Goal: Task Accomplishment & Management: Complete application form

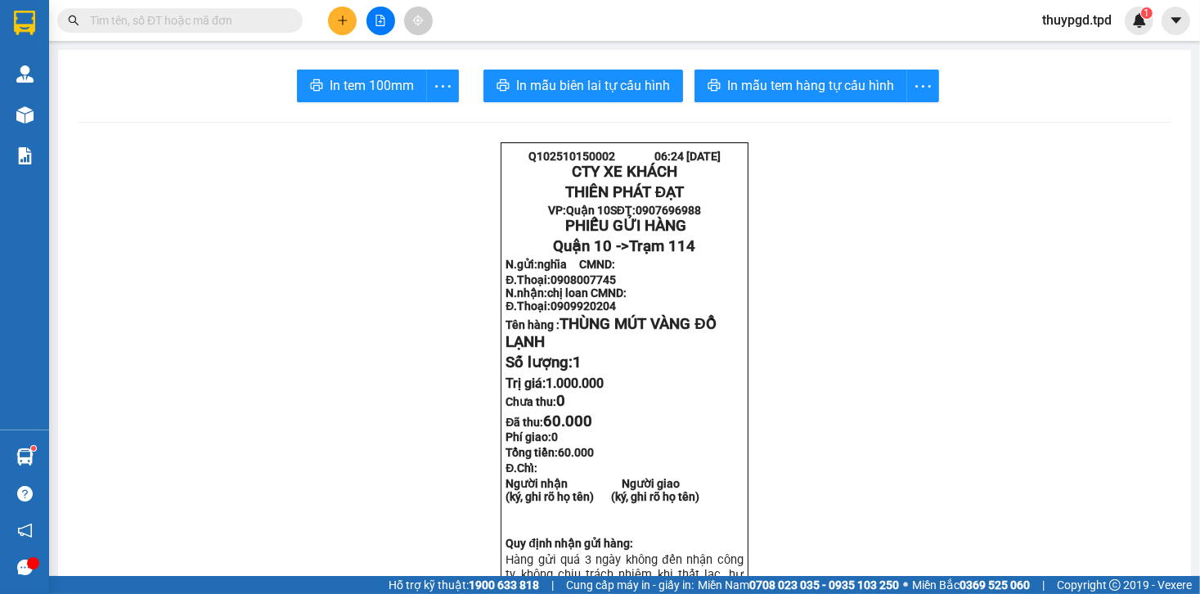
click at [182, 22] on input "text" at bounding box center [186, 20] width 193 height 18
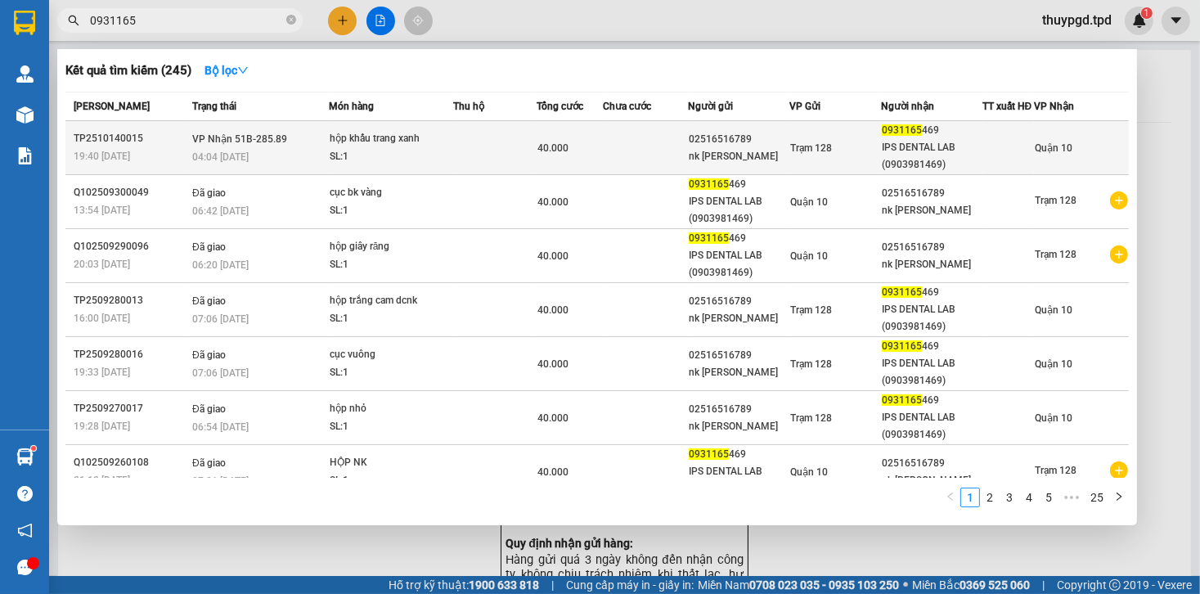
type input "0931165"
click at [489, 154] on td at bounding box center [494, 148] width 83 height 54
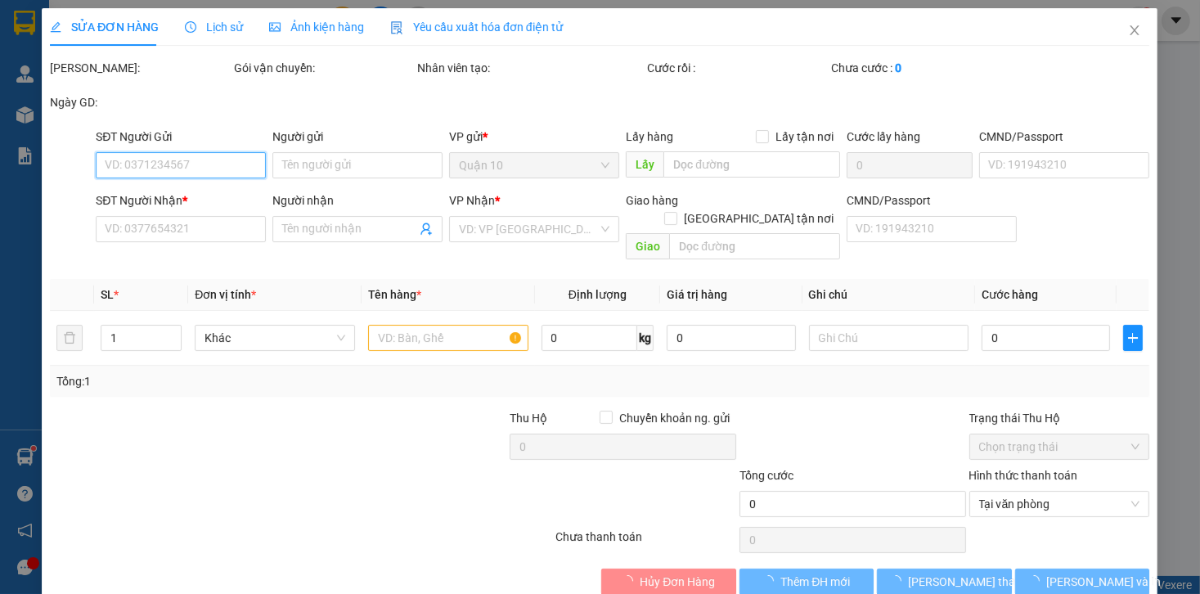
type input "02516516789"
type input "nk [PERSON_NAME]"
type input "0931165469"
type input "IPS DENTAL LAB (0903981469)"
type input "051186000043"
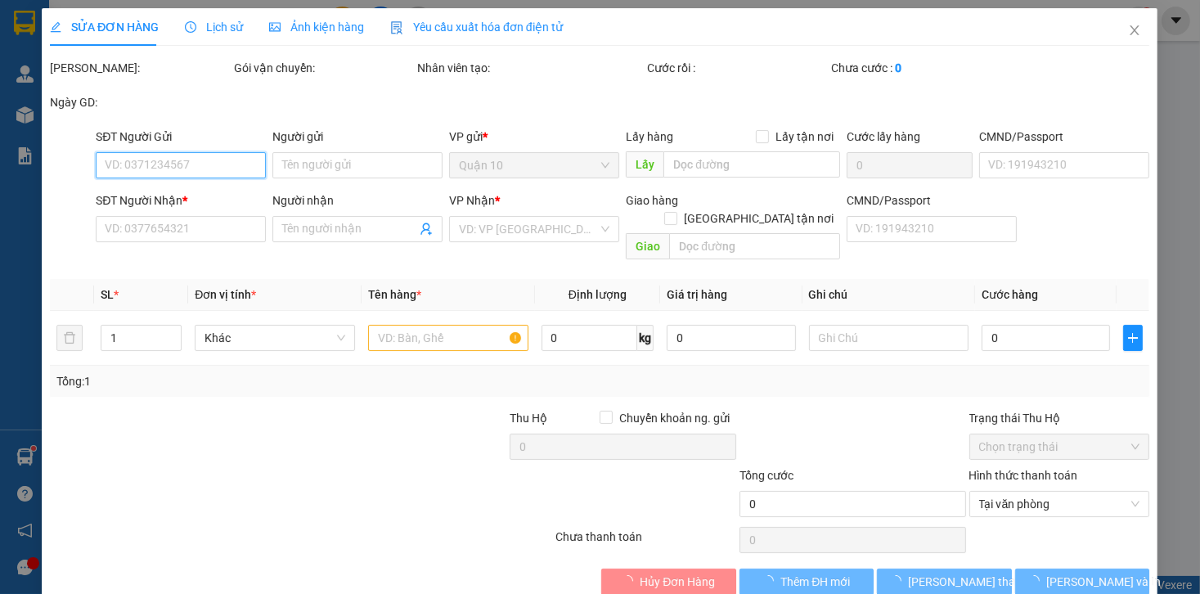
type input "40.000"
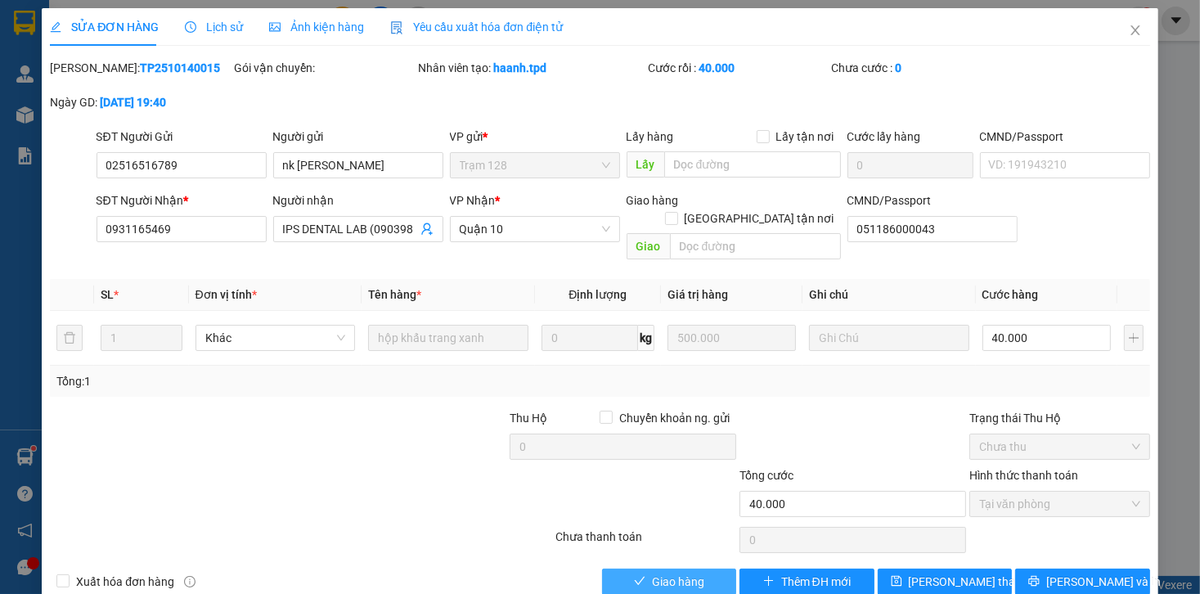
click at [681, 573] on span "Giao hàng" at bounding box center [678, 582] width 52 height 18
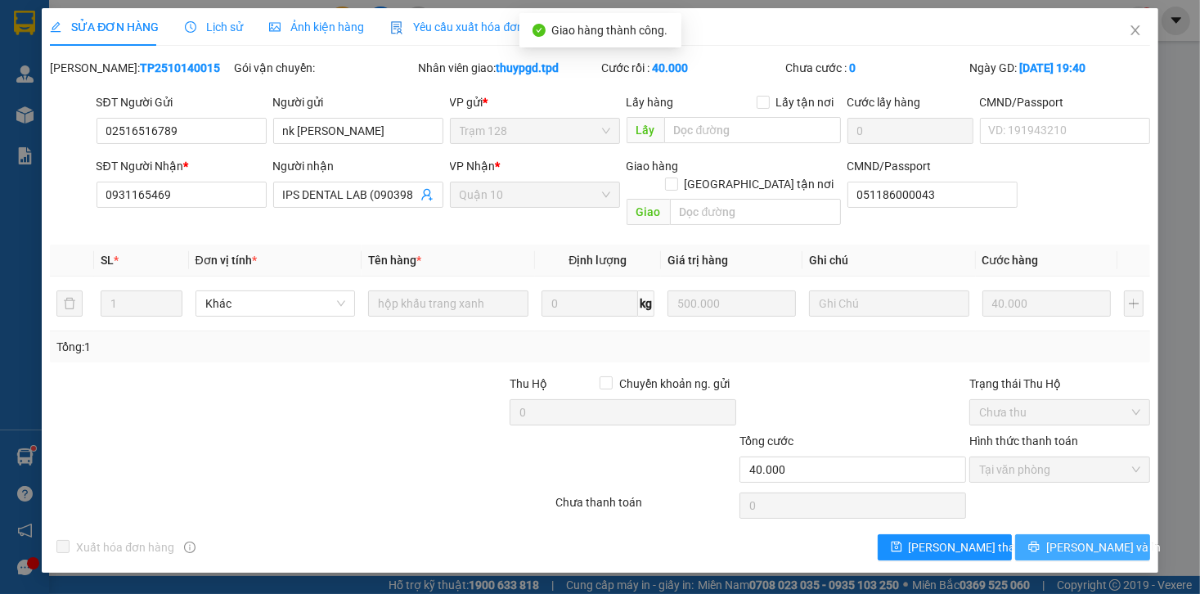
click at [1101, 538] on span "[PERSON_NAME] và In" at bounding box center [1104, 547] width 115 height 18
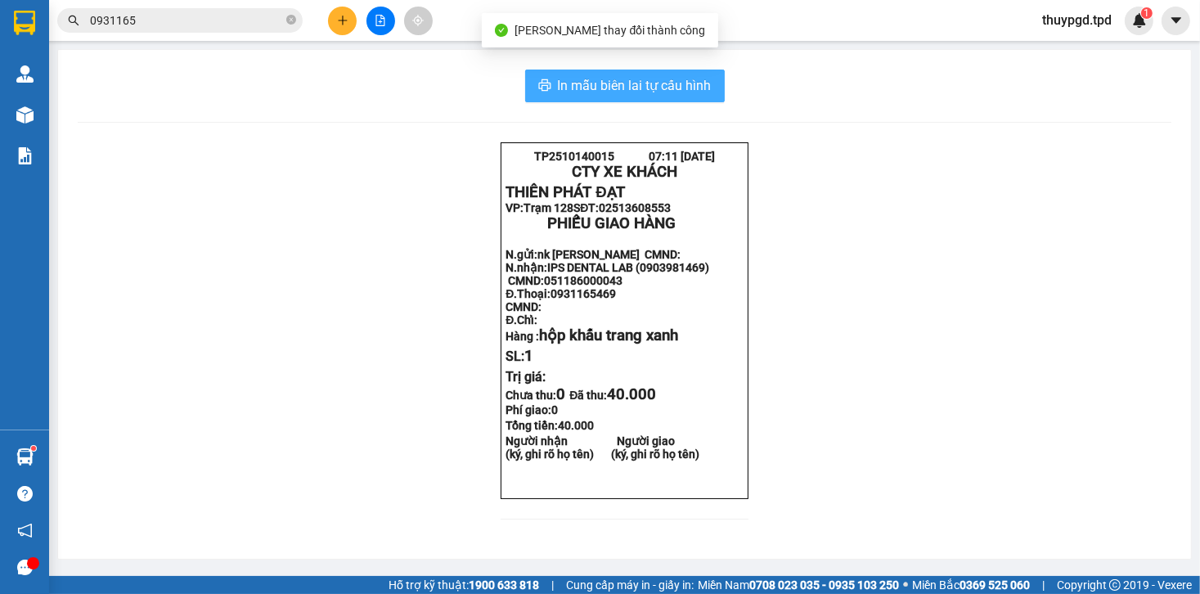
click at [696, 92] on span "In mẫu biên lai tự cấu hình" at bounding box center [635, 85] width 154 height 20
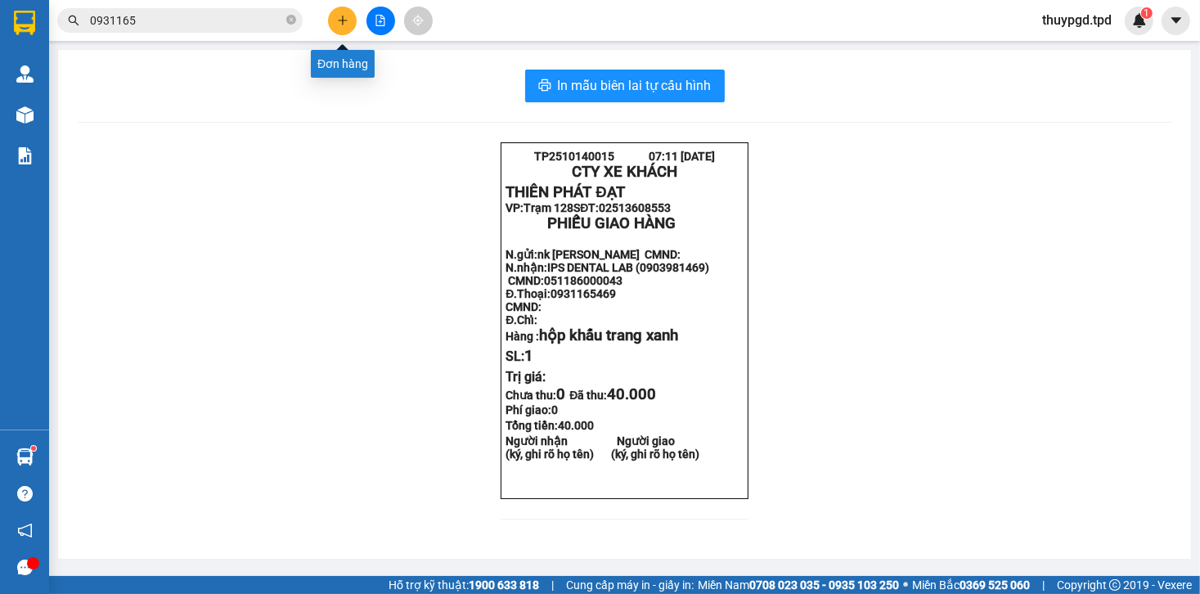
click at [345, 25] on button at bounding box center [342, 21] width 29 height 29
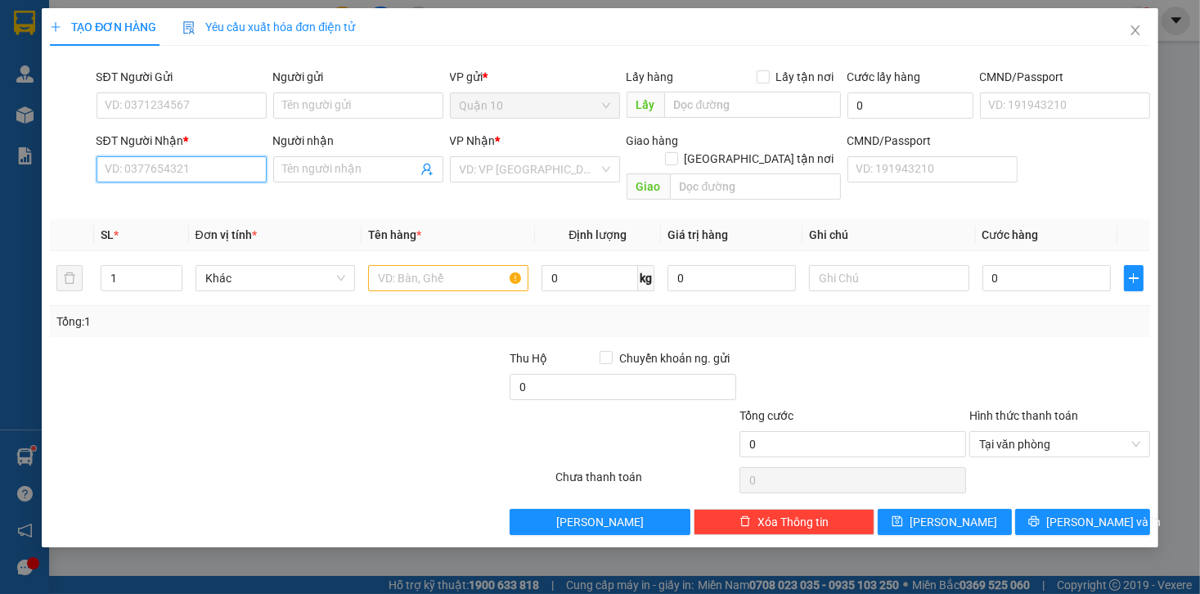
click at [165, 171] on input "SĐT Người Nhận *" at bounding box center [182, 169] width 170 height 26
type input "0972353739"
click at [180, 196] on div "0972353739 - Mai" at bounding box center [181, 202] width 151 height 18
type input "Mai"
type input "0972353739"
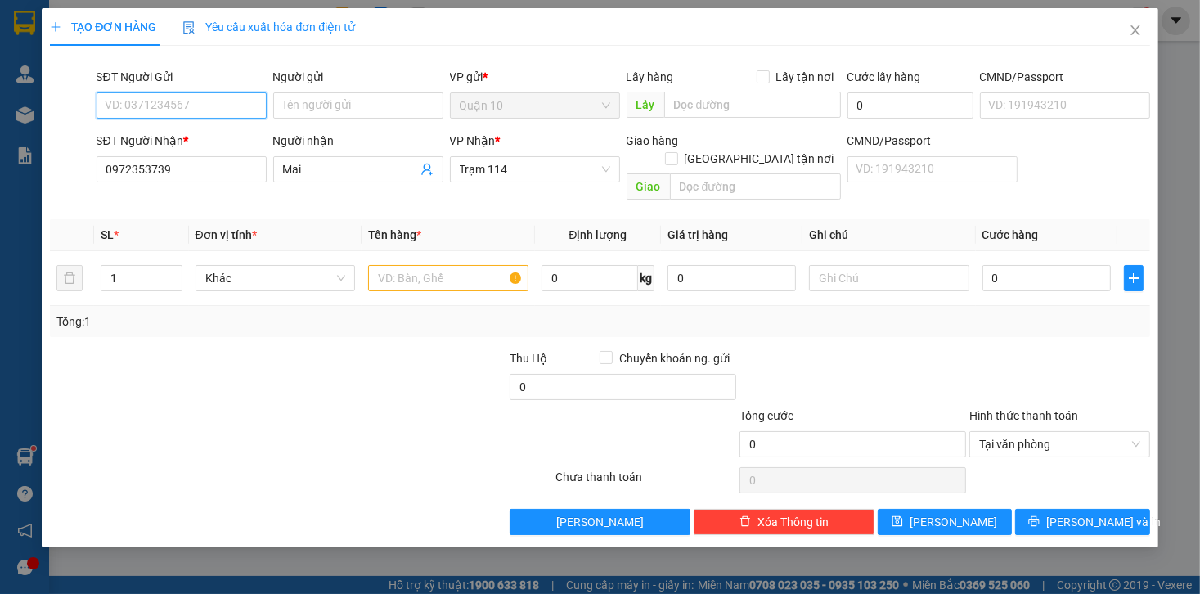
click at [208, 101] on input "SĐT Người Gửi" at bounding box center [182, 105] width 170 height 26
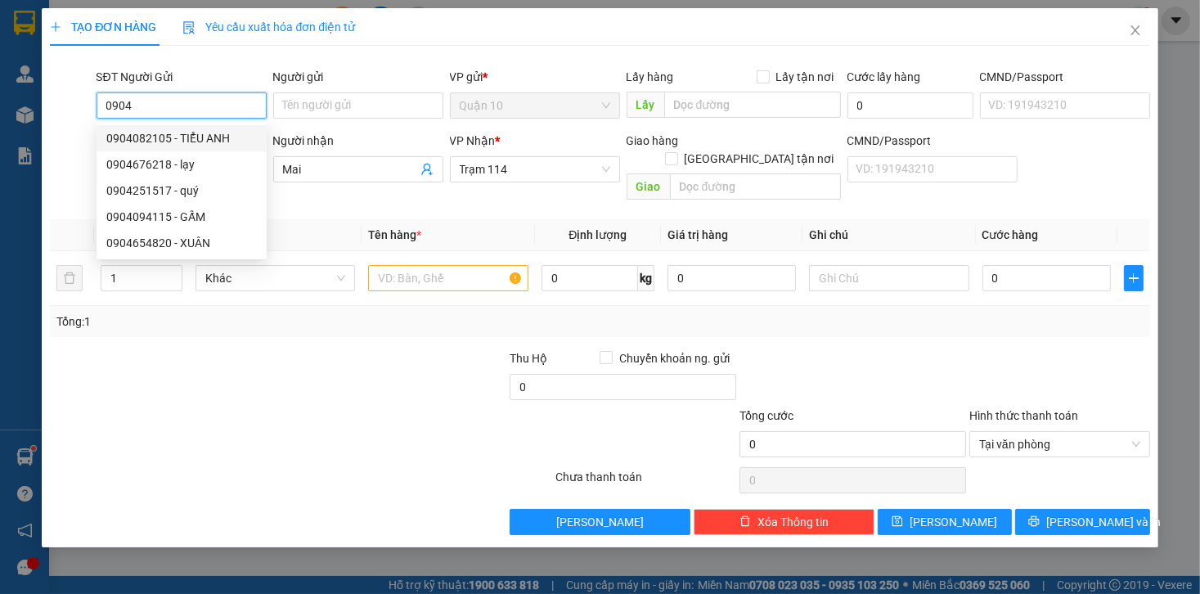
click at [206, 136] on div "0904082105 - TIỂU ANH" at bounding box center [181, 138] width 151 height 18
type input "0904082105"
type input "TIỂU ANH"
click at [206, 136] on div "0904082105 - TIỂU ANH" at bounding box center [181, 138] width 151 height 18
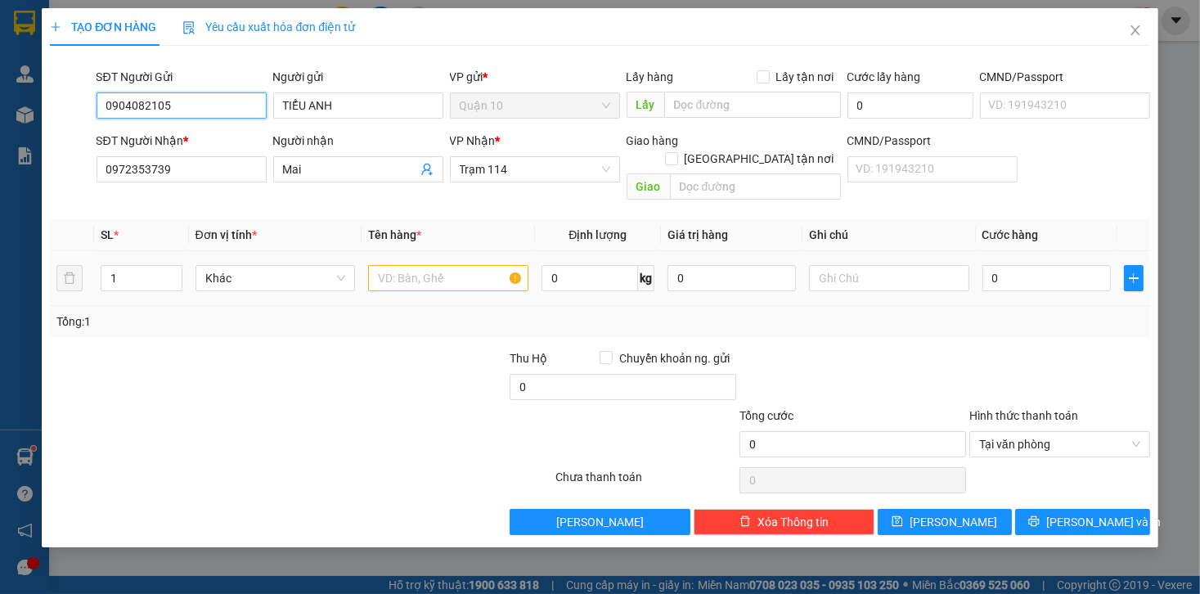
type input "0904082105"
click at [294, 349] on div at bounding box center [393, 377] width 230 height 57
click at [413, 265] on input "text" at bounding box center [448, 278] width 160 height 26
type input "HỘP( CAR)"
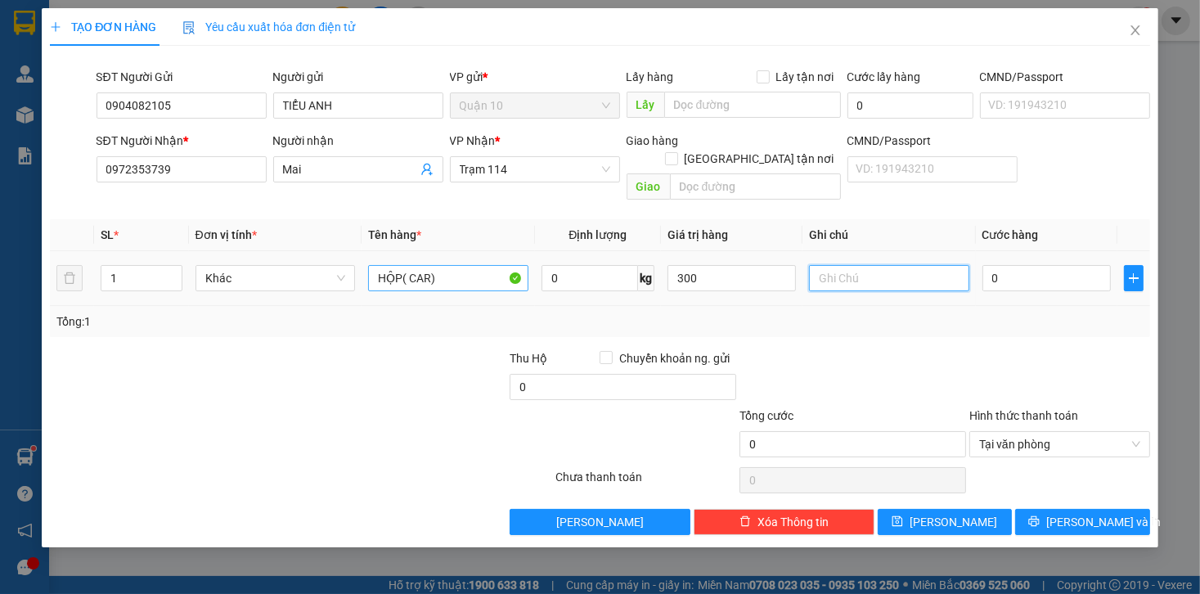
type input "300.000"
type input "4"
type input "40"
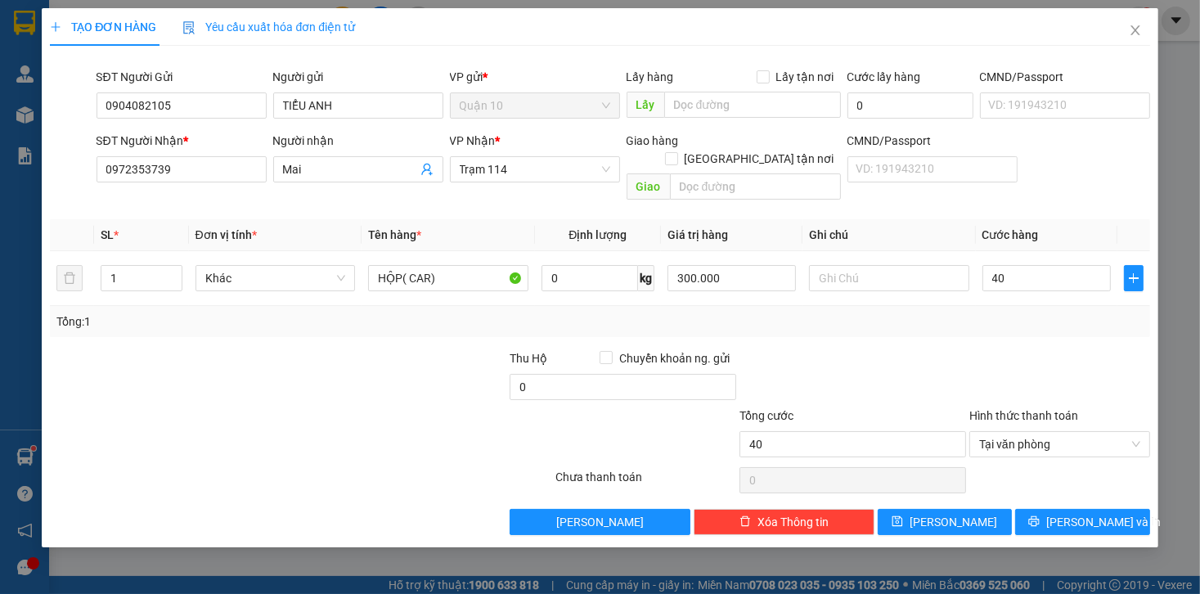
type input "40.000"
click at [908, 349] on div at bounding box center [853, 377] width 230 height 57
click at [909, 349] on div at bounding box center [853, 377] width 230 height 57
click at [1080, 513] on span "[PERSON_NAME] và In" at bounding box center [1104, 522] width 115 height 18
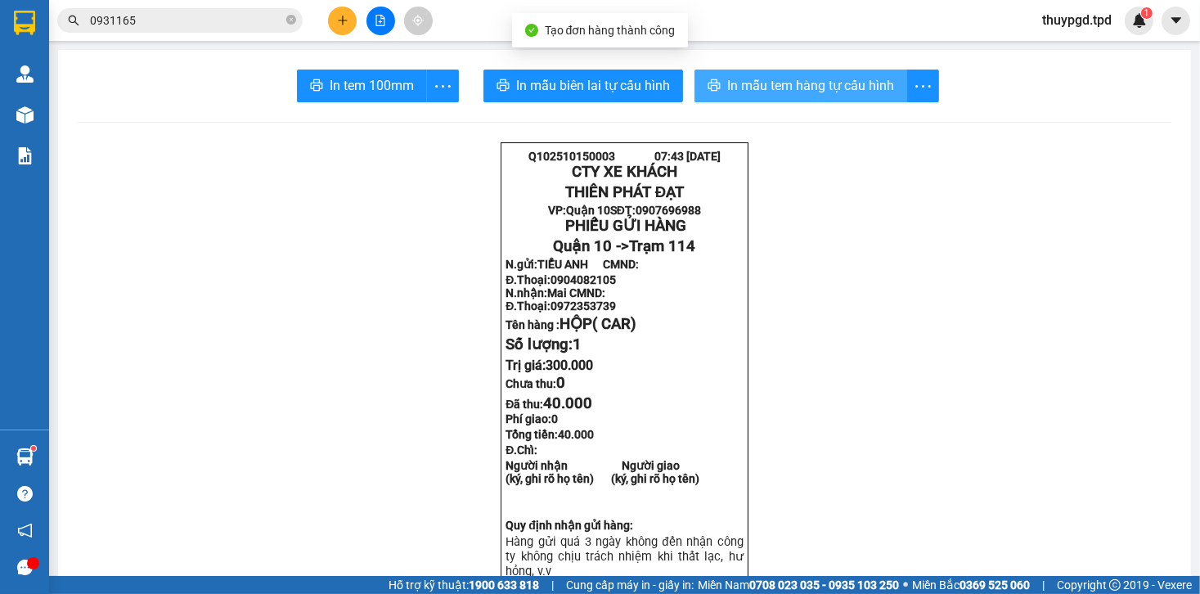
click at [774, 83] on span "In mẫu tem hàng tự cấu hình" at bounding box center [810, 85] width 167 height 20
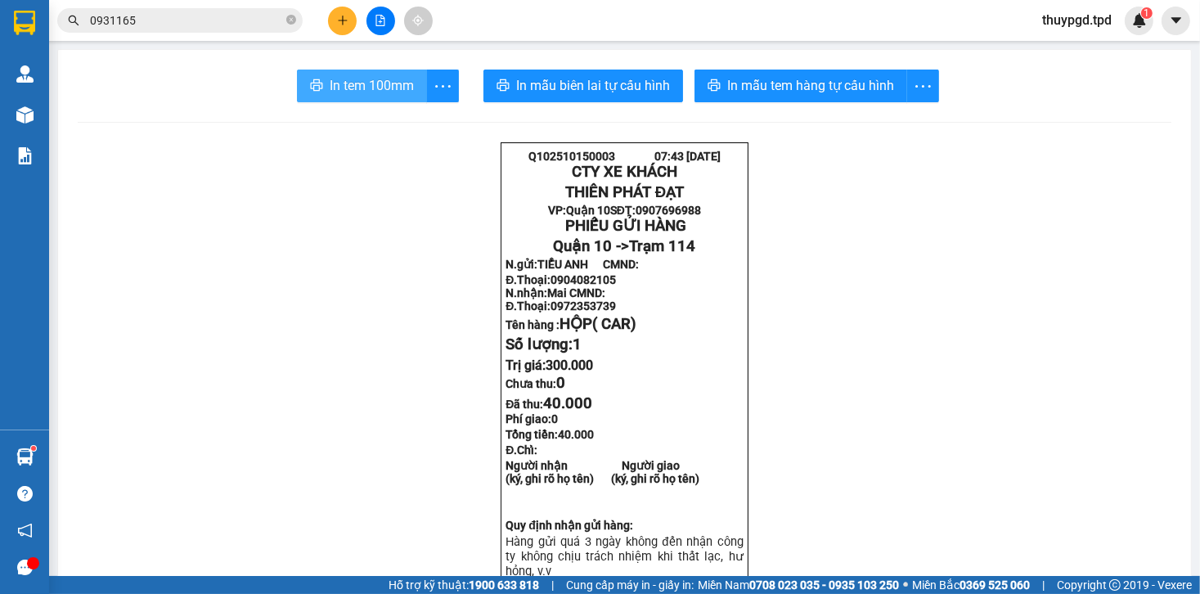
click at [377, 76] on span "In tem 100mm" at bounding box center [372, 85] width 84 height 20
drag, startPoint x: 377, startPoint y: 76, endPoint x: 380, endPoint y: 88, distance: 12.5
click at [377, 76] on span "In tem 100mm" at bounding box center [372, 85] width 84 height 20
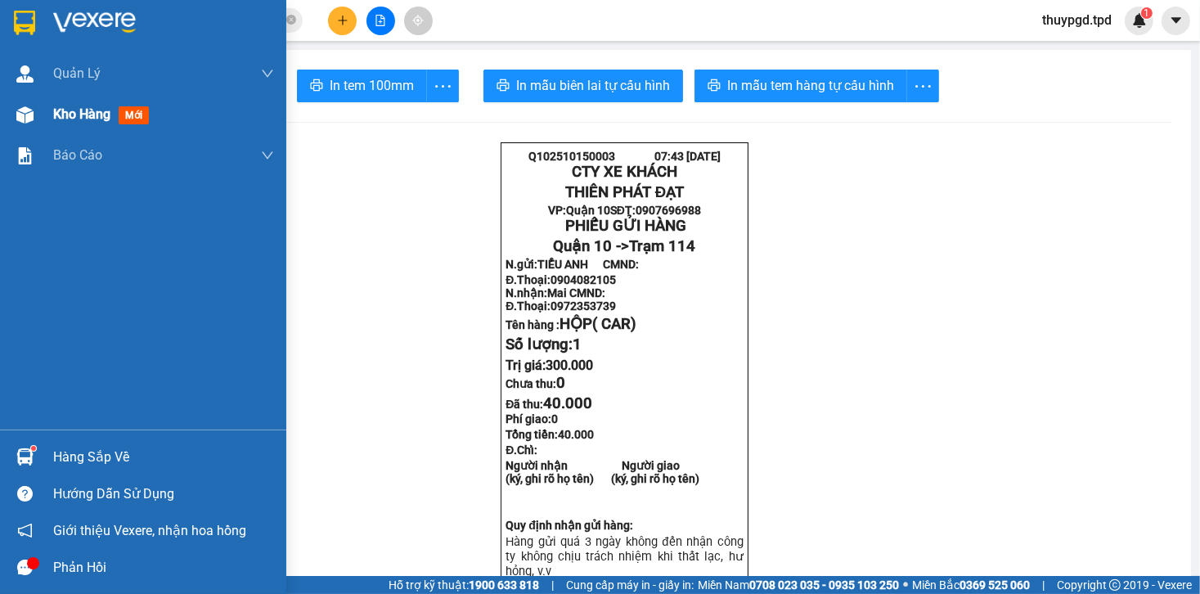
click at [25, 113] on img at bounding box center [24, 114] width 17 height 17
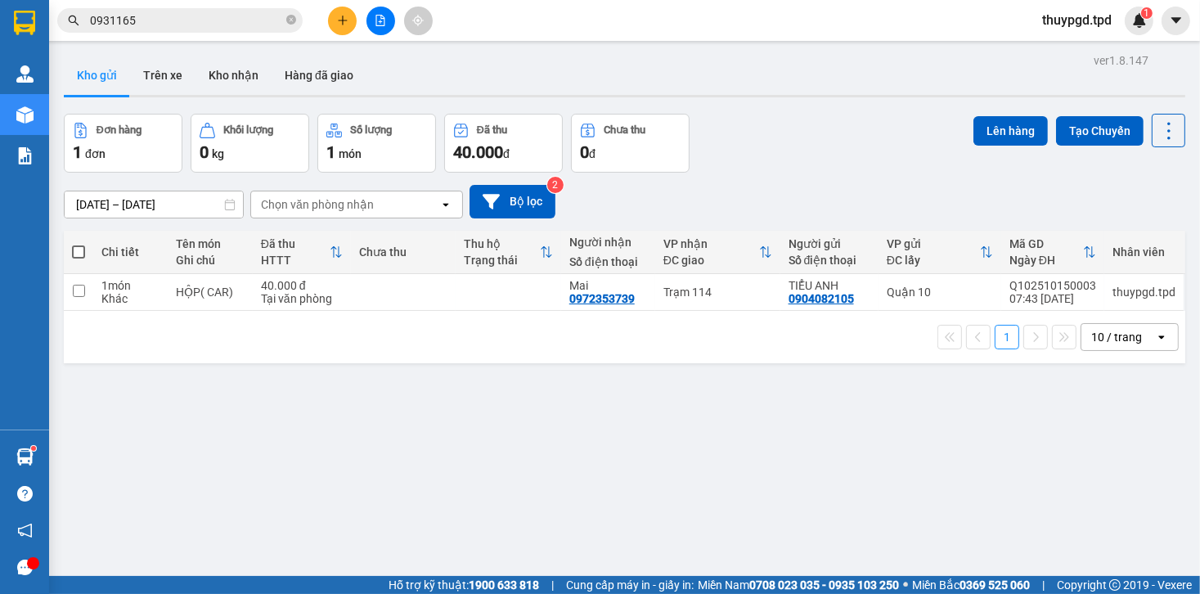
click at [82, 252] on span at bounding box center [78, 251] width 13 height 13
click at [79, 244] on input "checkbox" at bounding box center [79, 244] width 0 height 0
checkbox input "true"
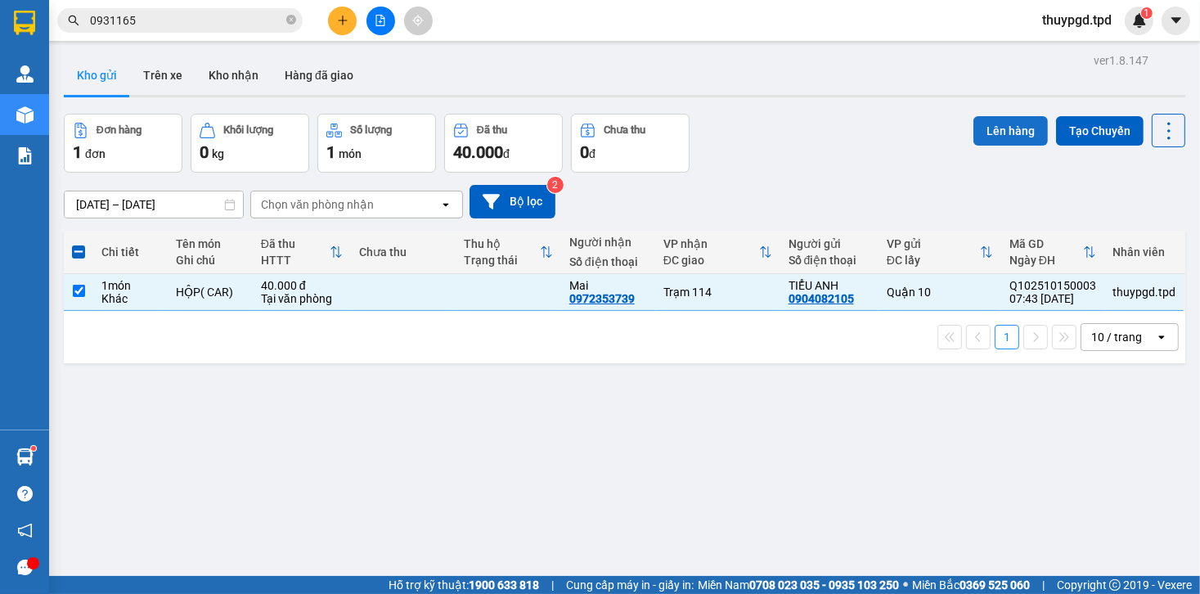
click at [1006, 131] on button "Lên hàng" at bounding box center [1011, 130] width 74 height 29
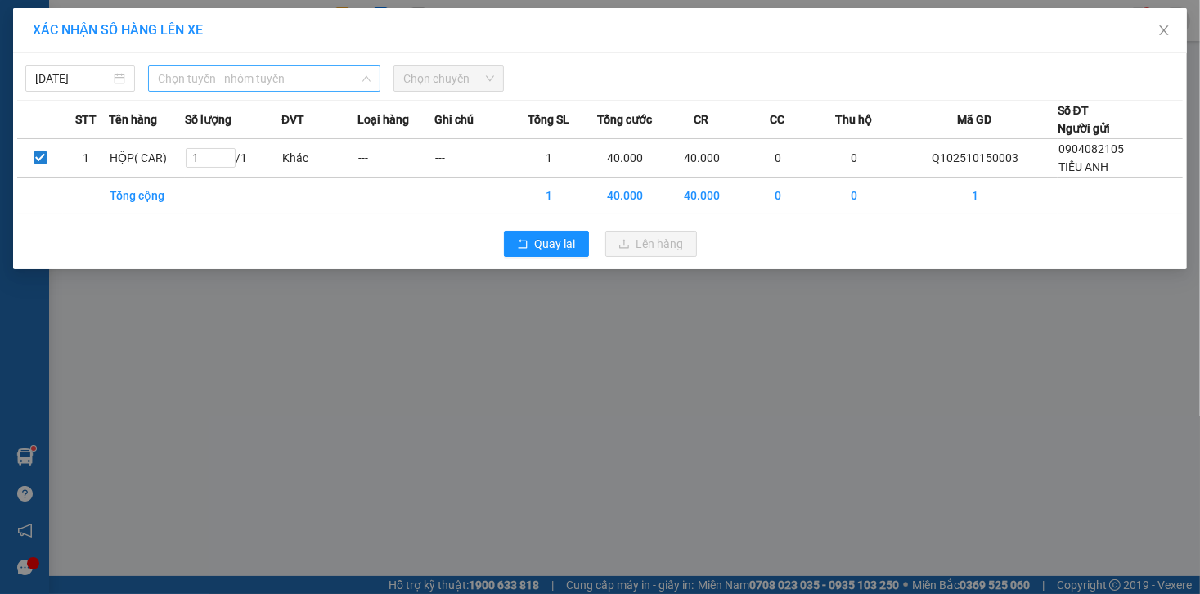
click at [214, 66] on span "Chọn tuyến - nhóm tuyến" at bounding box center [264, 78] width 213 height 25
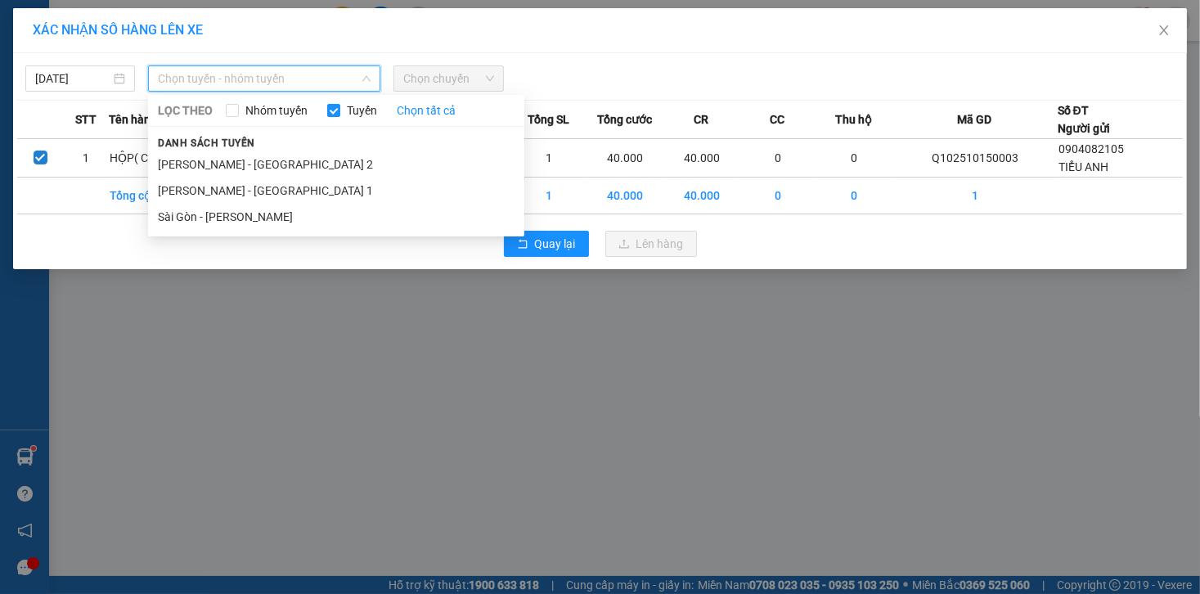
click at [216, 83] on span "Chọn tuyến - nhóm tuyến" at bounding box center [264, 78] width 213 height 25
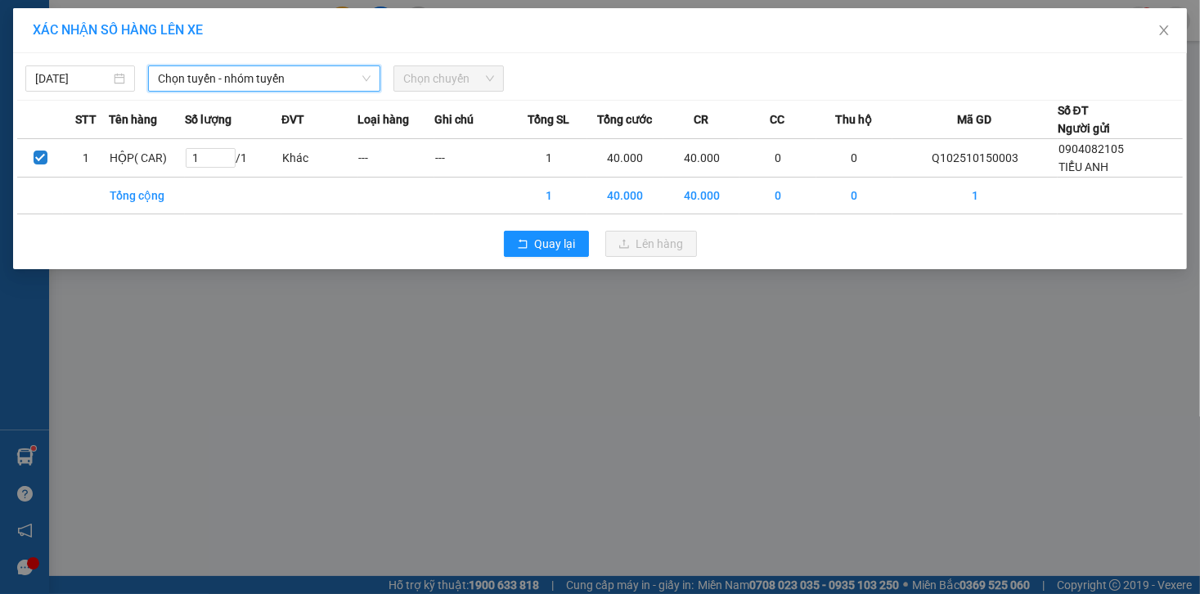
click at [219, 76] on span "Chọn tuyến - nhóm tuyến" at bounding box center [264, 78] width 213 height 25
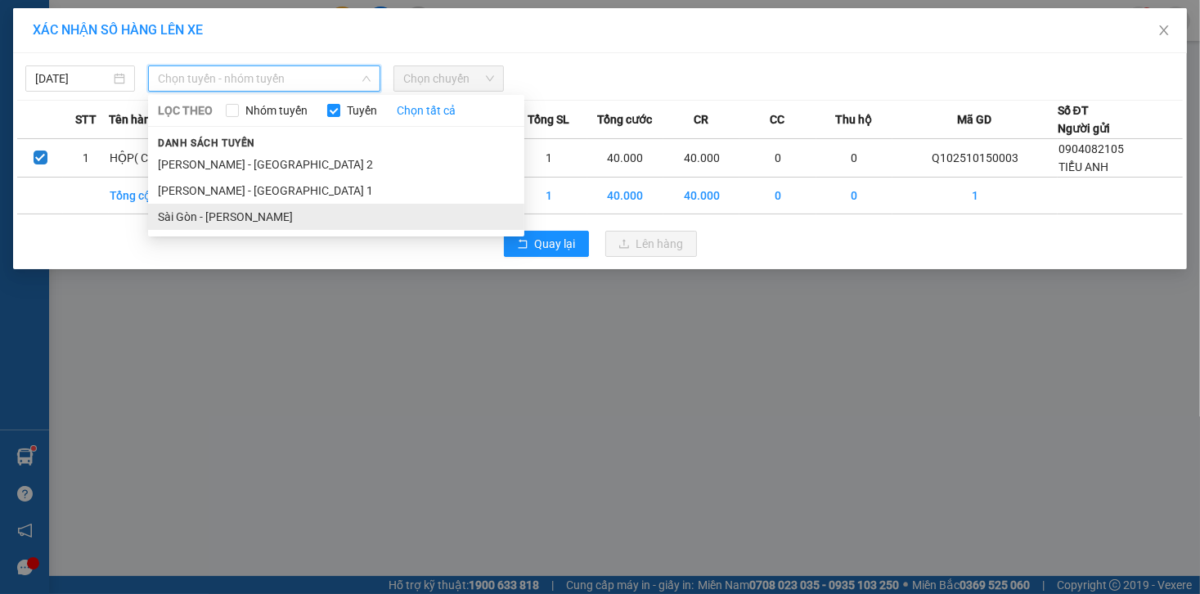
click at [218, 229] on li "Sài Gòn - [PERSON_NAME]" at bounding box center [336, 217] width 376 height 26
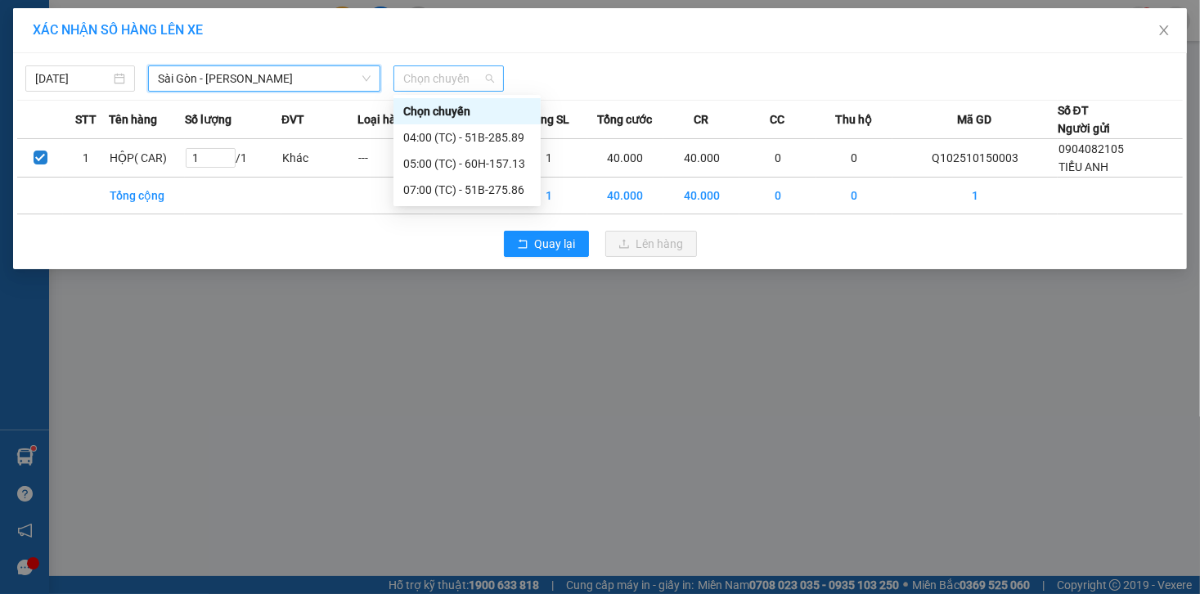
click at [462, 72] on span "Chọn chuyến" at bounding box center [448, 78] width 90 height 25
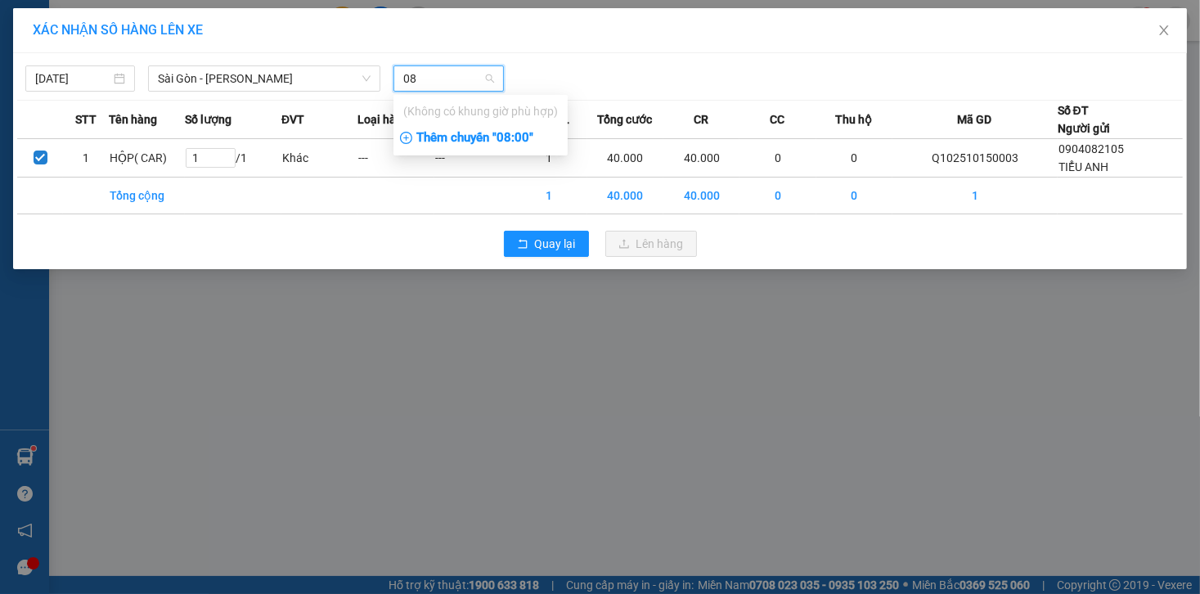
type input "08"
click at [488, 141] on div "Thêm chuyến " 08:00 "" at bounding box center [481, 138] width 174 height 28
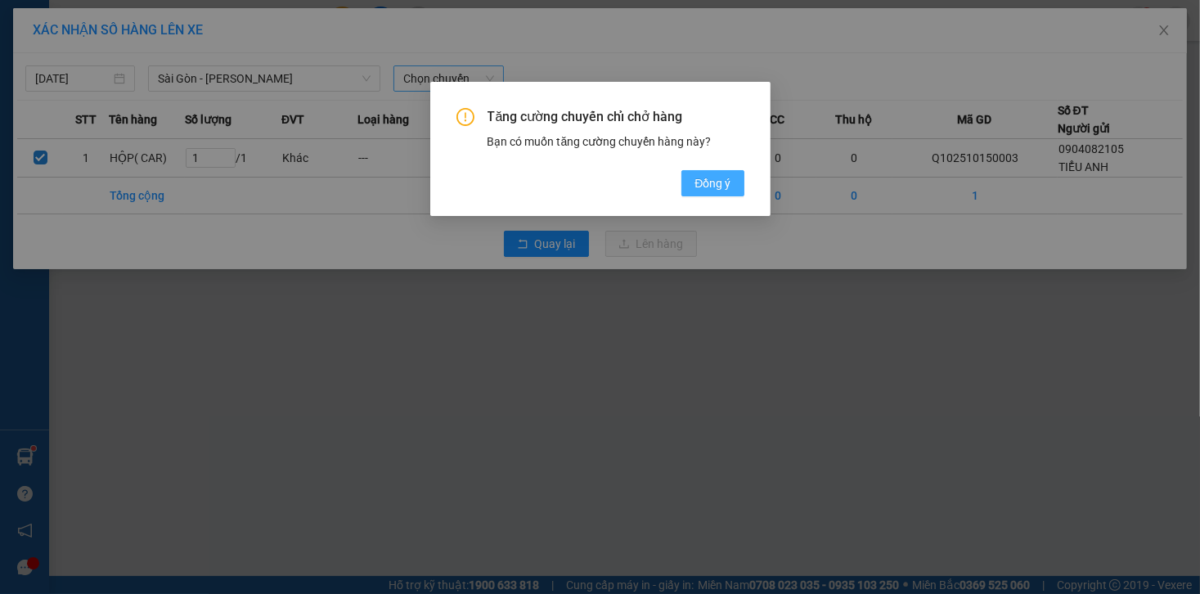
click at [724, 193] on button "Đồng ý" at bounding box center [713, 183] width 62 height 26
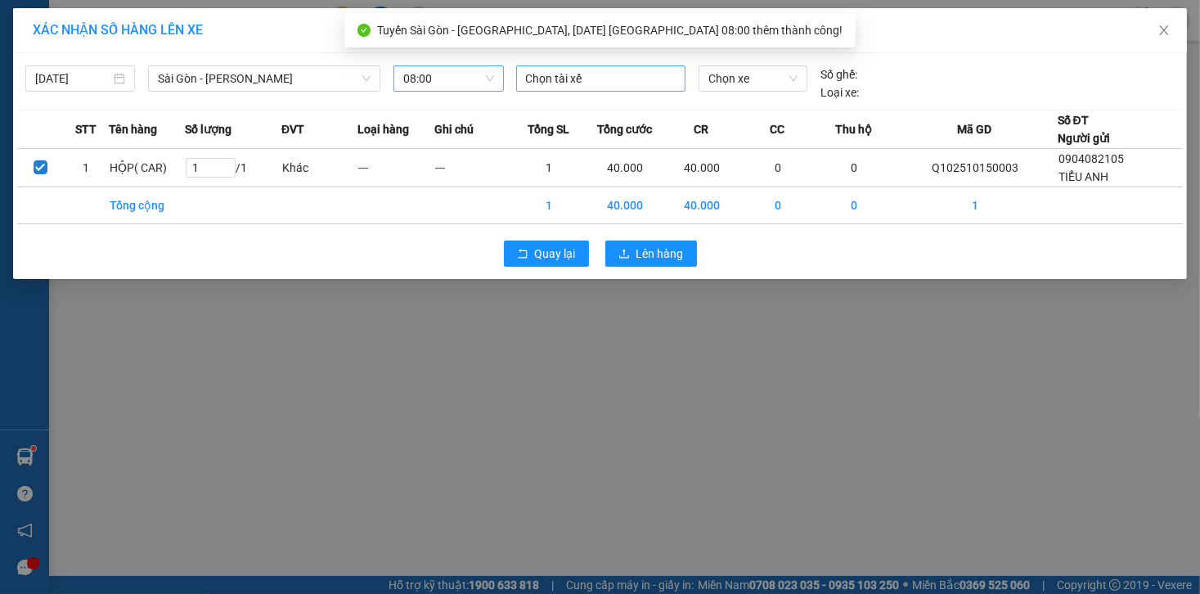
click at [610, 82] on div at bounding box center [600, 79] width 161 height 20
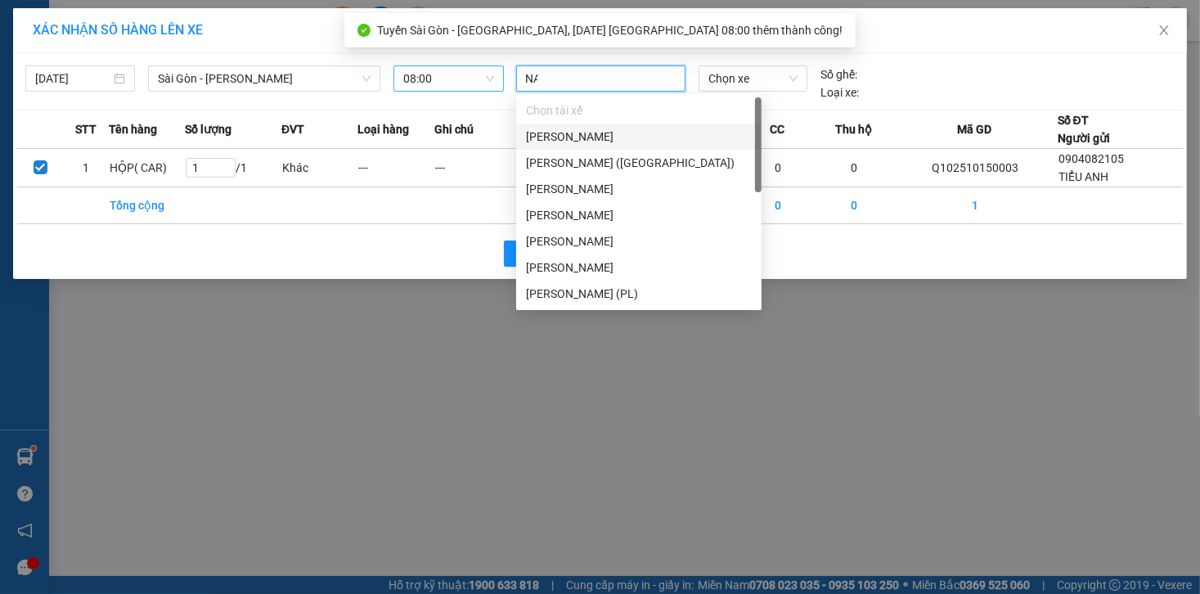
type input "NAM"
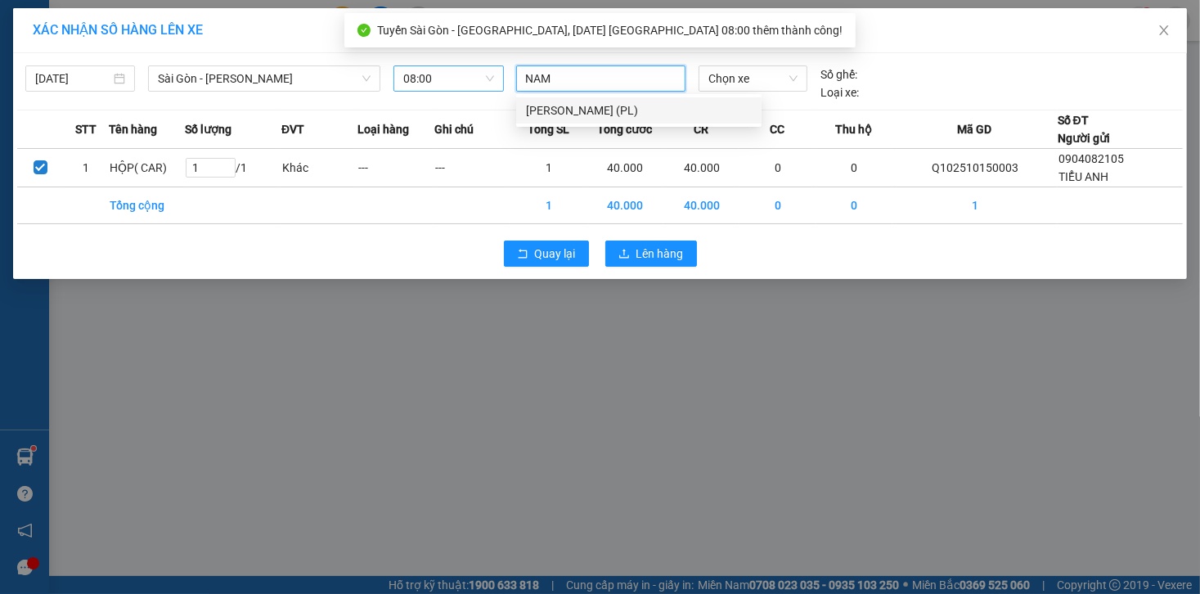
click at [591, 99] on div "[PERSON_NAME] (PL)" at bounding box center [638, 110] width 245 height 26
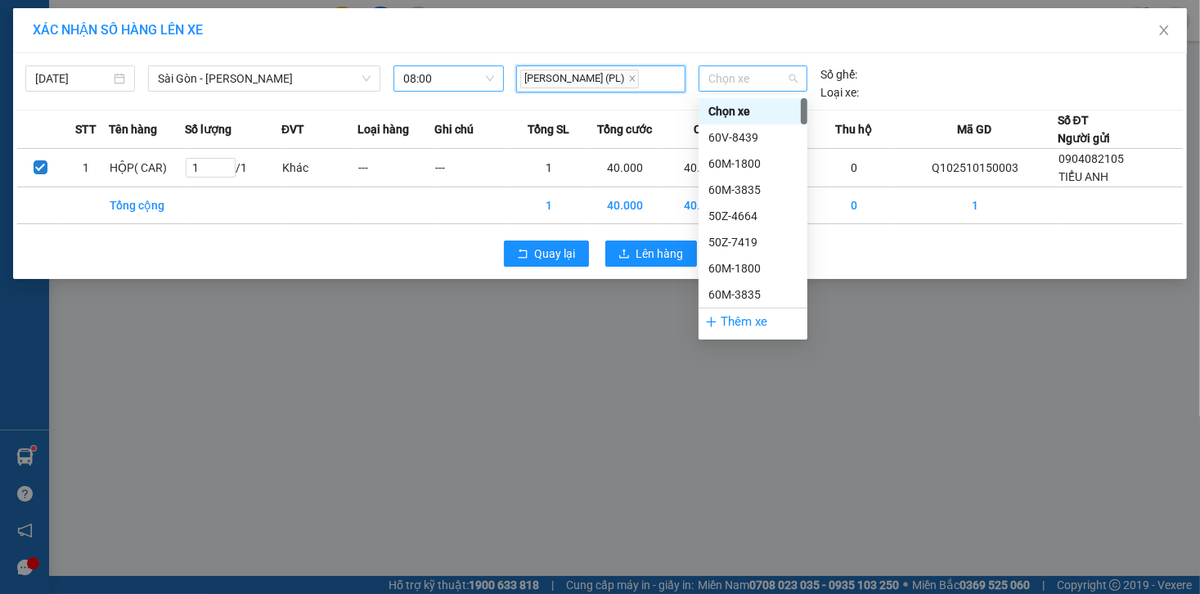
click at [756, 70] on span "Chọn xe" at bounding box center [753, 78] width 89 height 25
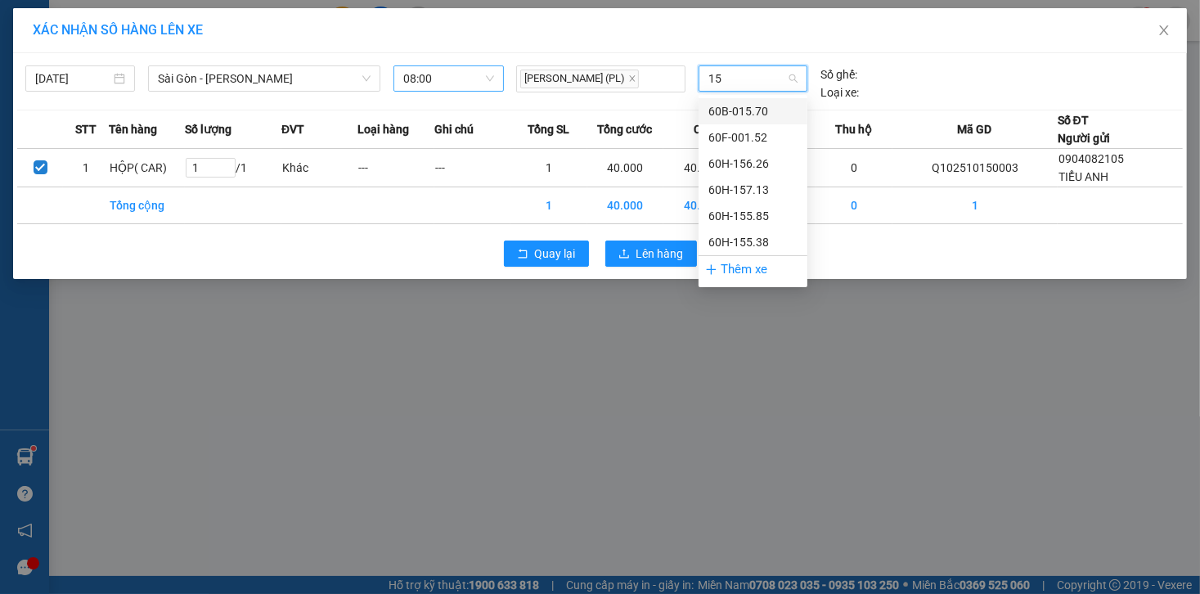
type input "152"
click at [765, 107] on div "60F-001.52" at bounding box center [753, 111] width 89 height 18
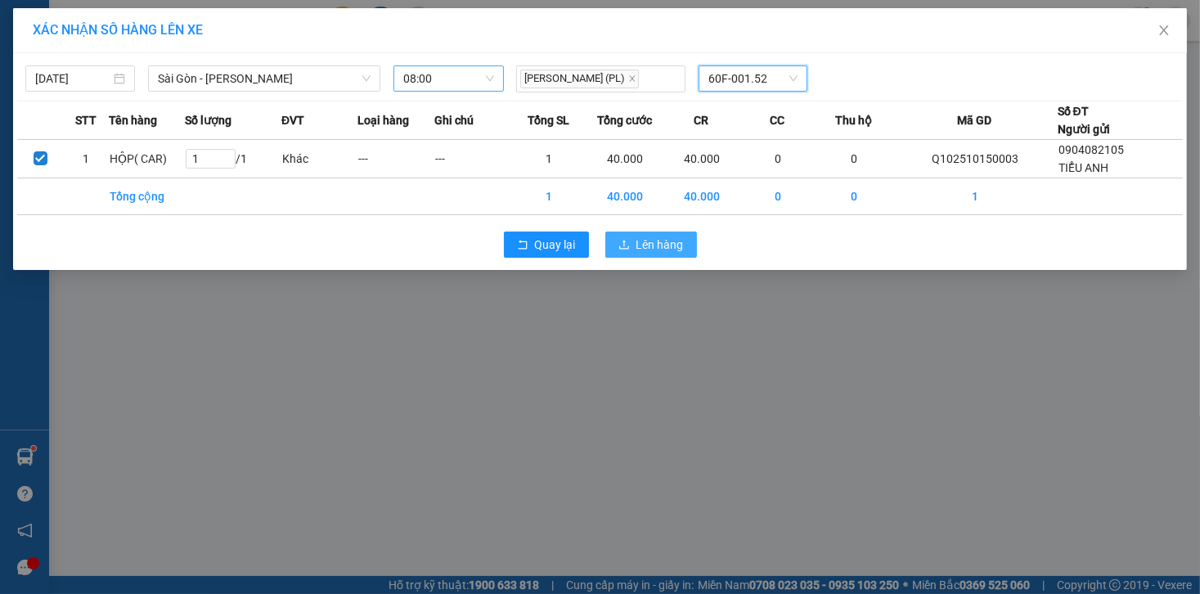
click at [681, 236] on span "Lên hàng" at bounding box center [660, 245] width 47 height 18
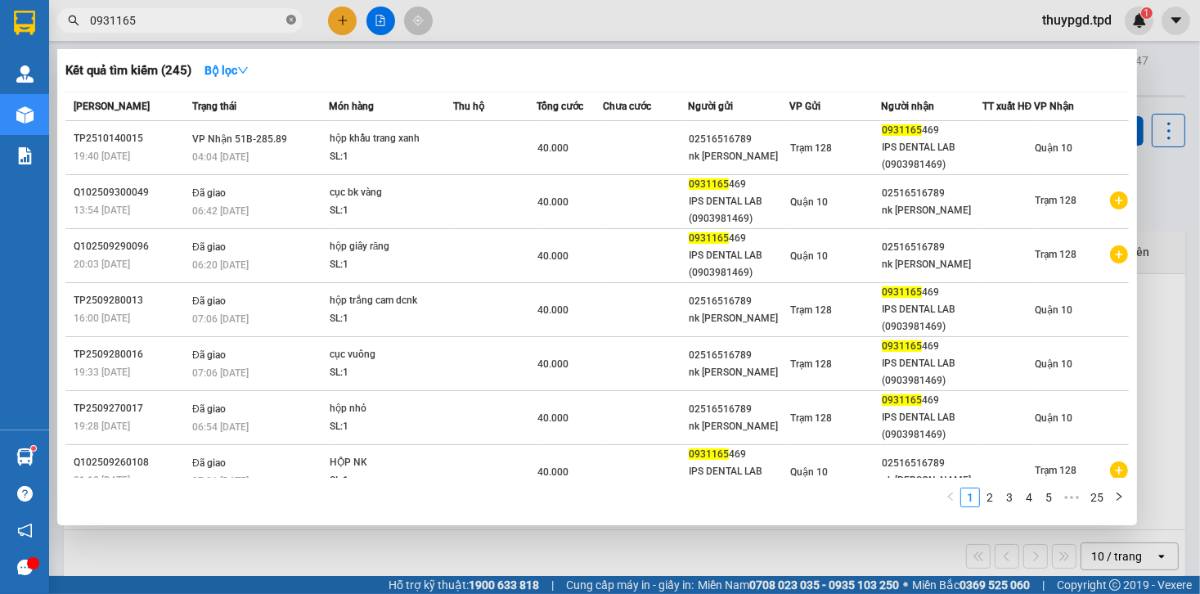
click at [290, 20] on icon "close-circle" at bounding box center [291, 20] width 10 height 10
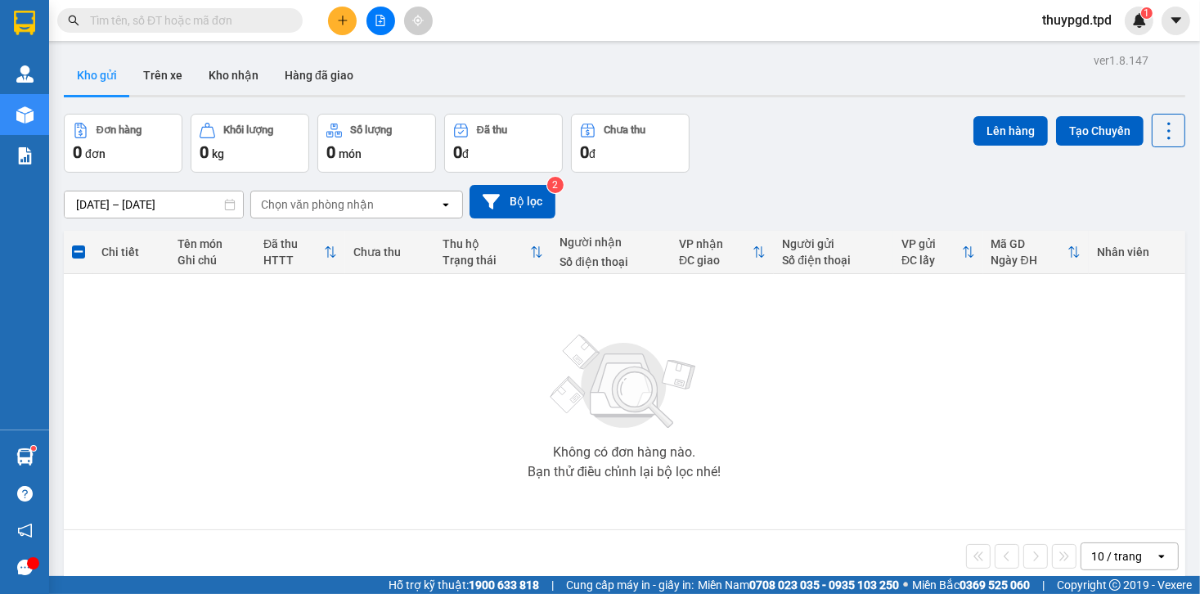
click at [213, 23] on input "text" at bounding box center [186, 20] width 193 height 18
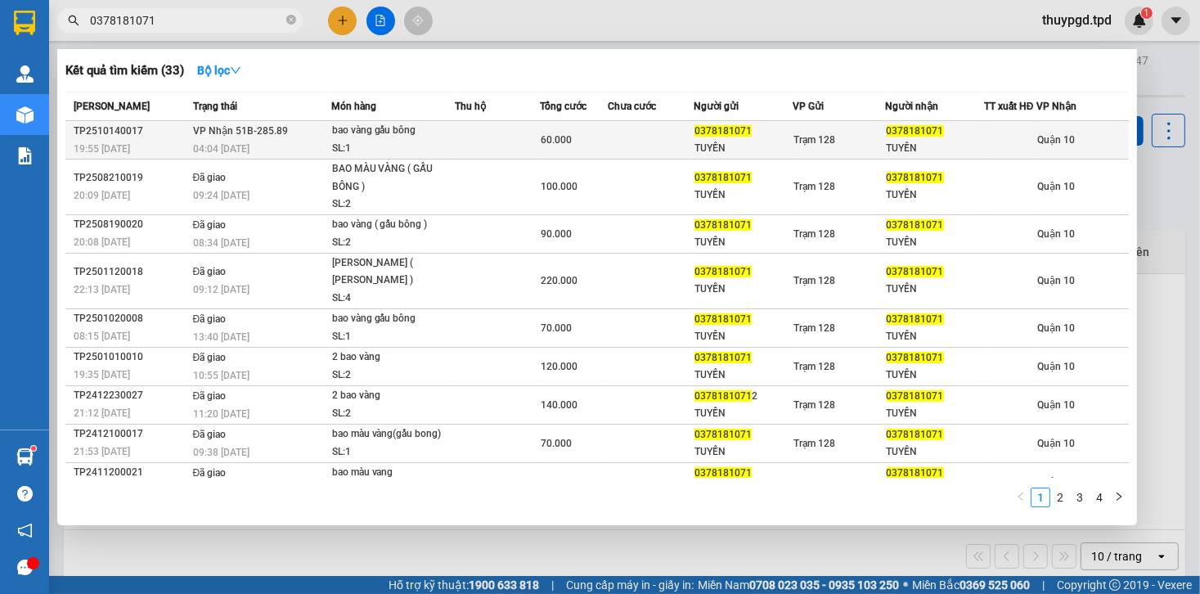
type input "0378181071"
click at [295, 142] on td "VP Nhận 51B-285.89 04:04 - 15/10" at bounding box center [260, 140] width 142 height 38
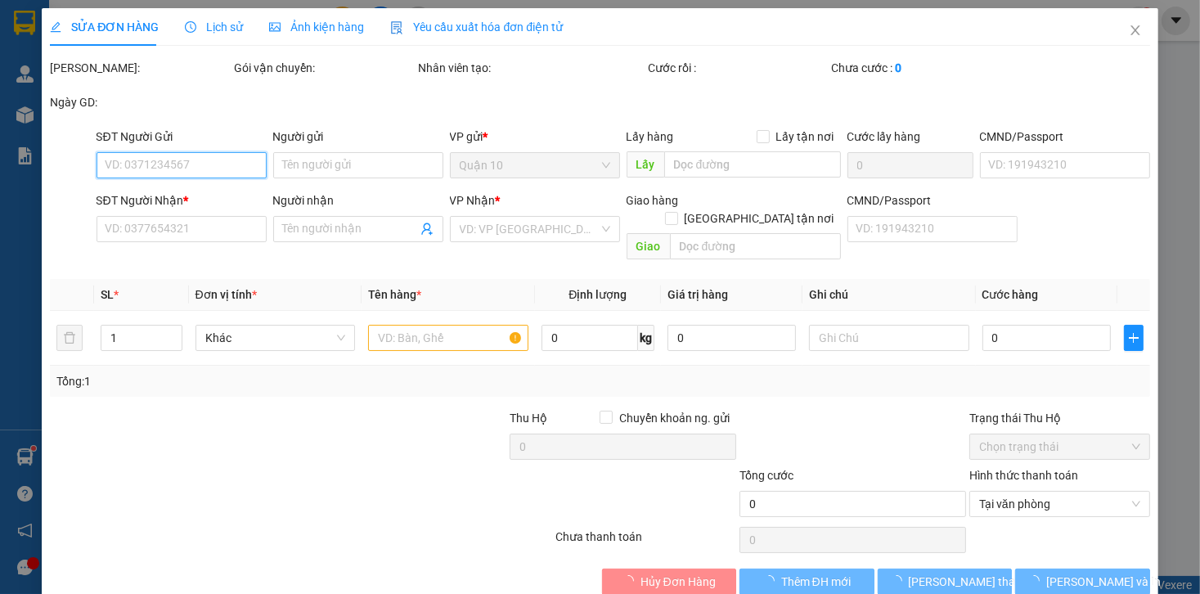
type input "0378181071"
type input "TUYỀN"
type input "075196009336"
type input "0378181071"
type input "TUYỀN"
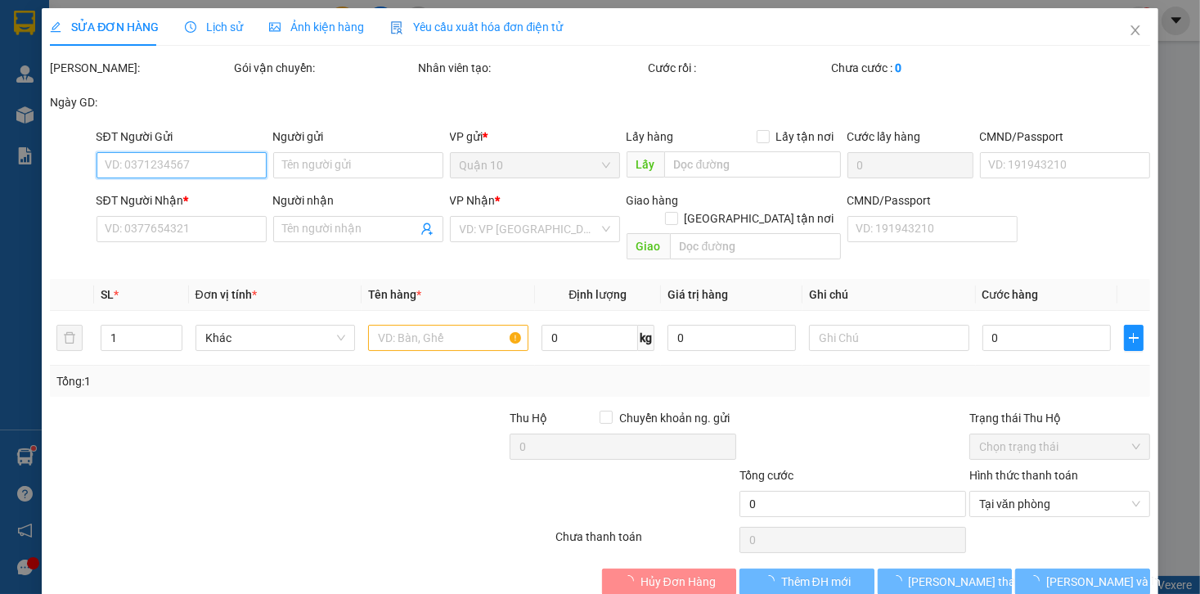
type input "60.000"
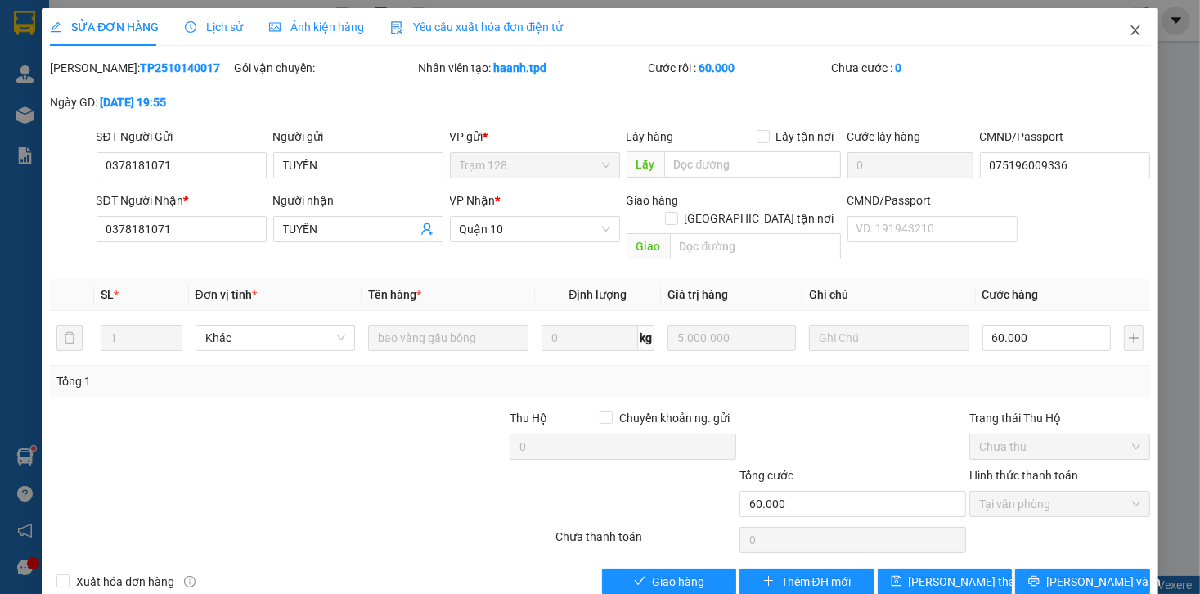
click at [1129, 36] on icon "close" at bounding box center [1135, 30] width 13 height 13
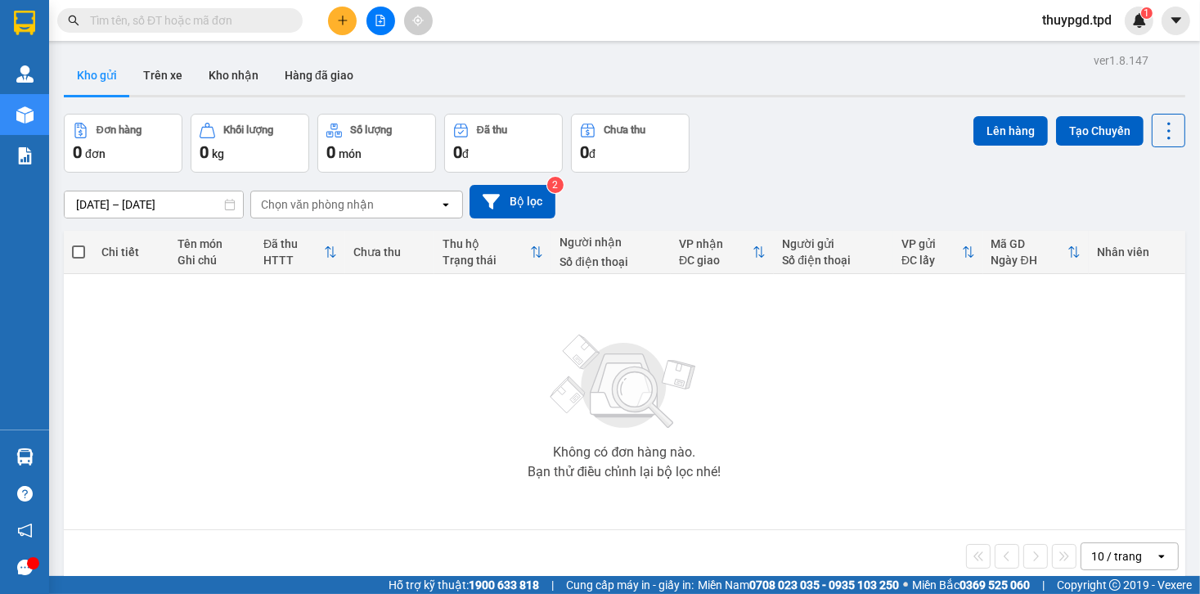
click at [200, 13] on input "text" at bounding box center [186, 20] width 193 height 18
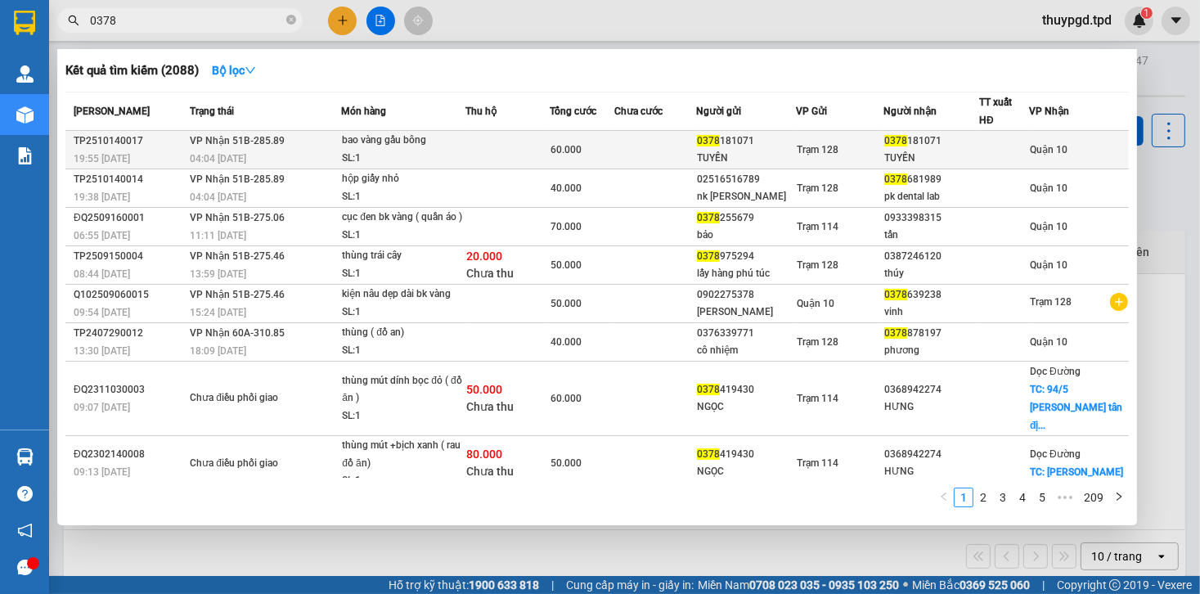
type input "0378"
click at [529, 139] on td at bounding box center [508, 150] width 84 height 38
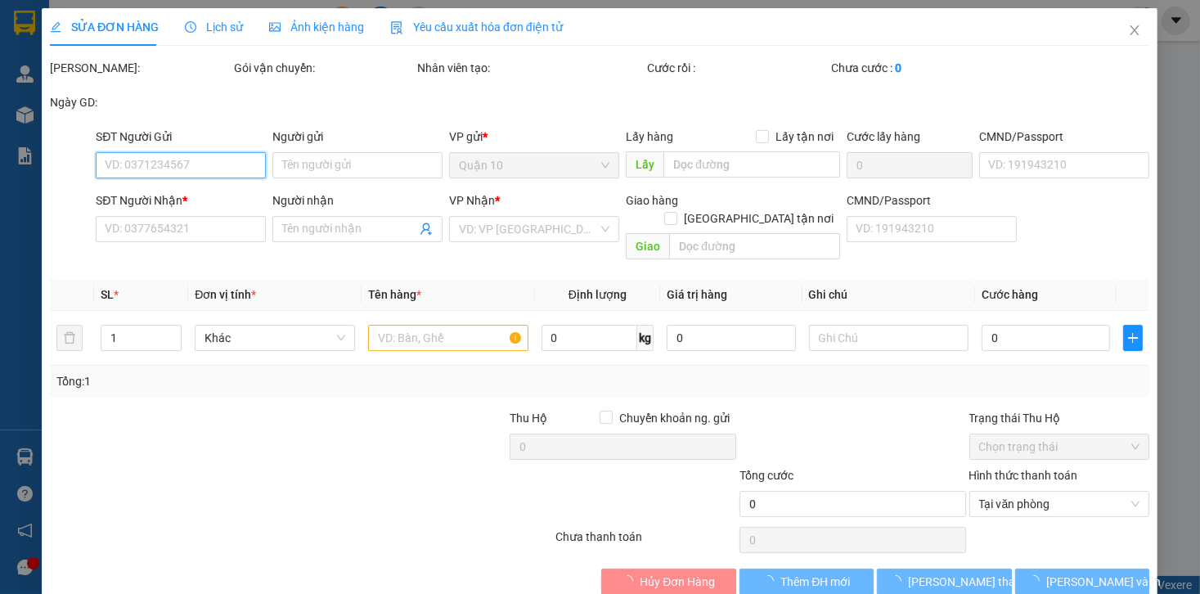
type input "0378181071"
type input "TUYỀN"
type input "075196009336"
type input "0378181071"
type input "TUYỀN"
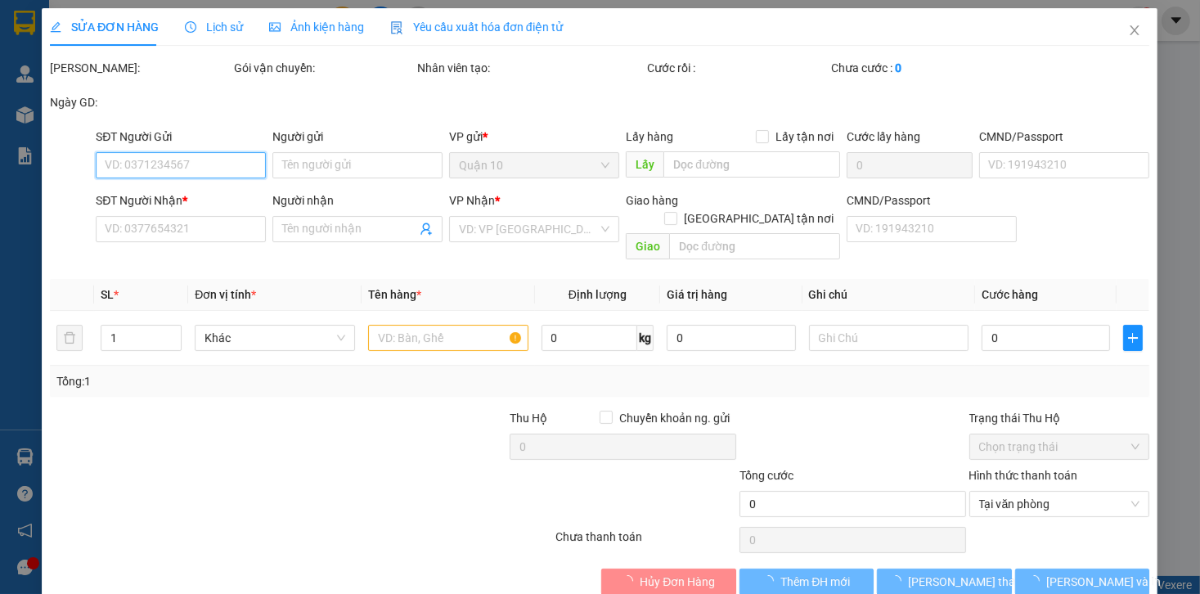
type input "60.000"
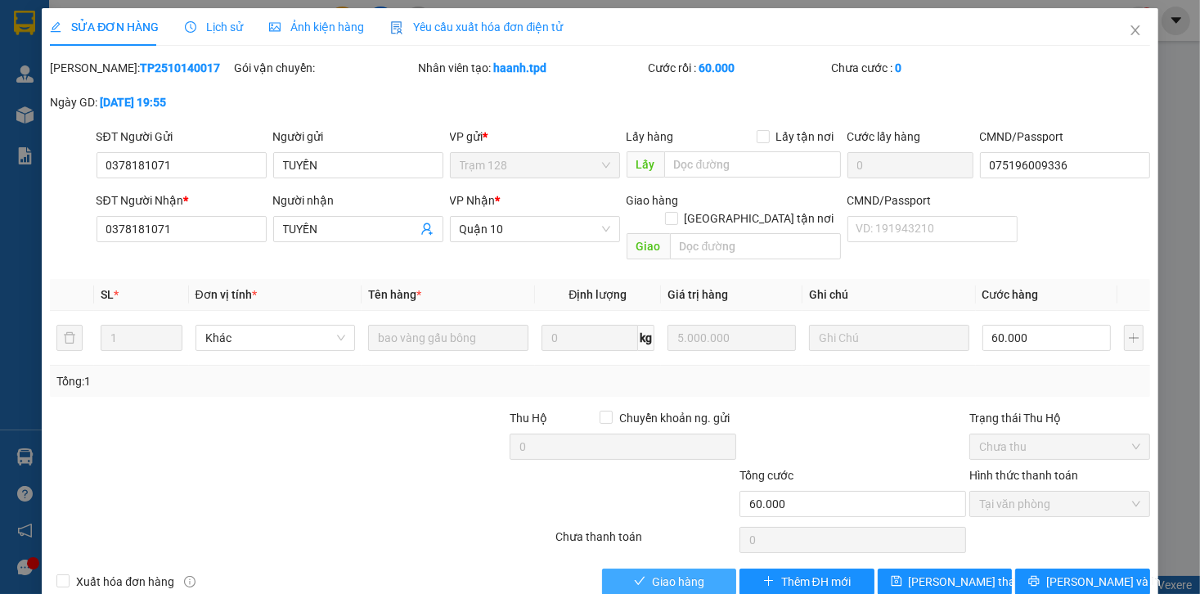
click at [660, 573] on span "Giao hàng" at bounding box center [678, 582] width 52 height 18
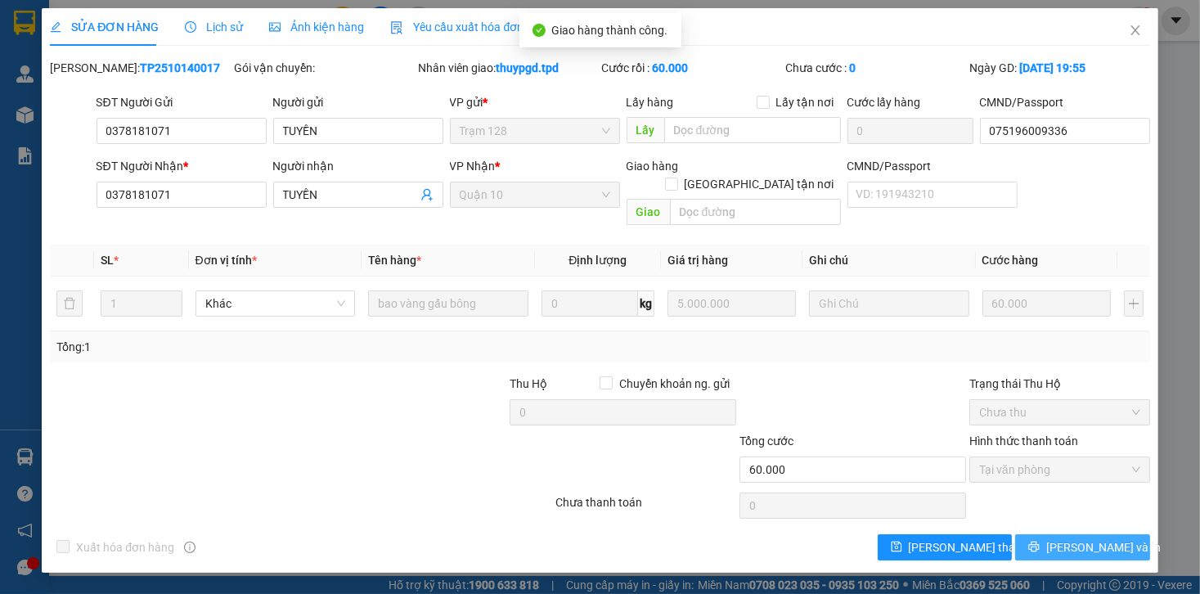
click at [1088, 538] on span "[PERSON_NAME] và In" at bounding box center [1104, 547] width 115 height 18
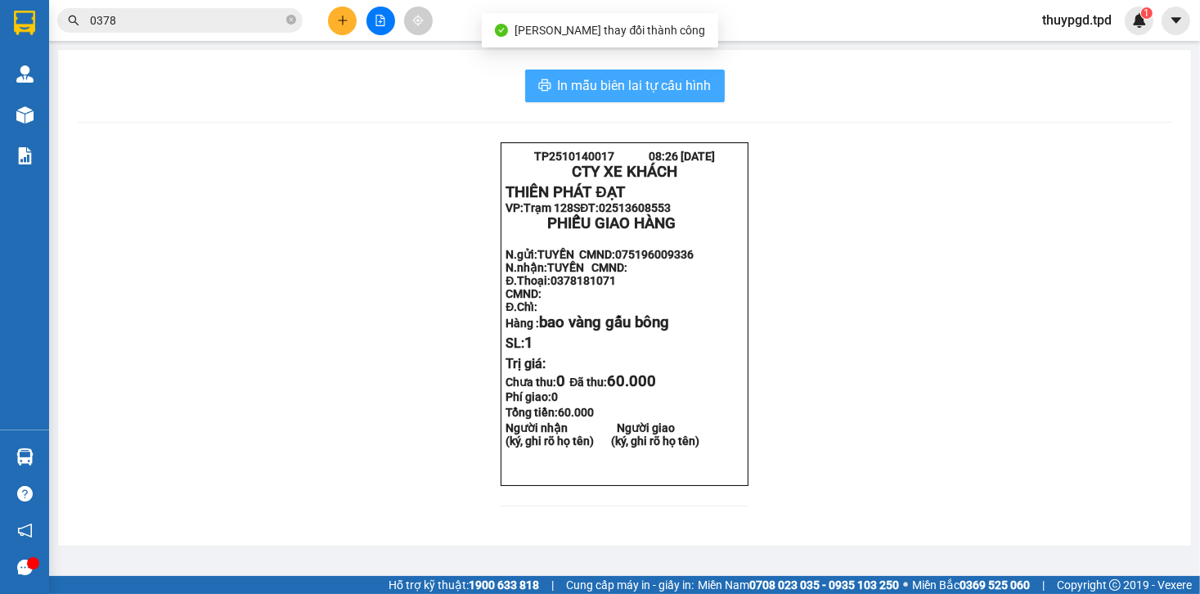
click at [704, 88] on span "In mẫu biên lai tự cấu hình" at bounding box center [635, 85] width 154 height 20
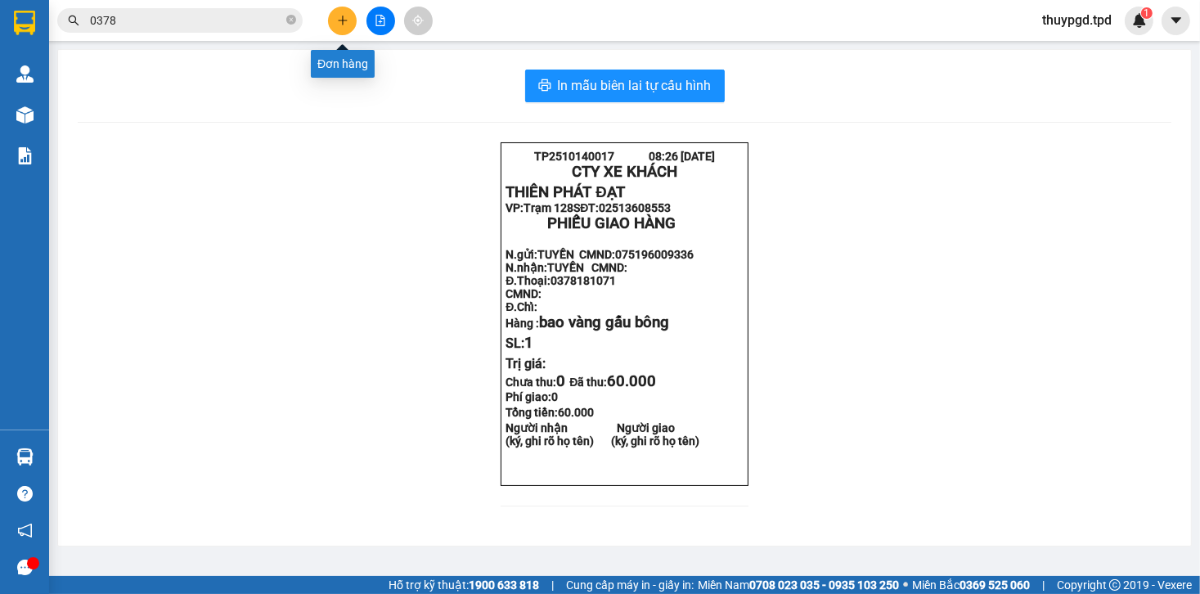
click at [350, 20] on button at bounding box center [342, 21] width 29 height 29
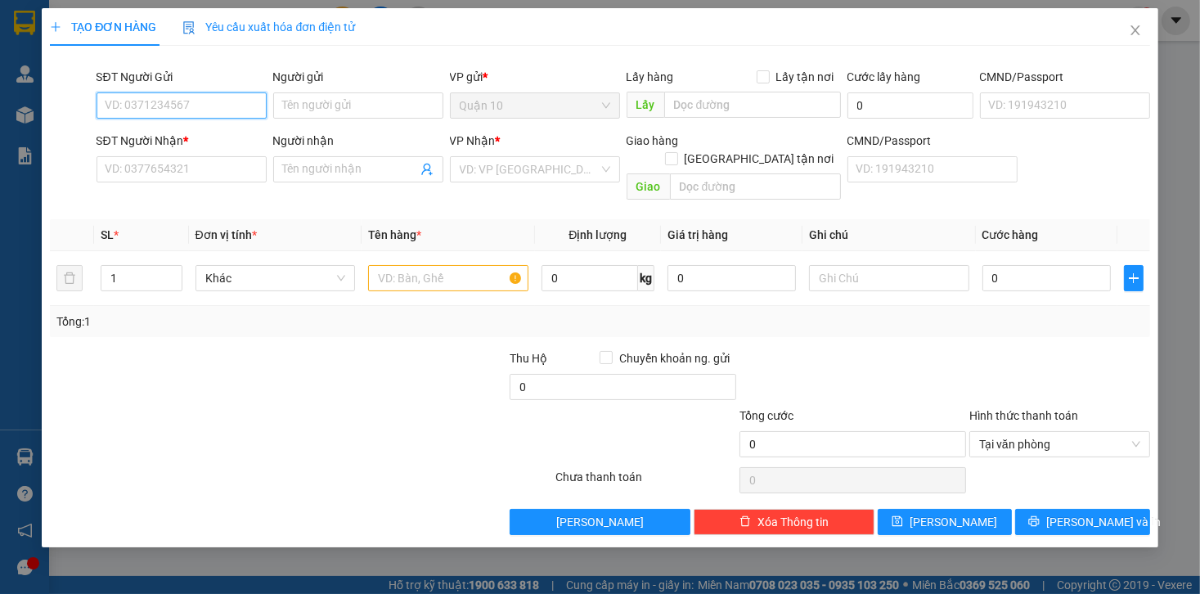
click at [204, 112] on input "SĐT Người Gửi" at bounding box center [182, 105] width 170 height 26
type input "0908725032"
click at [178, 129] on div "0908725032 - TÂM" at bounding box center [181, 138] width 151 height 18
type input "TÂM"
type input "139057000056"
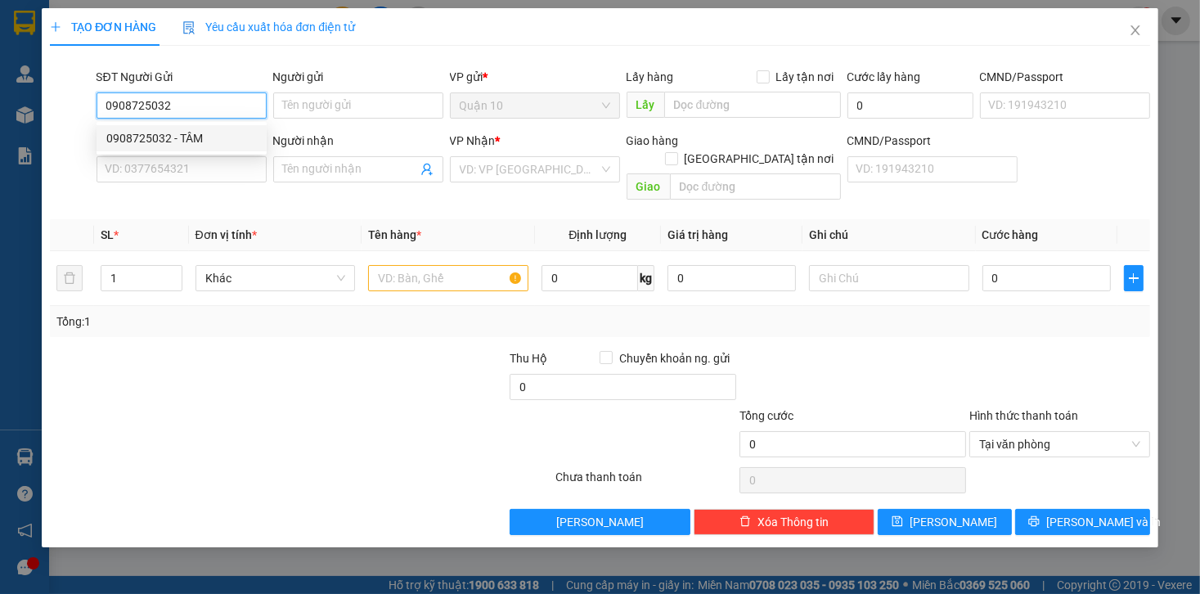
type input "0908662827"
type input "hải"
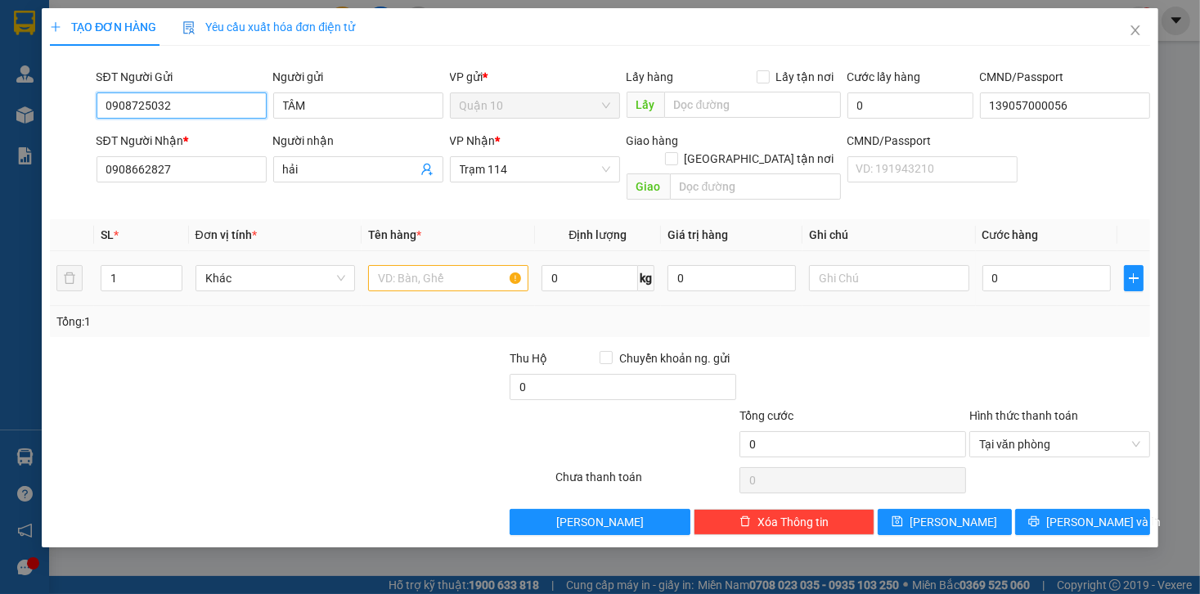
type input "0908725032"
click at [435, 265] on input "text" at bounding box center [448, 278] width 160 height 26
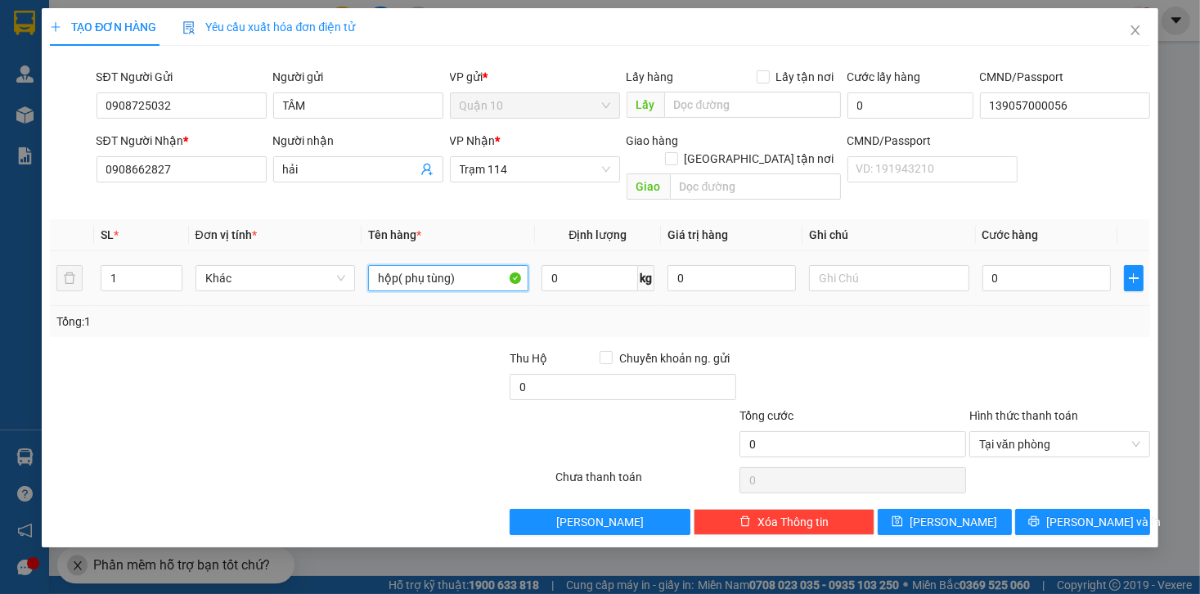
type input "hộp( phụ tùng)"
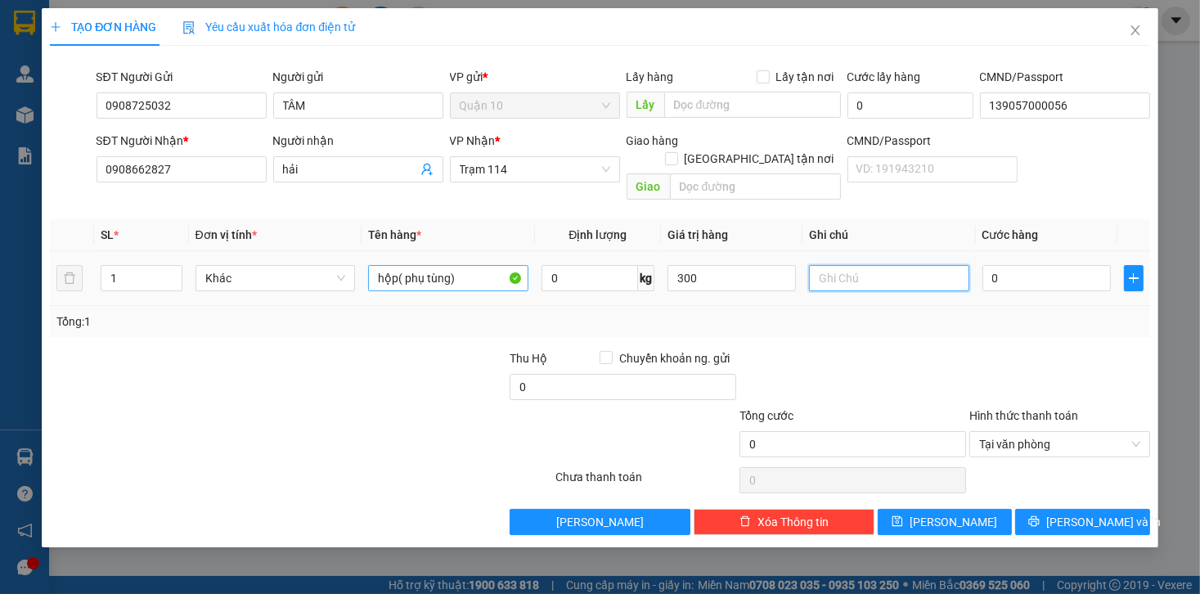
type input "300.000"
type input "4"
type input "40"
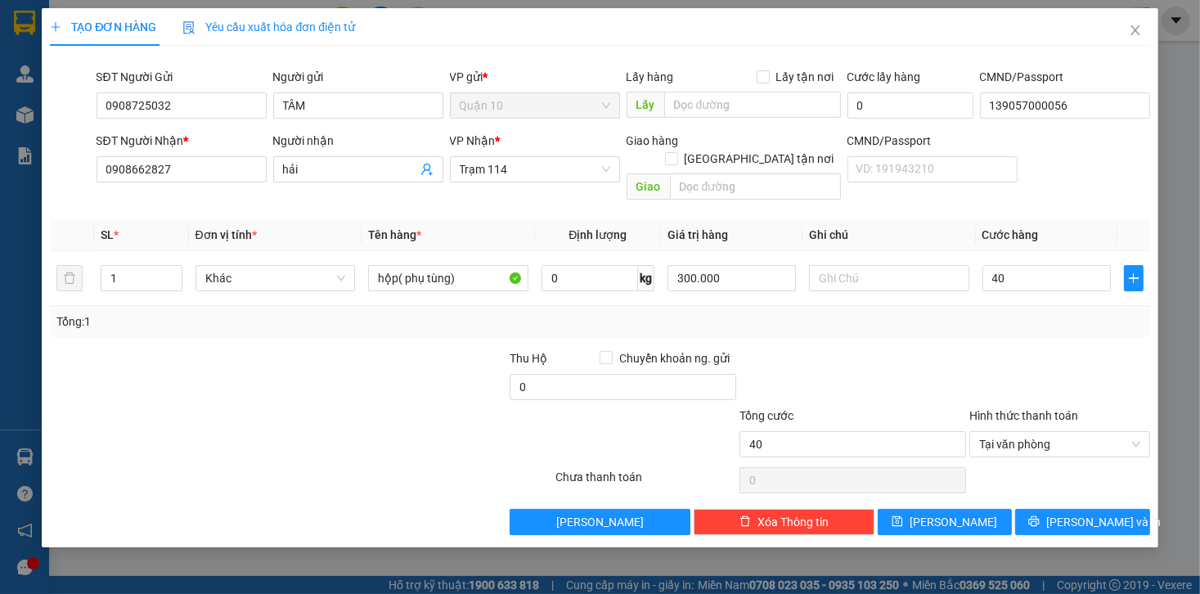
type input "40.000"
click at [858, 349] on div at bounding box center [853, 377] width 230 height 57
click at [1072, 513] on span "[PERSON_NAME] và In" at bounding box center [1104, 522] width 115 height 18
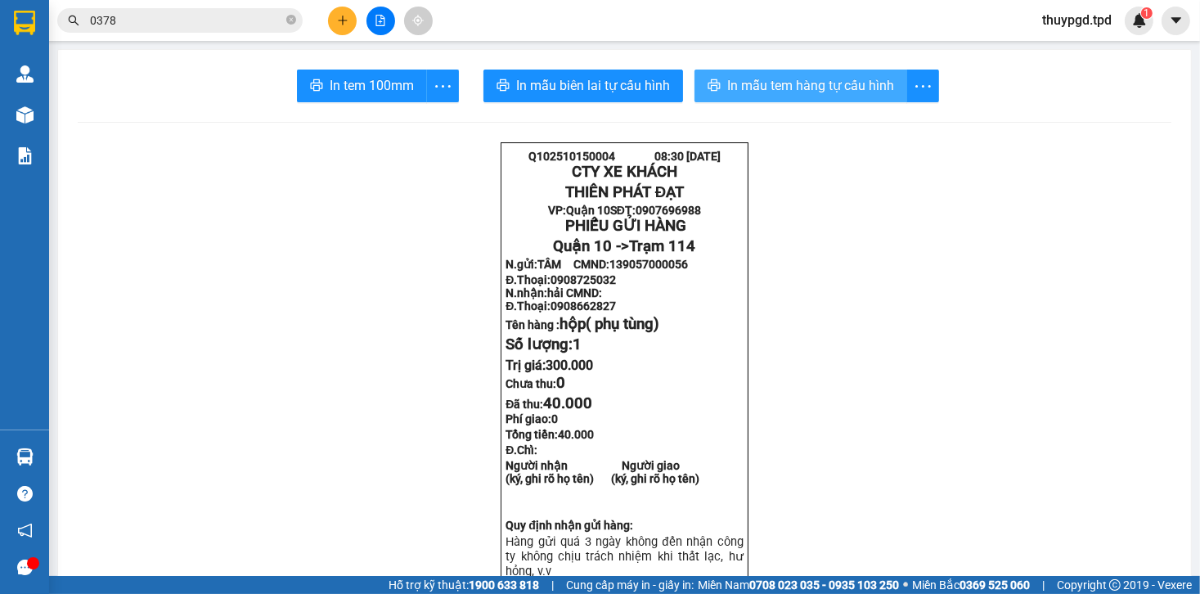
drag, startPoint x: 753, startPoint y: 80, endPoint x: 767, endPoint y: 92, distance: 18.0
click at [752, 80] on span "In mẫu tem hàng tự cấu hình" at bounding box center [810, 85] width 167 height 20
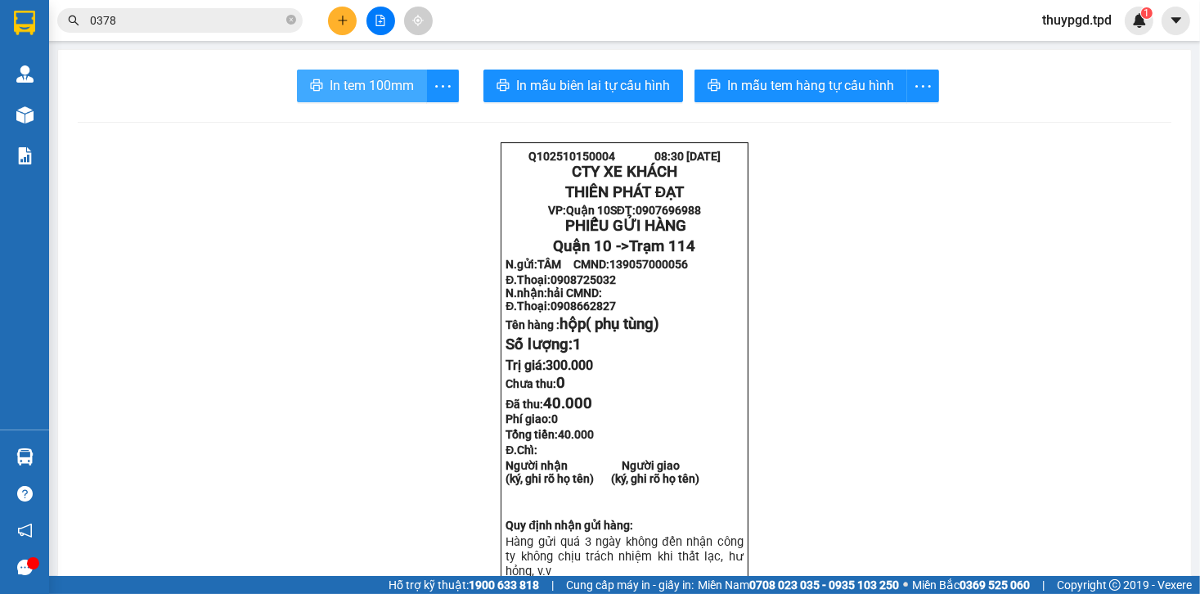
click at [358, 70] on button "In tem 100mm" at bounding box center [362, 86] width 130 height 33
click at [337, 15] on icon "plus" at bounding box center [342, 20] width 11 height 11
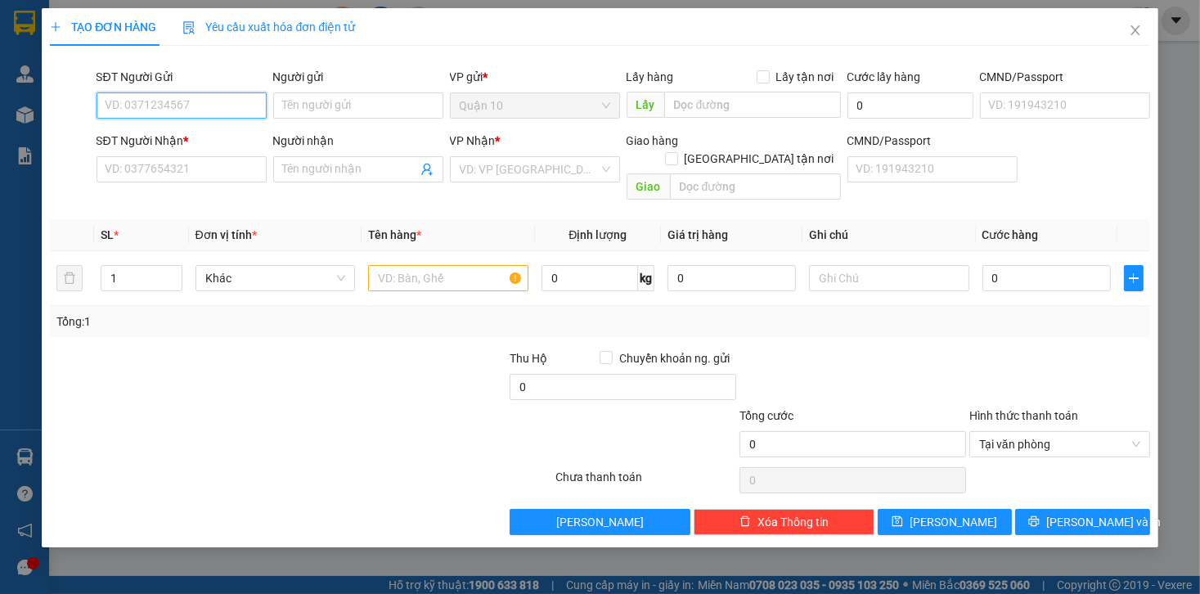
click at [199, 111] on input "SĐT Người Gửi" at bounding box center [182, 105] width 170 height 26
click at [196, 137] on div "0355562618 - thảo" at bounding box center [181, 138] width 151 height 18
type input "0355562618"
type input "thảo"
type input "075192014865"
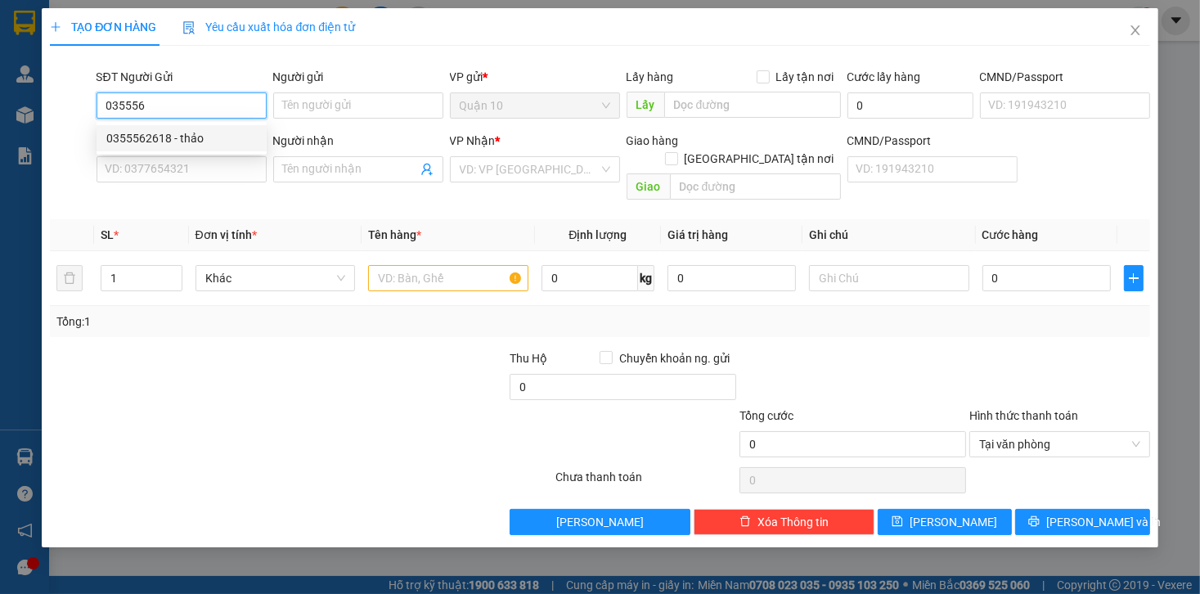
type input "0932841760"
type input "trịnh phúc tùng"
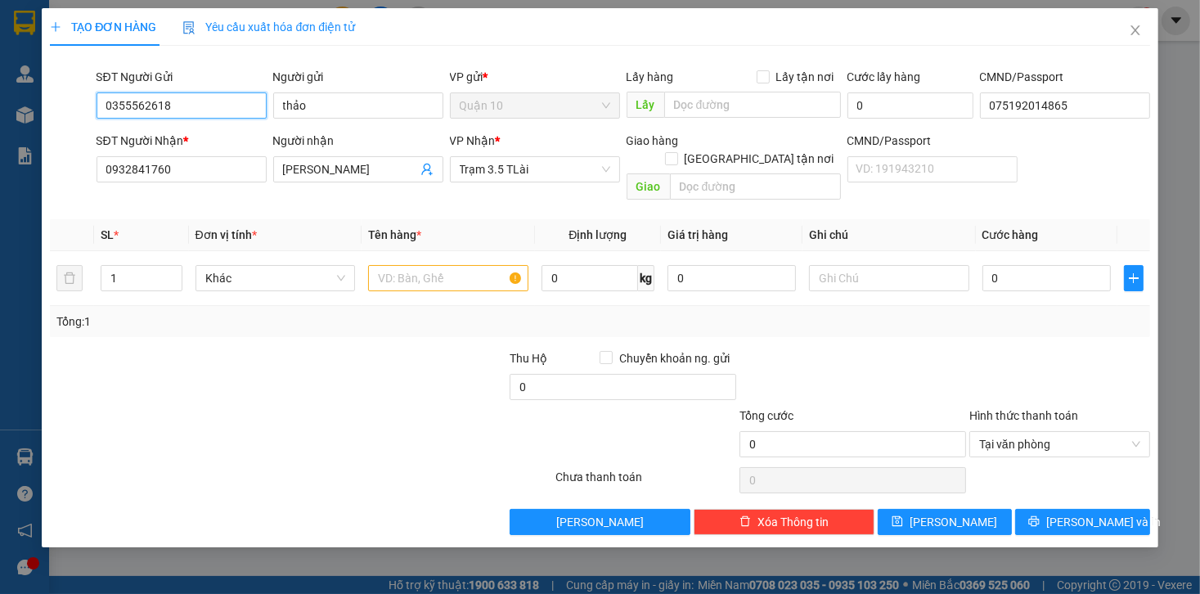
type input "0355562618"
click at [308, 349] on div at bounding box center [393, 377] width 230 height 57
click at [409, 265] on input "text" at bounding box center [448, 278] width 160 height 26
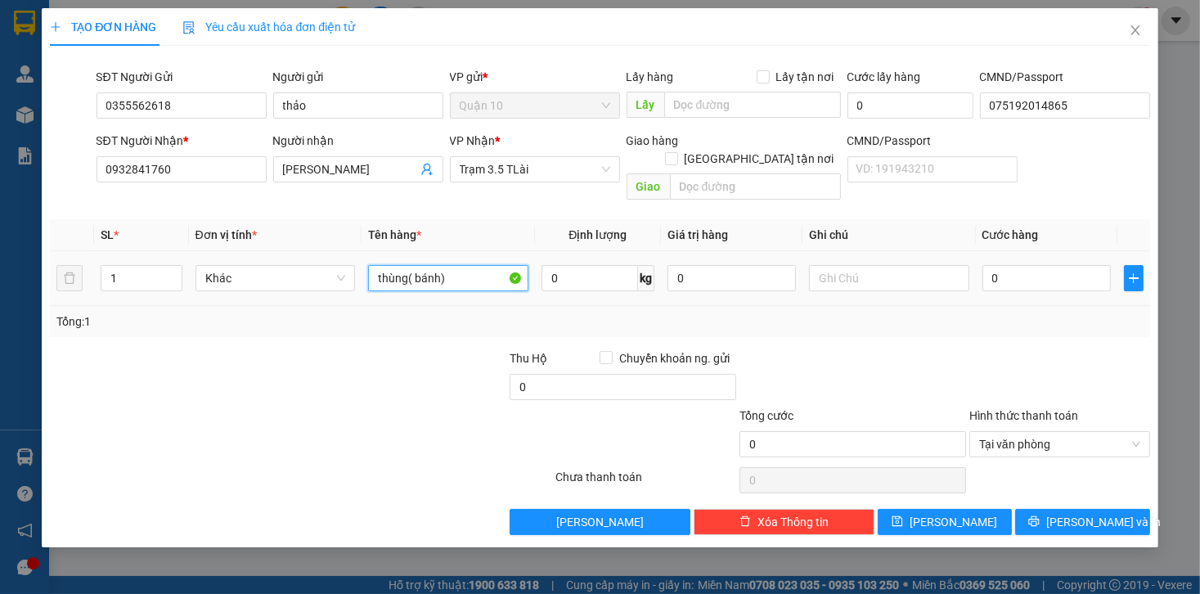
type input "thùng( bánh)"
click at [877, 349] on div at bounding box center [853, 377] width 230 height 57
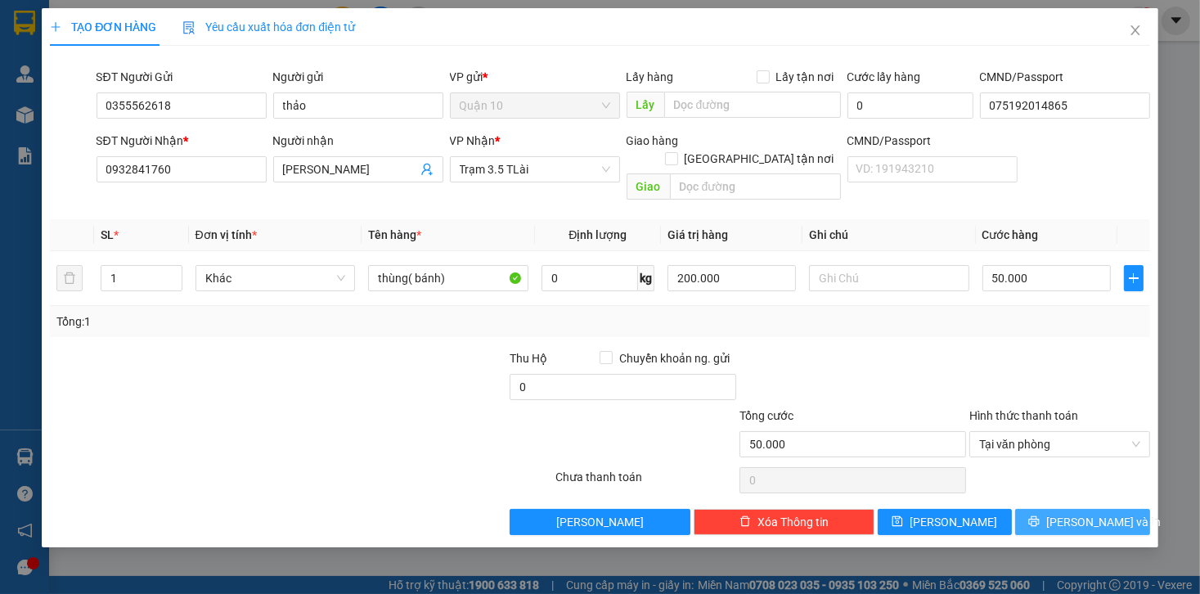
click at [1070, 513] on span "[PERSON_NAME] và In" at bounding box center [1104, 522] width 115 height 18
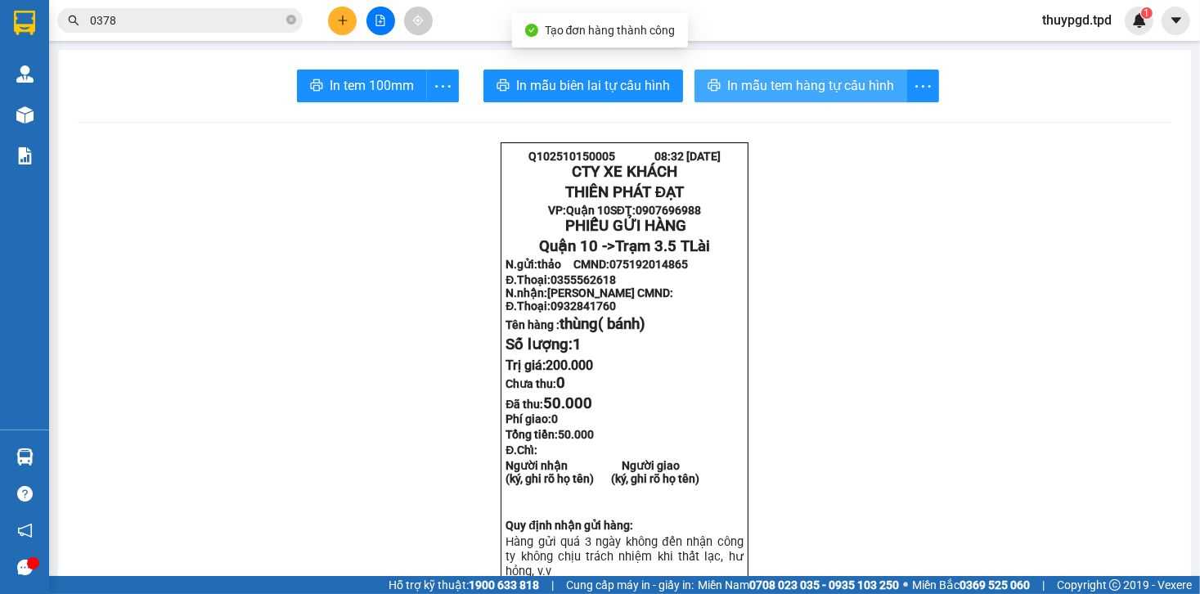
click at [793, 75] on span "In mẫu tem hàng tự cấu hình" at bounding box center [810, 85] width 167 height 20
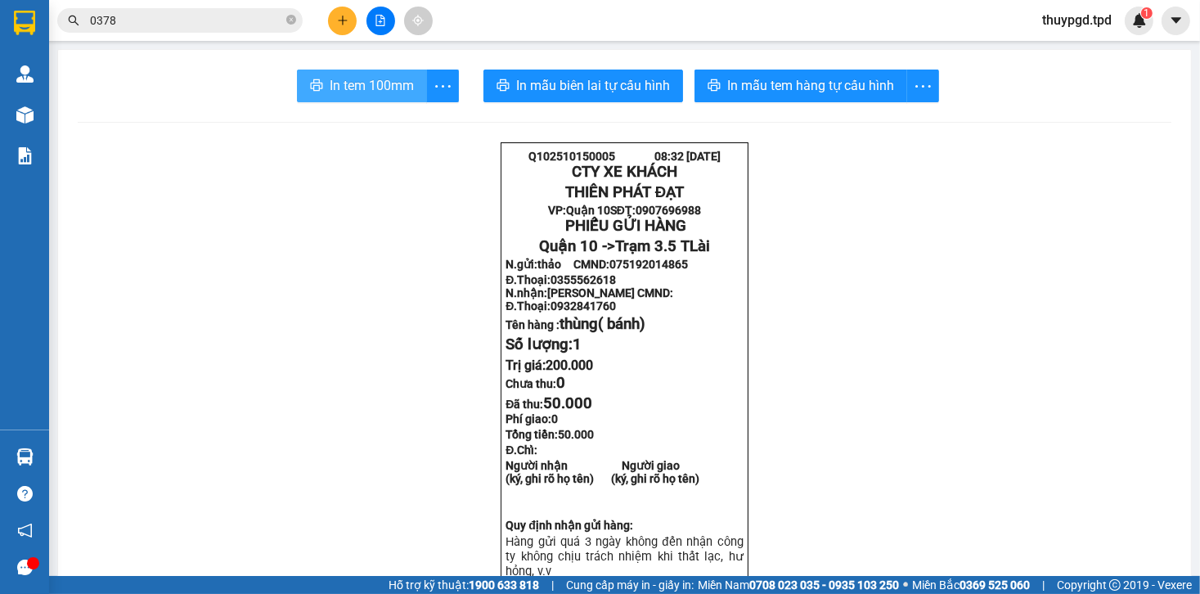
click at [361, 89] on span "In tem 100mm" at bounding box center [372, 85] width 84 height 20
click at [343, 22] on icon "plus" at bounding box center [342, 20] width 1 height 9
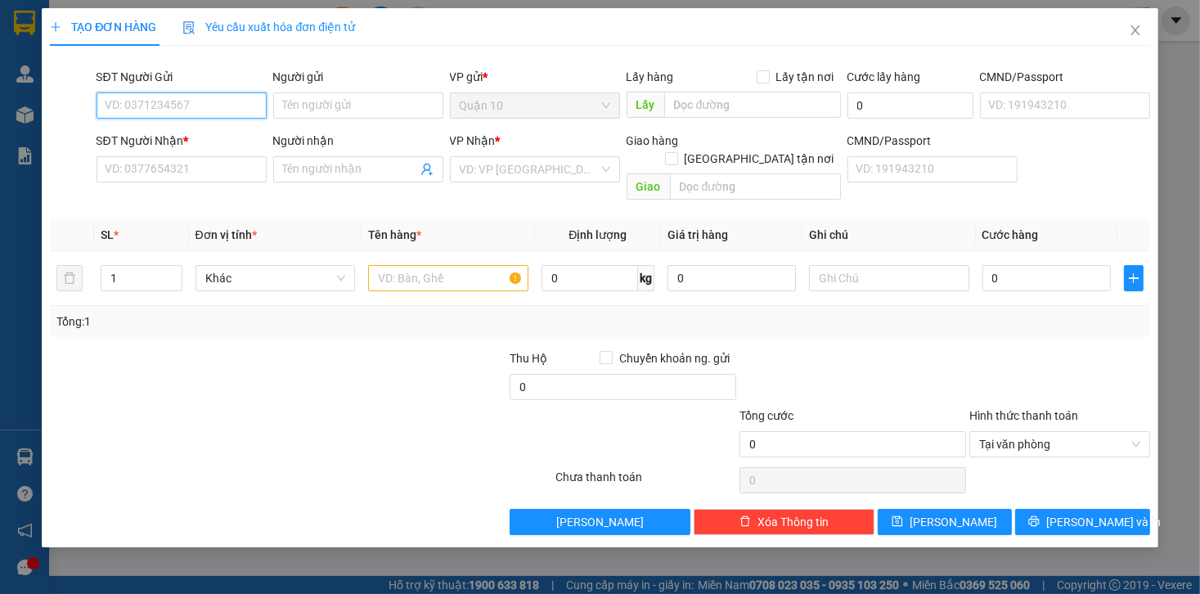
click at [164, 101] on input "SĐT Người Gửi" at bounding box center [182, 105] width 170 height 26
type input "0908257575"
click at [166, 137] on div "0908257575 - linh (HUỲNH THIÊN THU)" at bounding box center [201, 138] width 190 height 18
type input "linh ([PERSON_NAME])"
type input "087055006470"
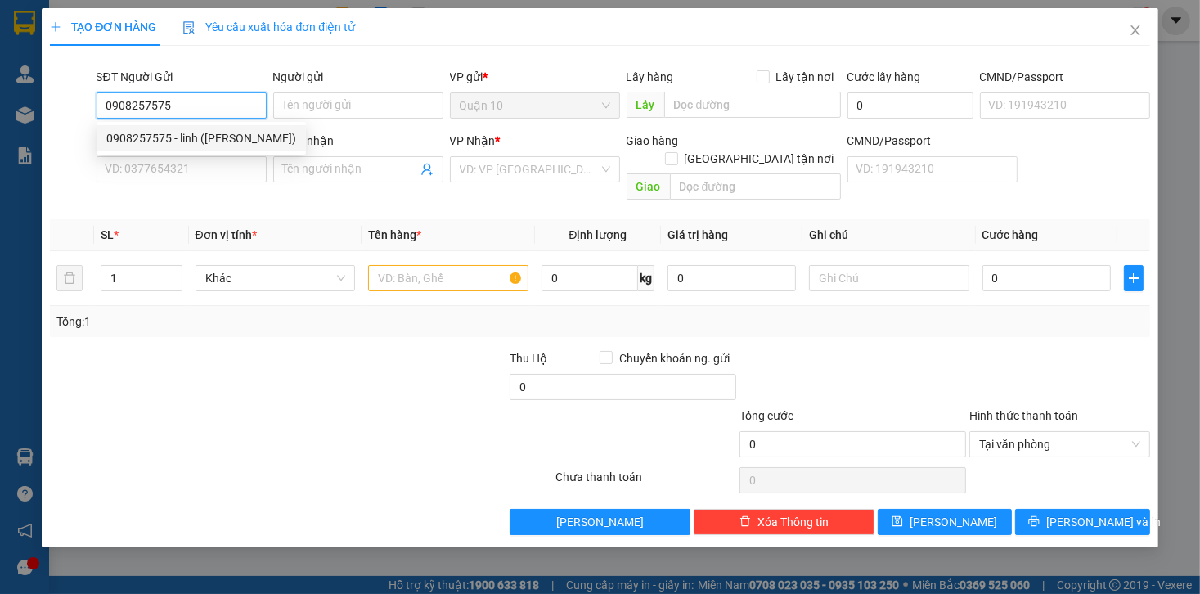
type input "0968910323"
type input "thảo"
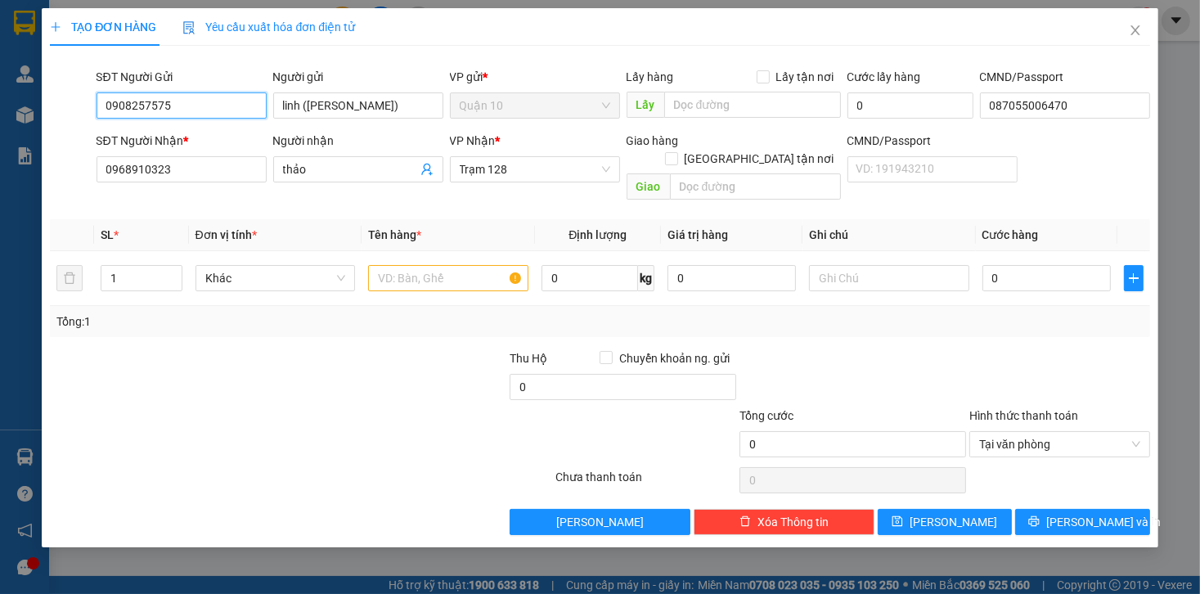
type input "0908257575"
click at [259, 349] on div at bounding box center [163, 377] width 230 height 57
click at [439, 265] on input "text" at bounding box center [448, 278] width 160 height 26
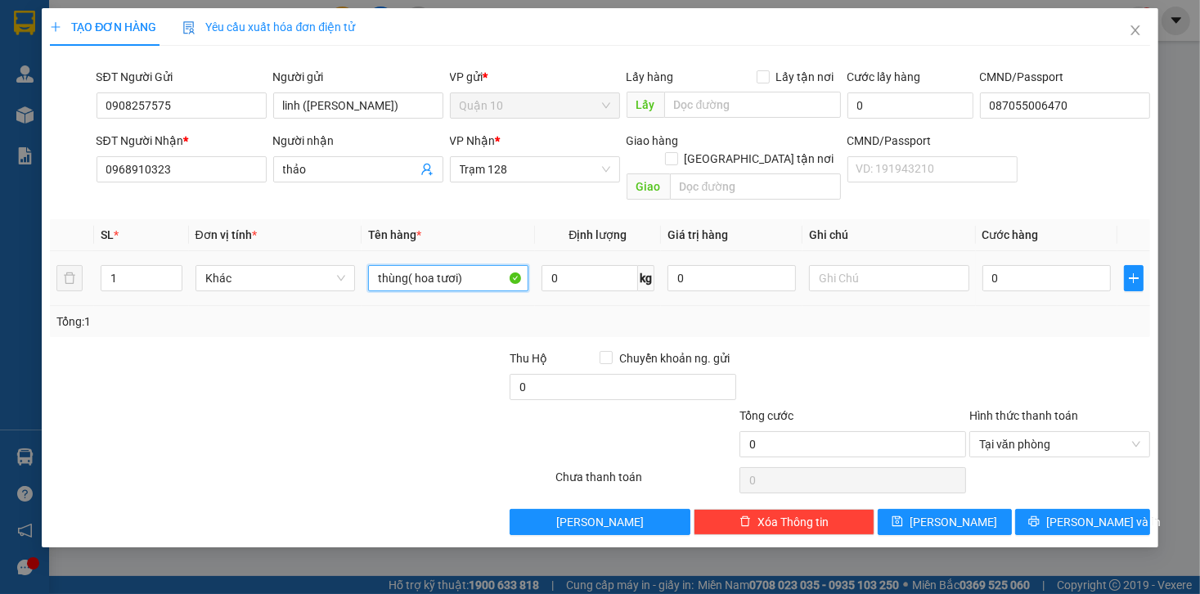
type input "thùng( hoa tươi)"
type input "1.000.000"
click at [385, 349] on div at bounding box center [393, 377] width 230 height 57
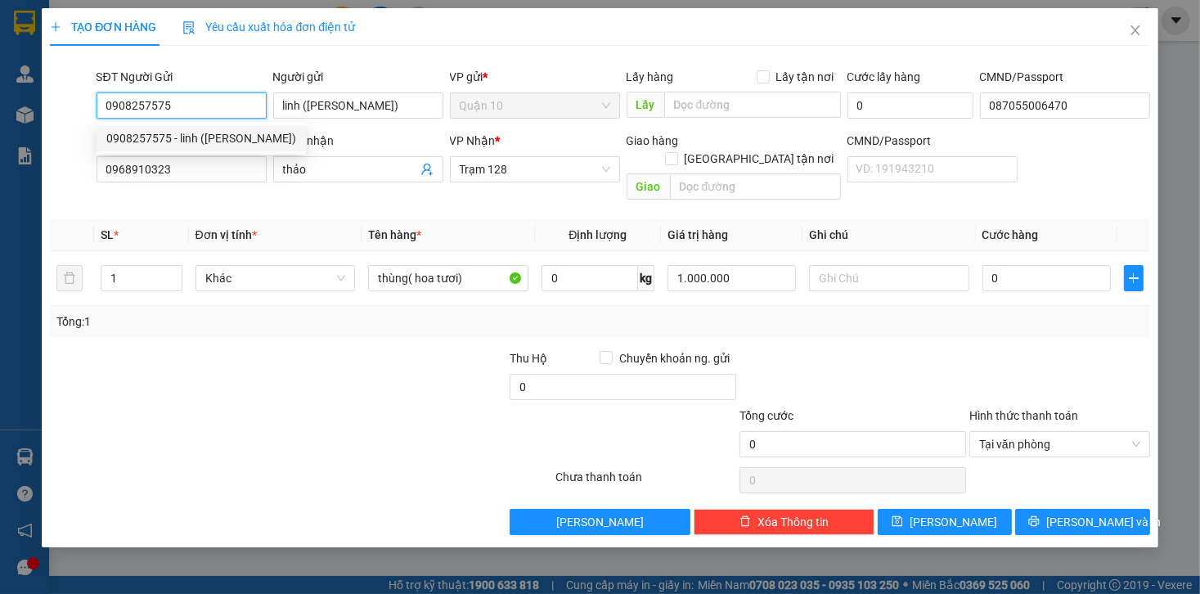
drag, startPoint x: 173, startPoint y: 105, endPoint x: 84, endPoint y: 99, distance: 89.4
click at [84, 99] on div "SĐT Người Gửi 0908257575 Người gửi linh (HUỲNH THIÊN THU) VP gửi * Quận 10 Lấy …" at bounding box center [599, 96] width 1103 height 57
click at [1040, 265] on input "0" at bounding box center [1047, 278] width 128 height 26
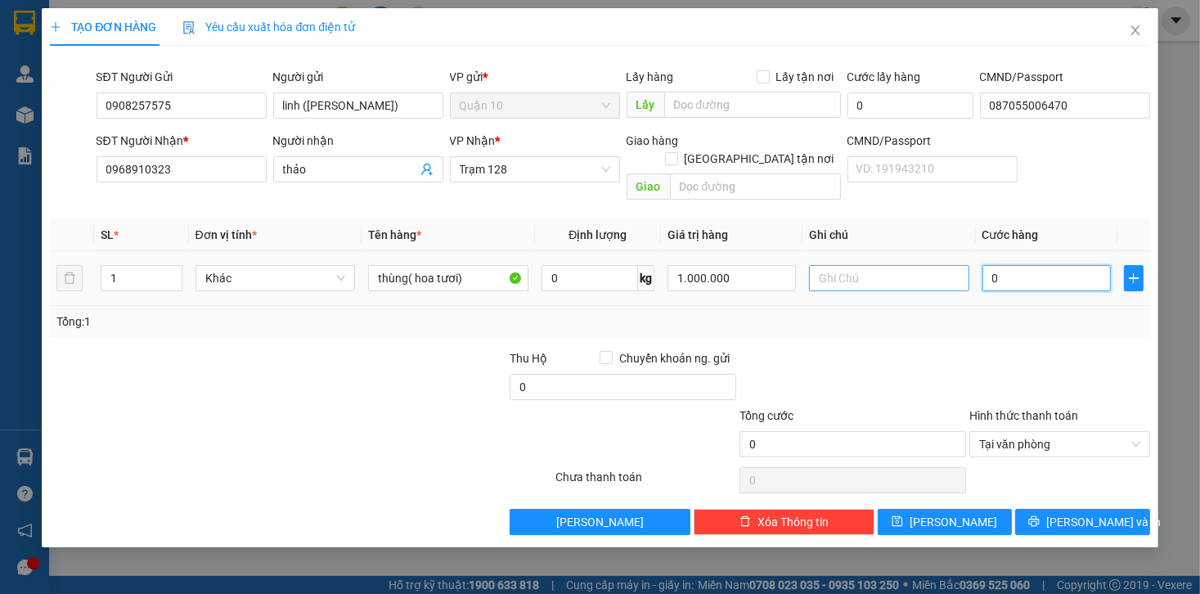
type input "6"
type input "60"
type input "60.000"
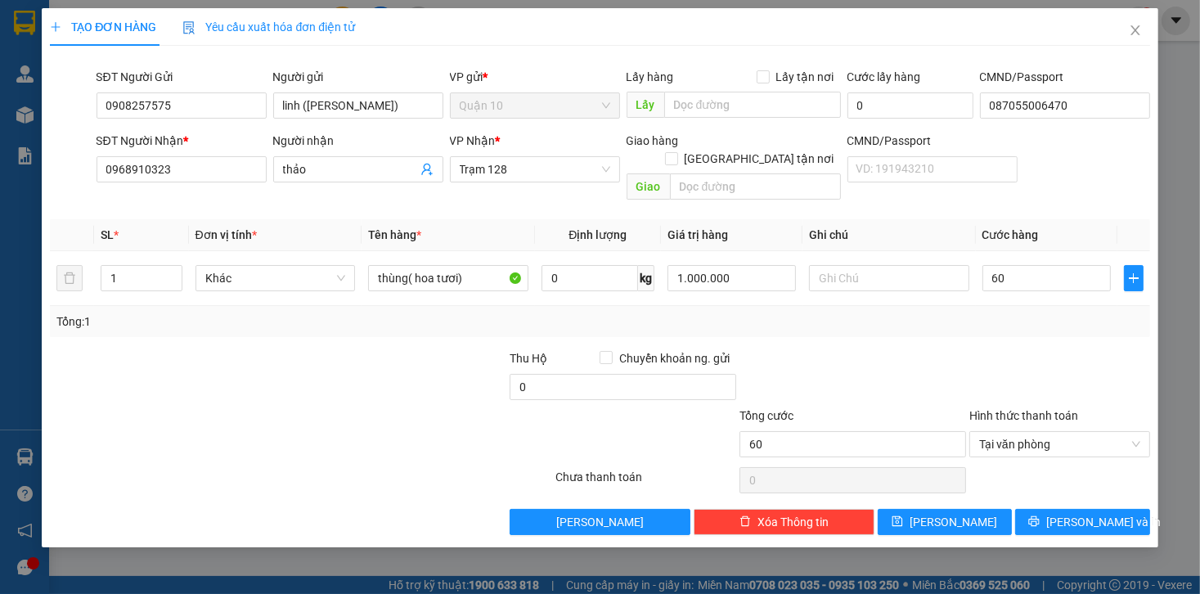
type input "60.000"
click at [928, 349] on div at bounding box center [853, 377] width 230 height 57
click at [1089, 513] on span "[PERSON_NAME] và In" at bounding box center [1104, 522] width 115 height 18
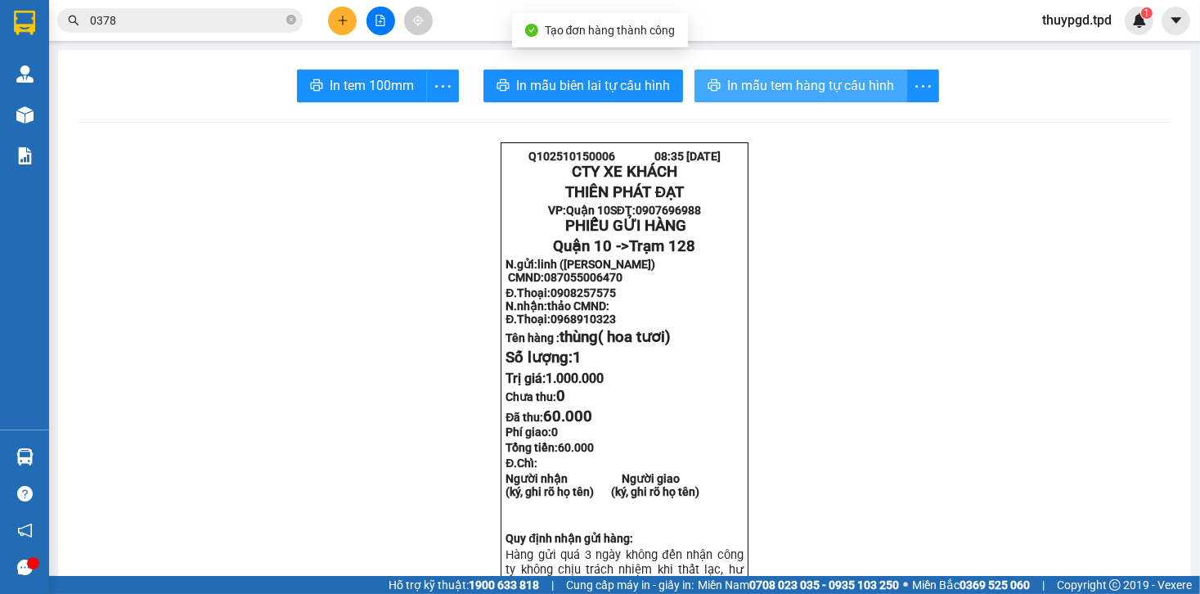
drag, startPoint x: 779, startPoint y: 79, endPoint x: 787, endPoint y: 87, distance: 11.6
click at [779, 79] on span "In mẫu tem hàng tự cấu hình" at bounding box center [810, 85] width 167 height 20
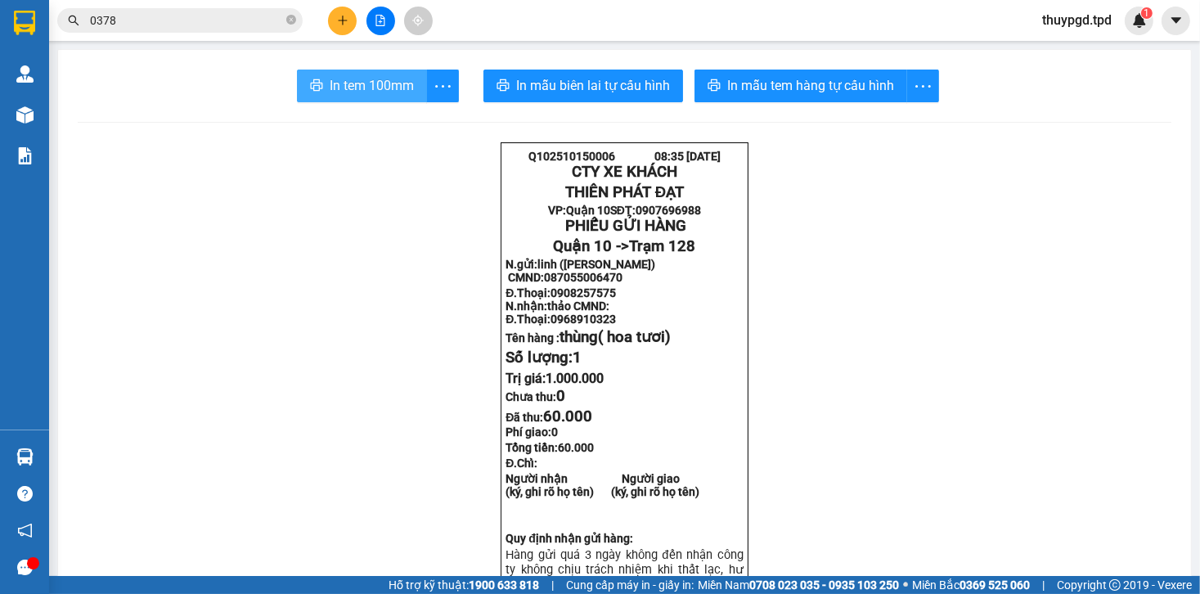
click at [370, 85] on span "In tem 100mm" at bounding box center [372, 85] width 84 height 20
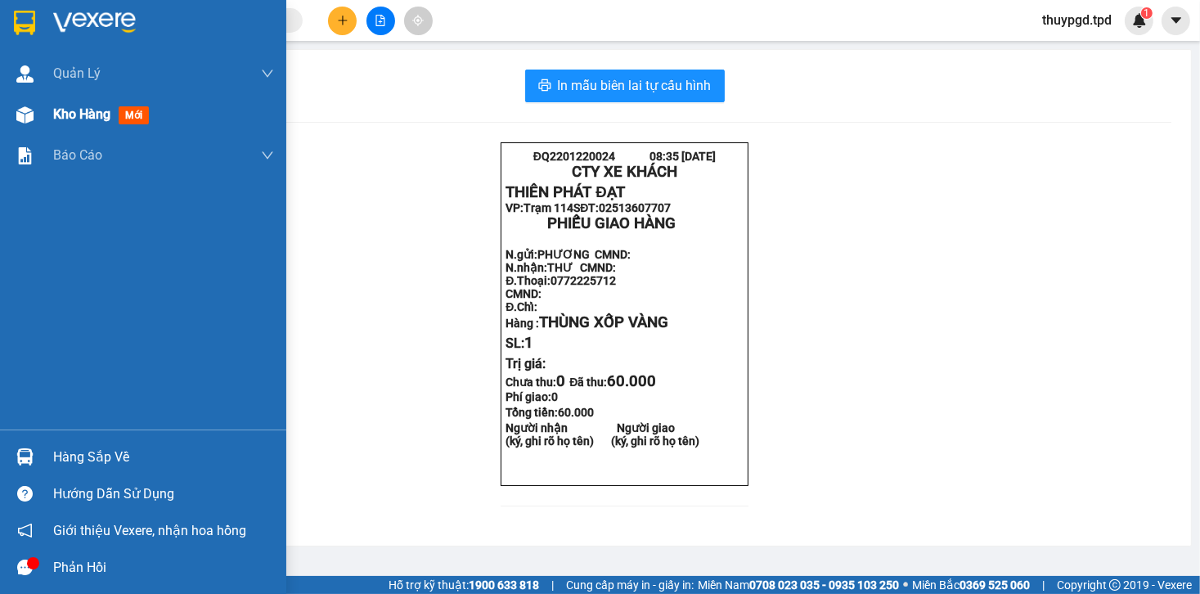
click at [20, 110] on img at bounding box center [24, 114] width 17 height 17
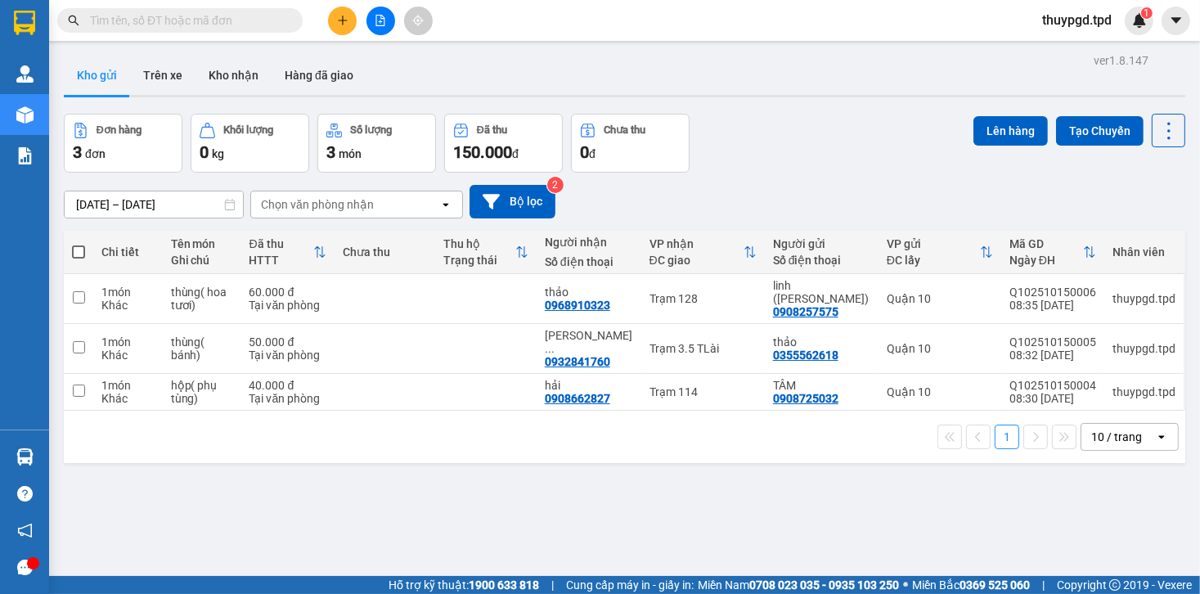
click at [85, 252] on th at bounding box center [78, 252] width 29 height 43
click at [80, 254] on span at bounding box center [78, 251] width 13 height 13
click at [79, 244] on input "checkbox" at bounding box center [79, 244] width 0 height 0
checkbox input "true"
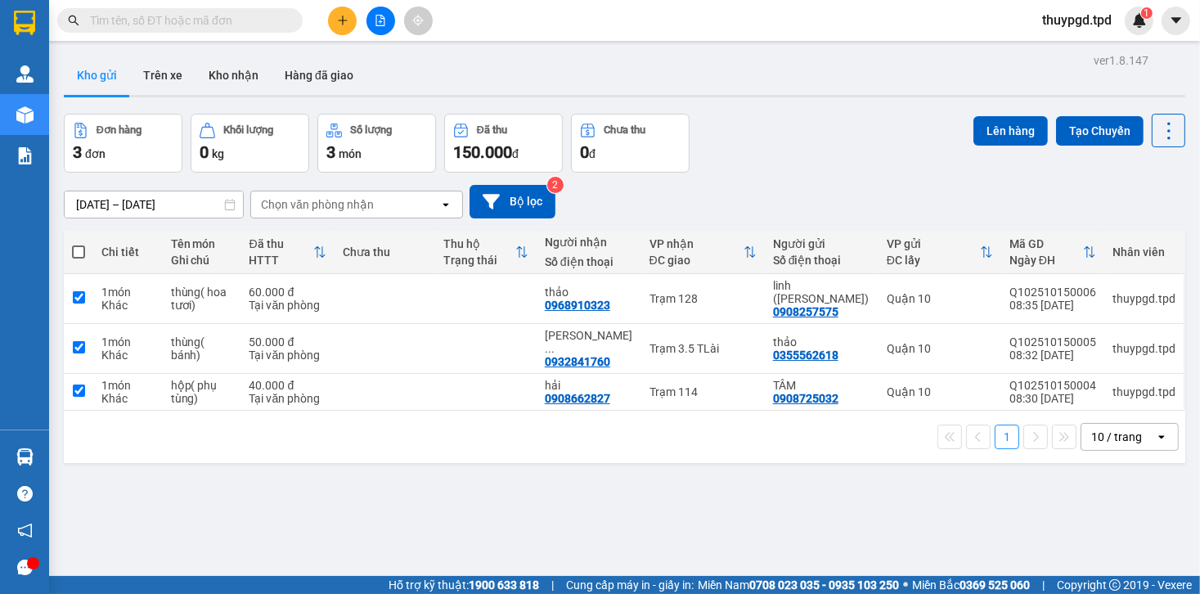
checkbox input "true"
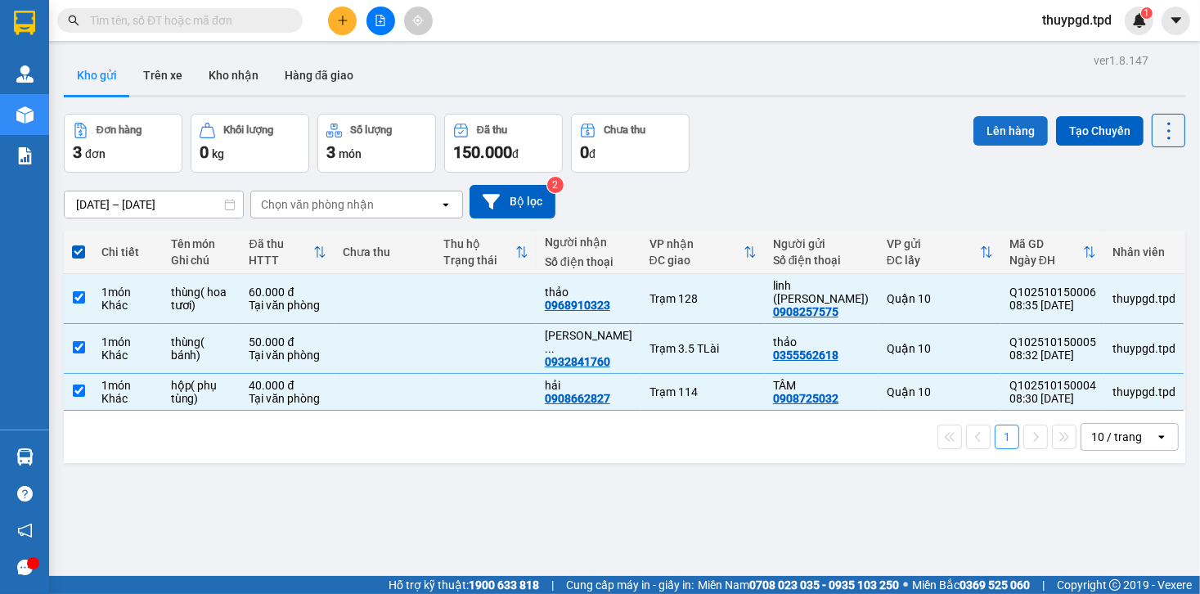
click at [993, 128] on button "Lên hàng" at bounding box center [1011, 130] width 74 height 29
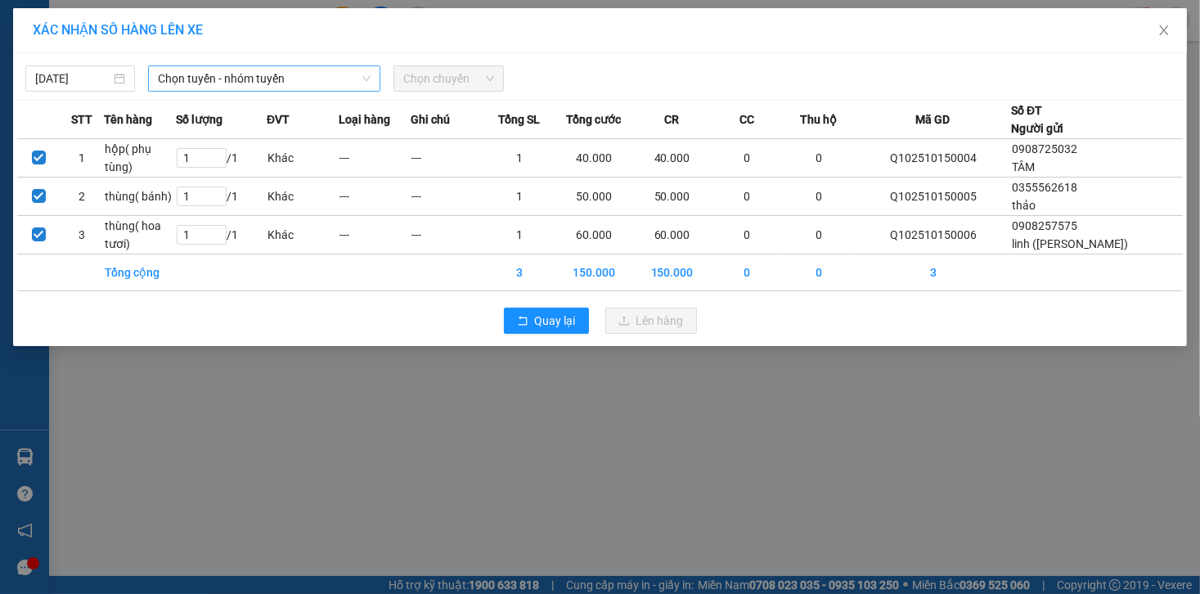
click at [216, 82] on span "Chọn tuyến - nhóm tuyến" at bounding box center [264, 78] width 213 height 25
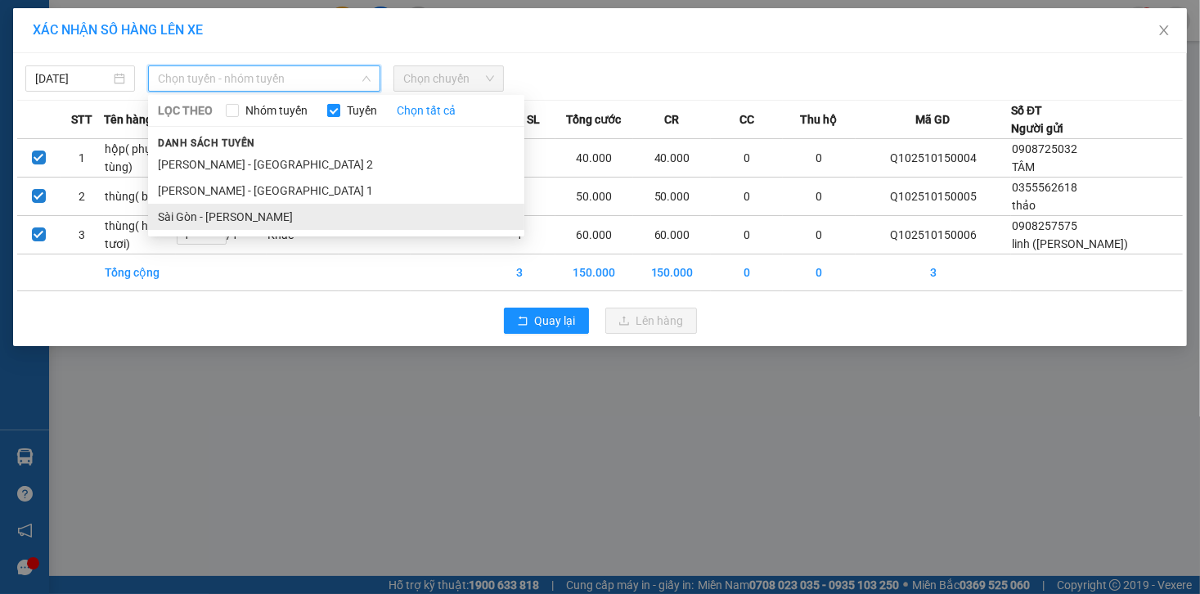
click at [203, 218] on li "Sài Gòn - [PERSON_NAME]" at bounding box center [336, 217] width 376 height 26
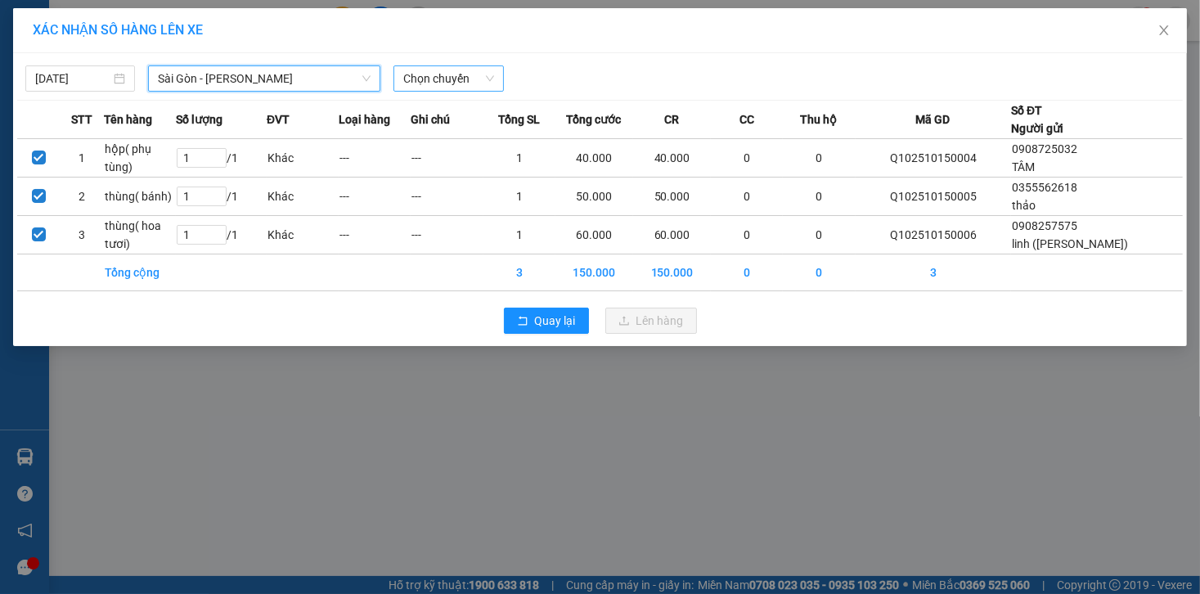
click at [478, 78] on span "Chọn chuyến" at bounding box center [448, 78] width 90 height 25
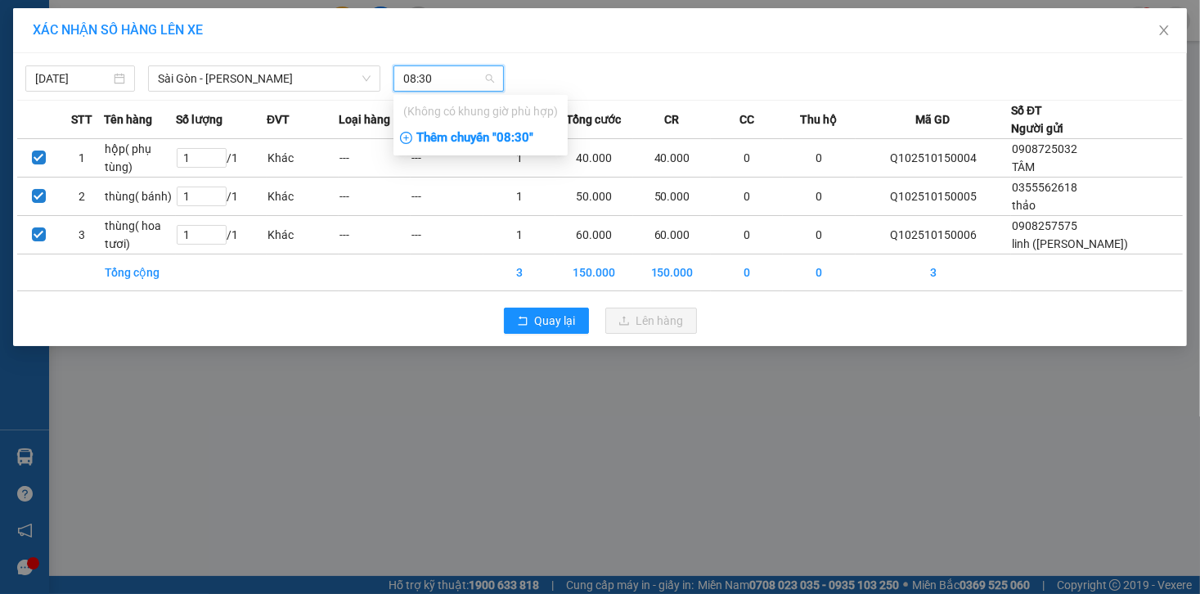
type input "08:30"
click at [518, 134] on div "Thêm chuyến " 08:30 "" at bounding box center [481, 138] width 174 height 28
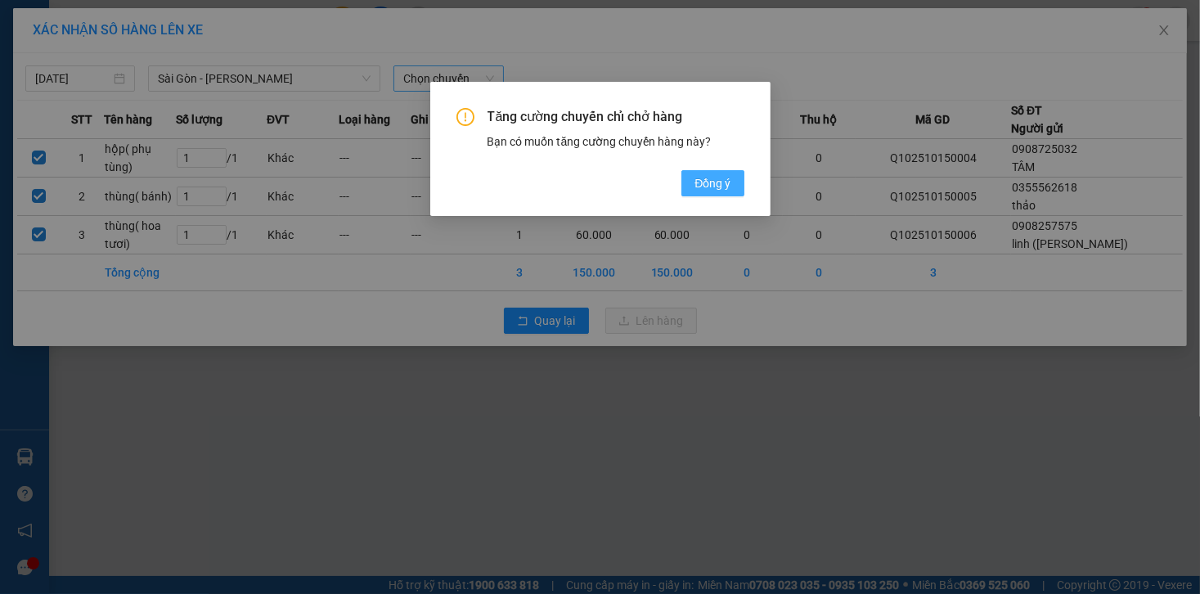
click at [700, 177] on span "Đồng ý" at bounding box center [713, 183] width 36 height 18
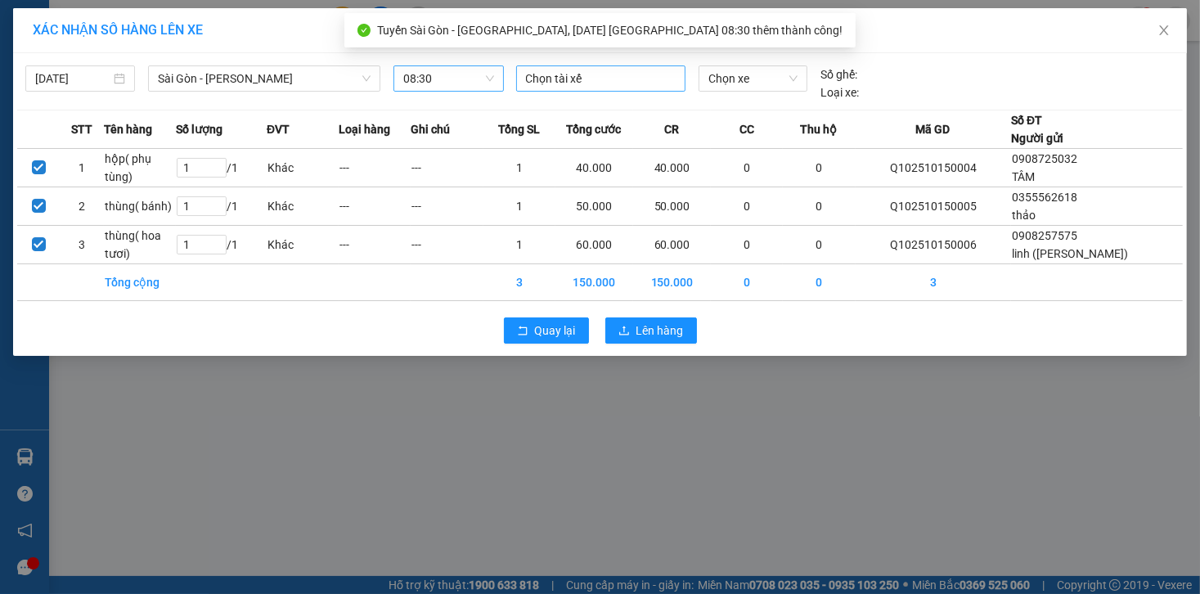
drag, startPoint x: 588, startPoint y: 64, endPoint x: 589, endPoint y: 75, distance: 11.5
click at [590, 65] on div "[DATE] [GEOGRAPHIC_DATA] - Phương Lâm LỌC THEO Nhóm tuyến Tuyến Chọn tất cả Dan…" at bounding box center [600, 79] width 1166 height 44
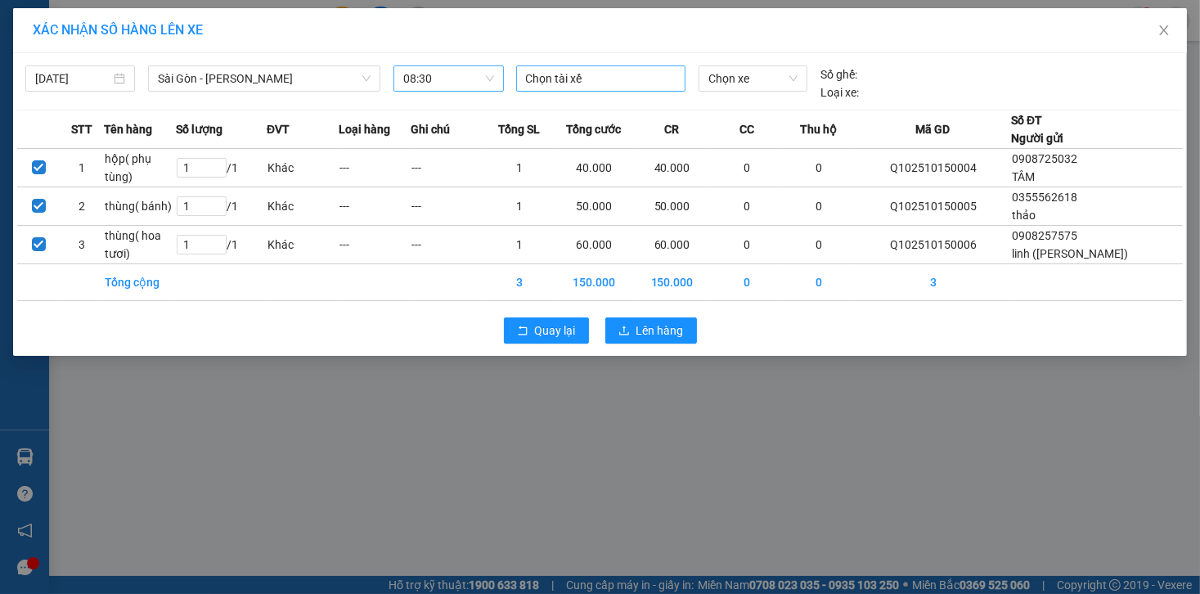
click at [589, 79] on div at bounding box center [600, 79] width 161 height 20
type input "dũng"
click at [586, 115] on div "[PERSON_NAME]" at bounding box center [639, 110] width 226 height 18
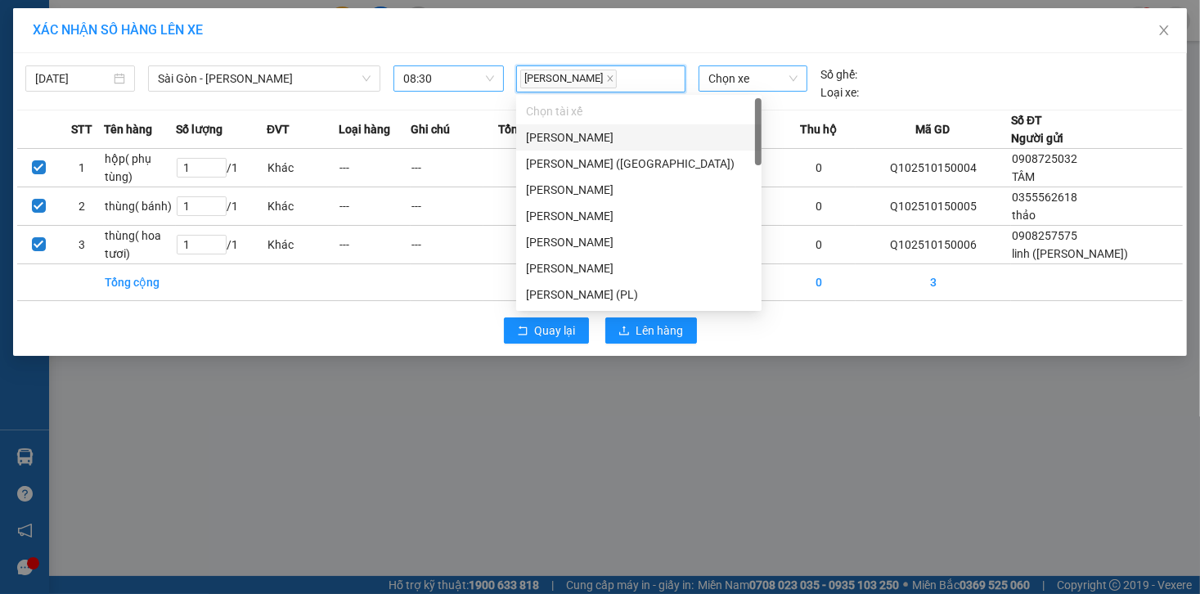
click at [763, 79] on span "Chọn xe" at bounding box center [753, 78] width 89 height 25
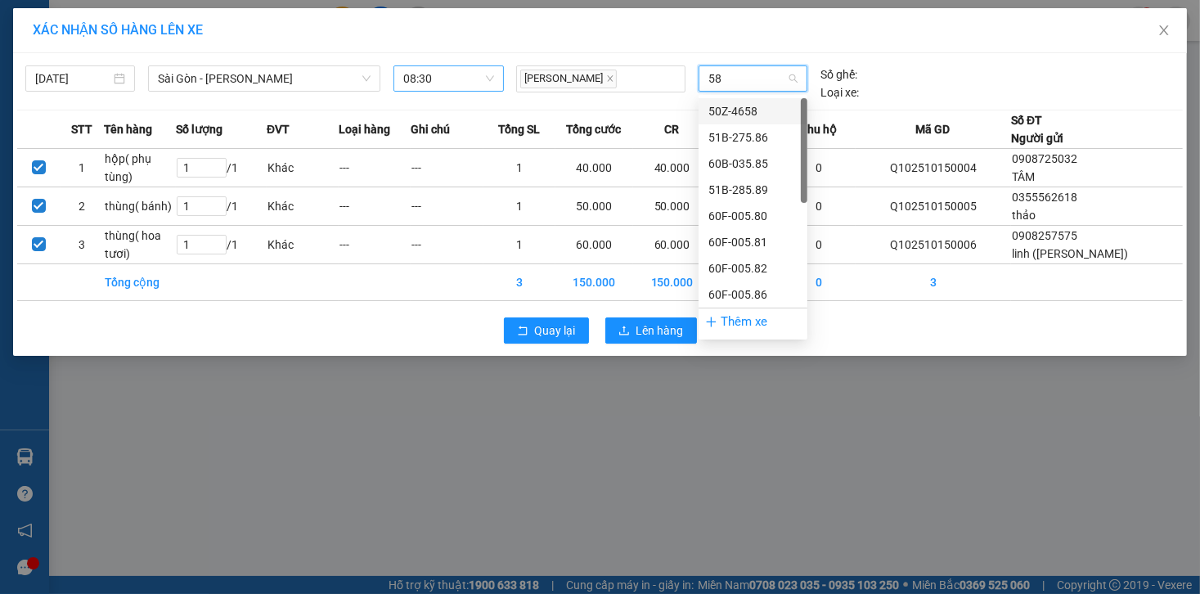
type input "585"
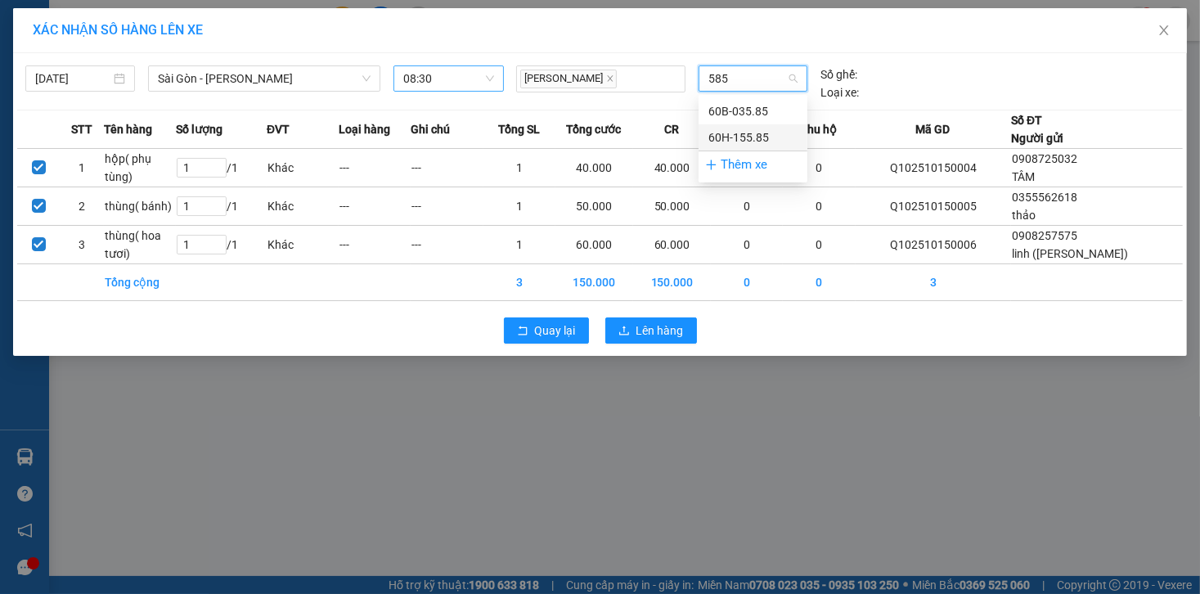
click at [761, 137] on div "60H-155.85" at bounding box center [753, 137] width 89 height 18
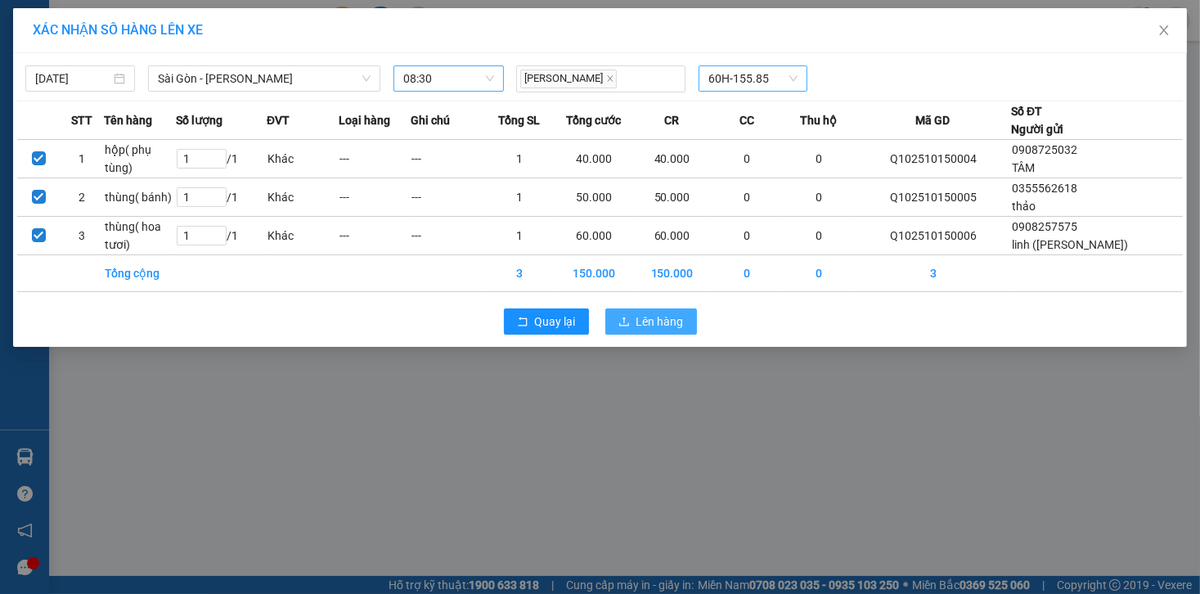
click at [671, 331] on span "Lên hàng" at bounding box center [660, 322] width 47 height 18
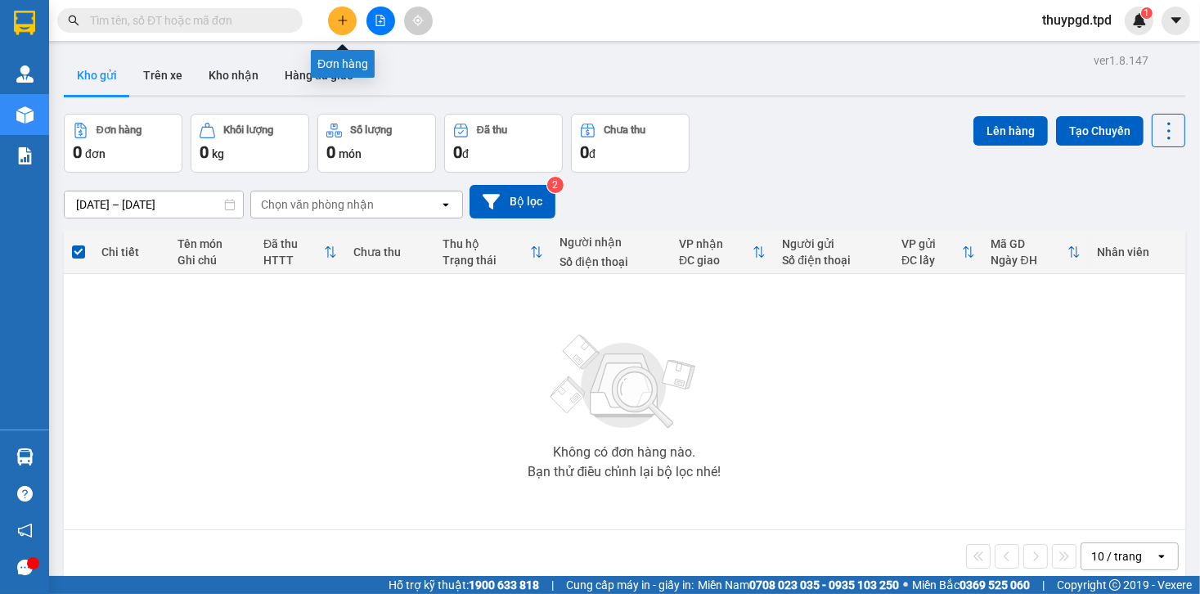
click at [340, 20] on icon "plus" at bounding box center [342, 20] width 9 height 1
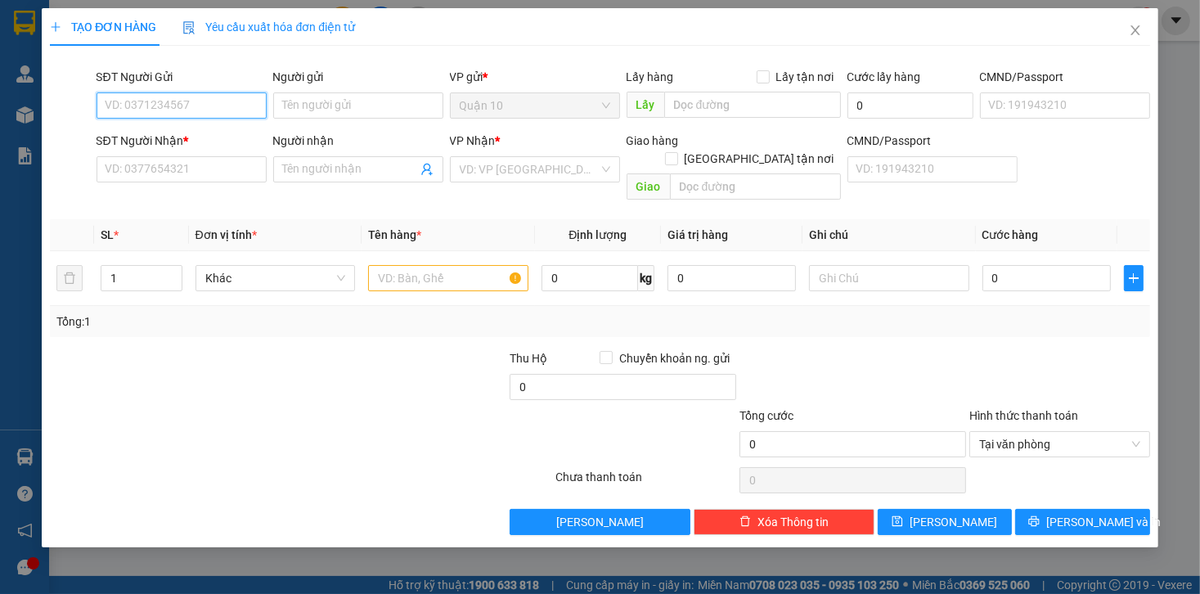
click at [203, 103] on input "SĐT Người Gửi" at bounding box center [182, 105] width 170 height 26
type input "0937538111"
click at [345, 101] on input "Người gửi" at bounding box center [358, 105] width 170 height 26
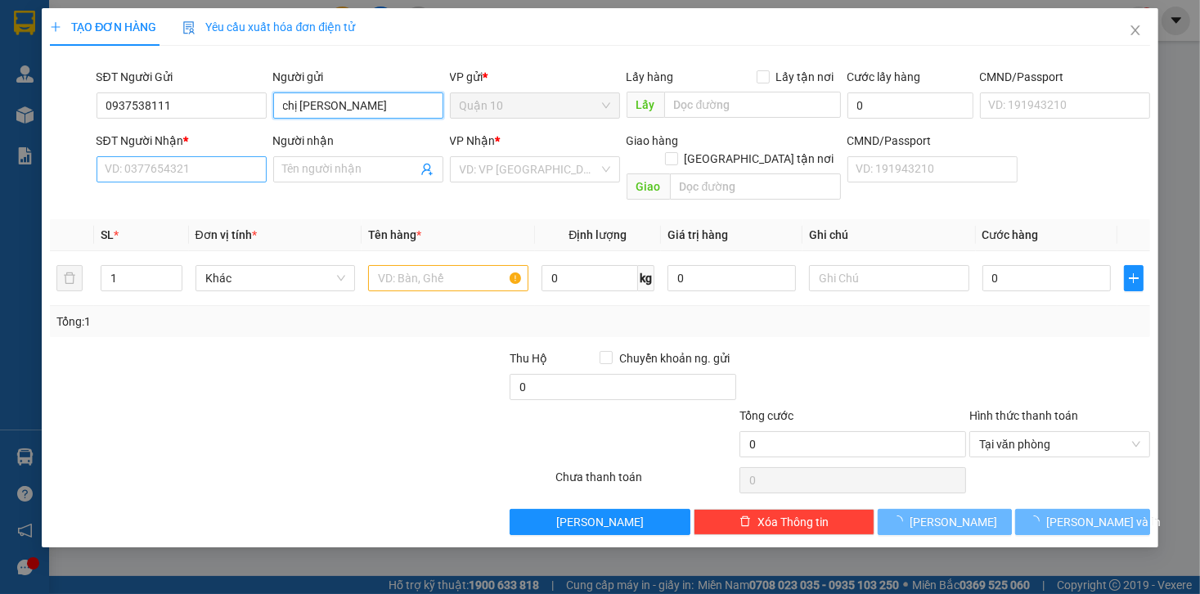
type input "chị [PERSON_NAME]"
click at [217, 169] on input "SĐT Người Nhận *" at bounding box center [182, 169] width 170 height 26
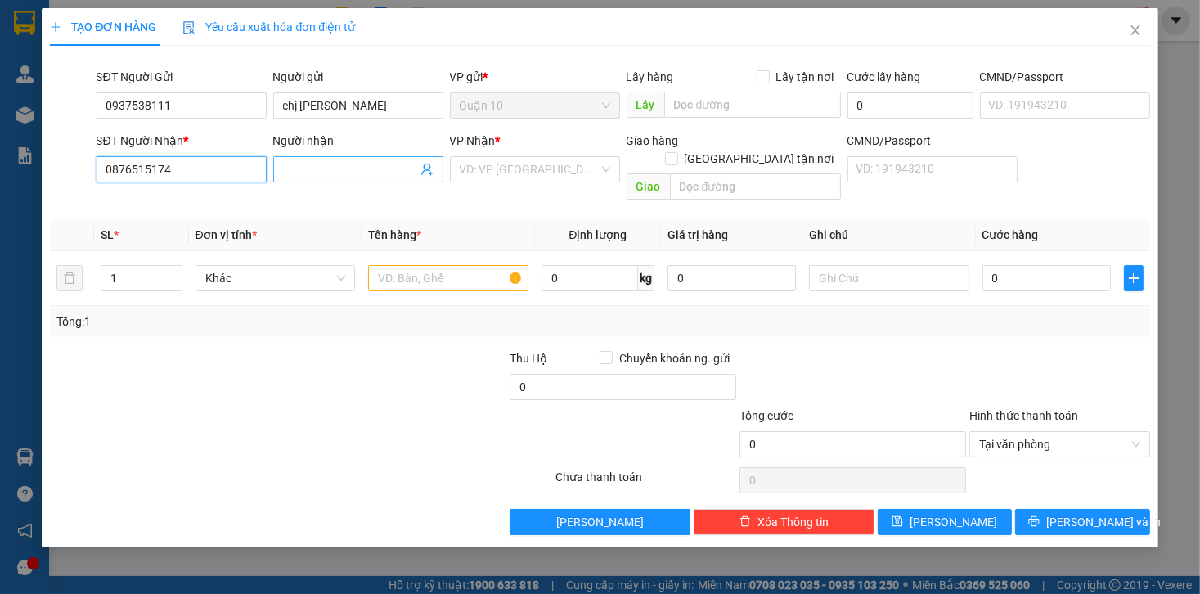
type input "0876515174"
click at [311, 172] on input "Người nhận" at bounding box center [350, 169] width 134 height 18
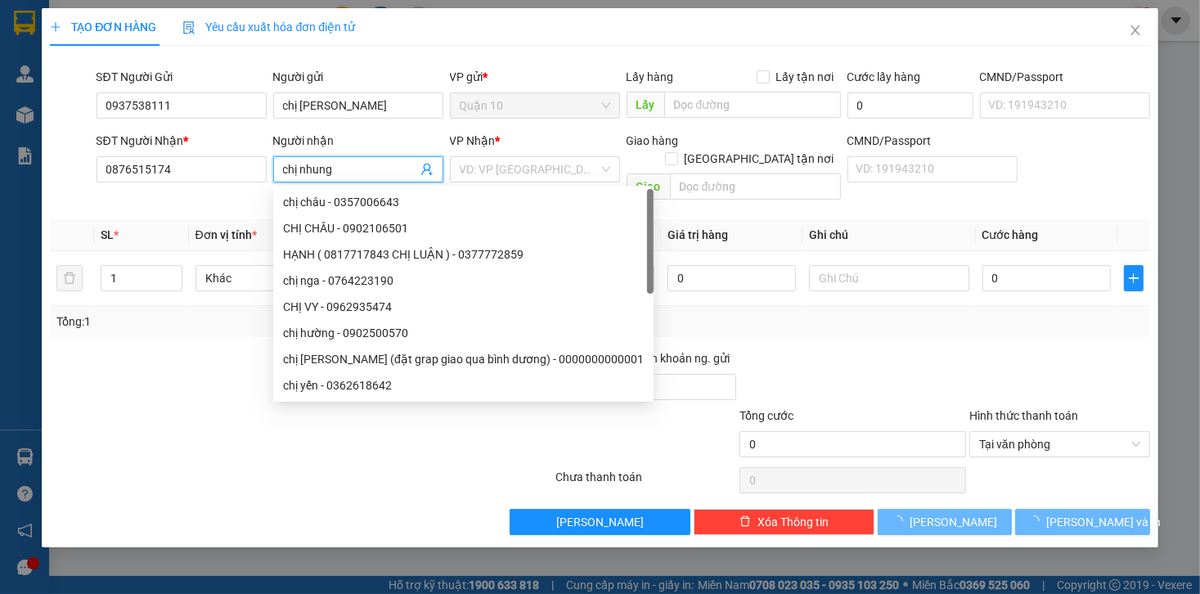
type input "chị nhung"
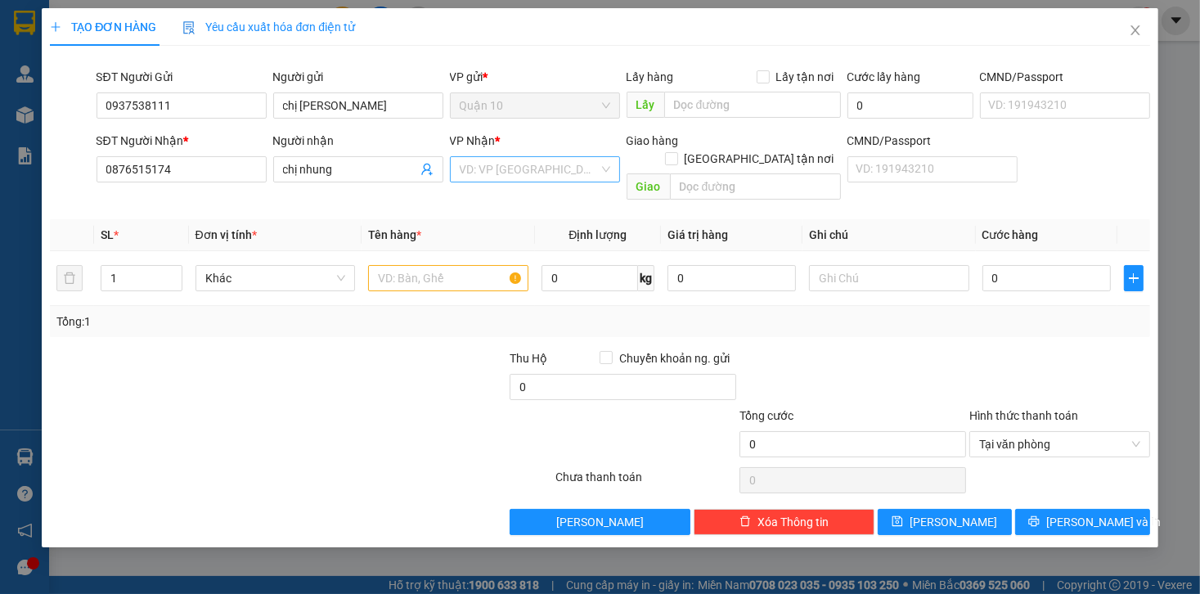
click at [511, 161] on input "search" at bounding box center [529, 169] width 139 height 25
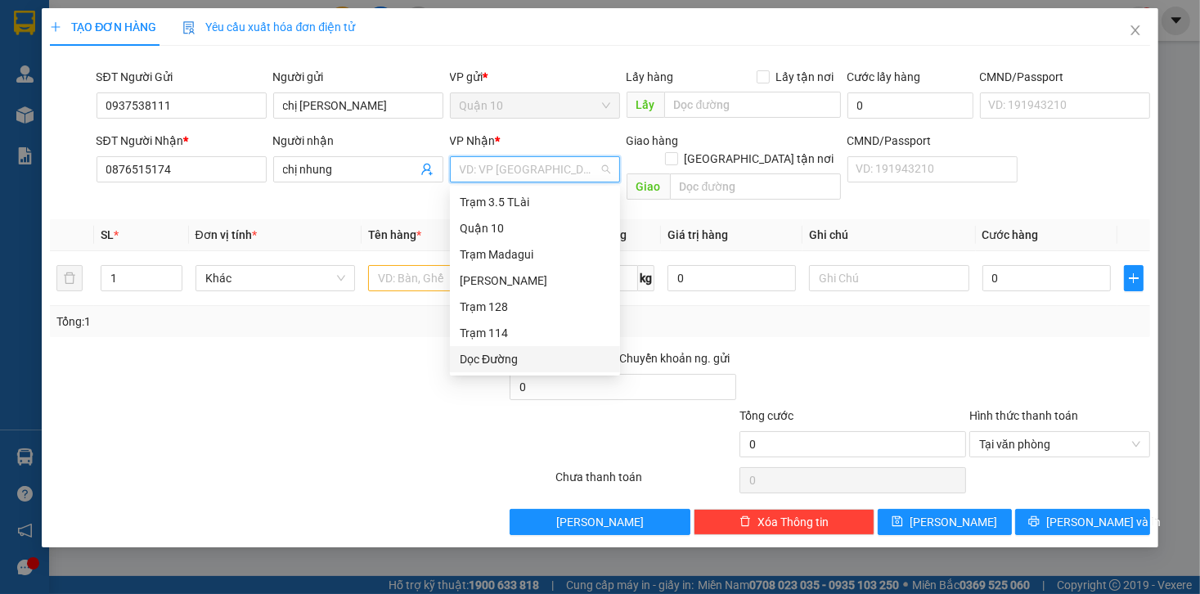
click at [511, 358] on div "Dọc Đường" at bounding box center [535, 359] width 151 height 18
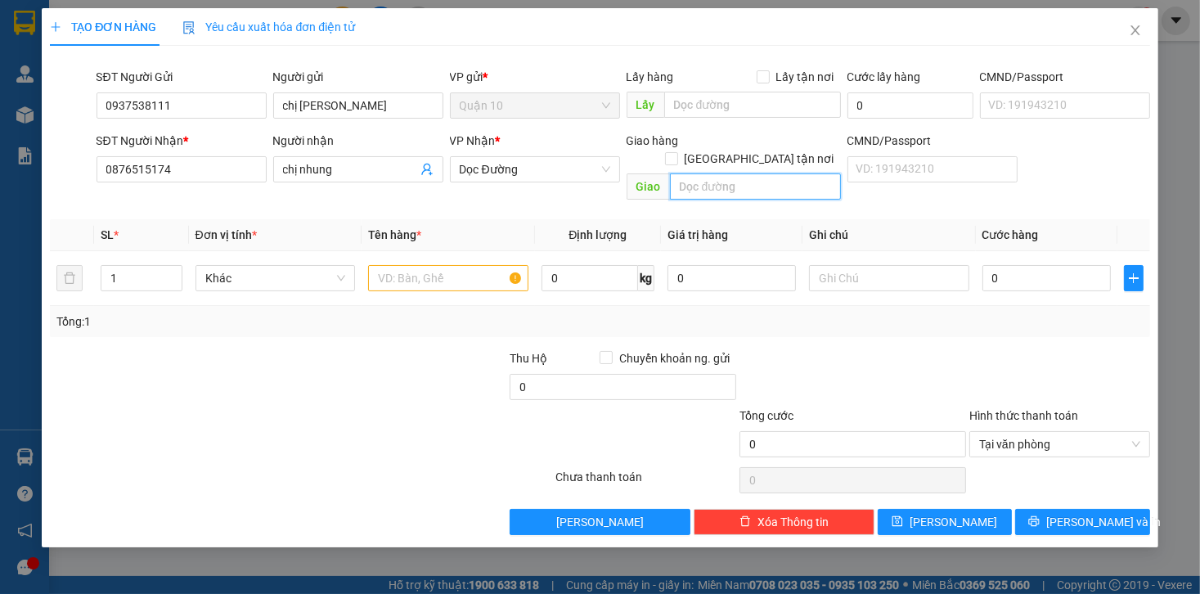
click at [704, 173] on input "text" at bounding box center [755, 186] width 171 height 26
type input "120"
click at [422, 374] on div at bounding box center [393, 377] width 230 height 57
click at [426, 265] on input "text" at bounding box center [448, 278] width 160 height 26
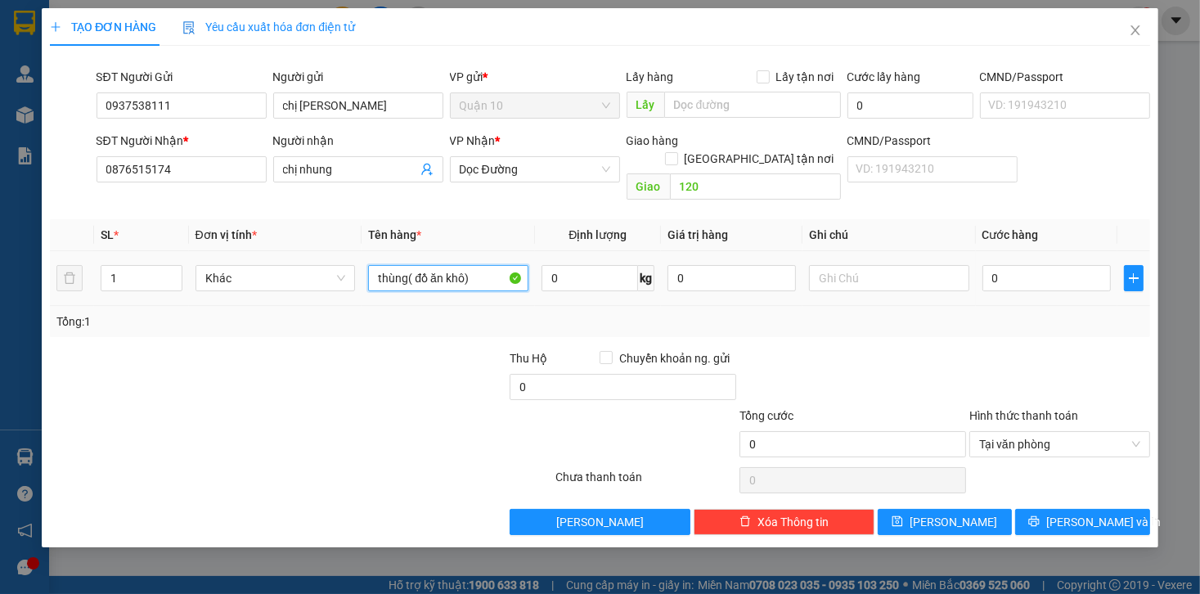
type input "thùng( đồ ăn khô)"
type input "780.000"
click at [838, 349] on div at bounding box center [853, 377] width 230 height 57
click at [1030, 269] on input "0" at bounding box center [1047, 278] width 128 height 26
type input "5"
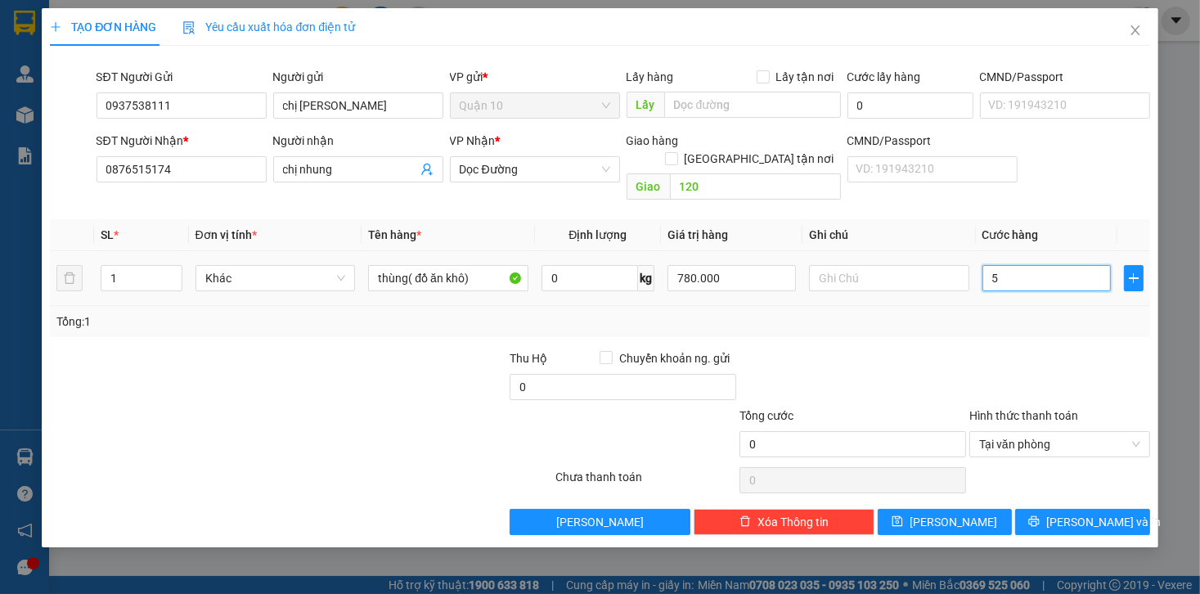
type input "5"
type input "50"
type input "50.000"
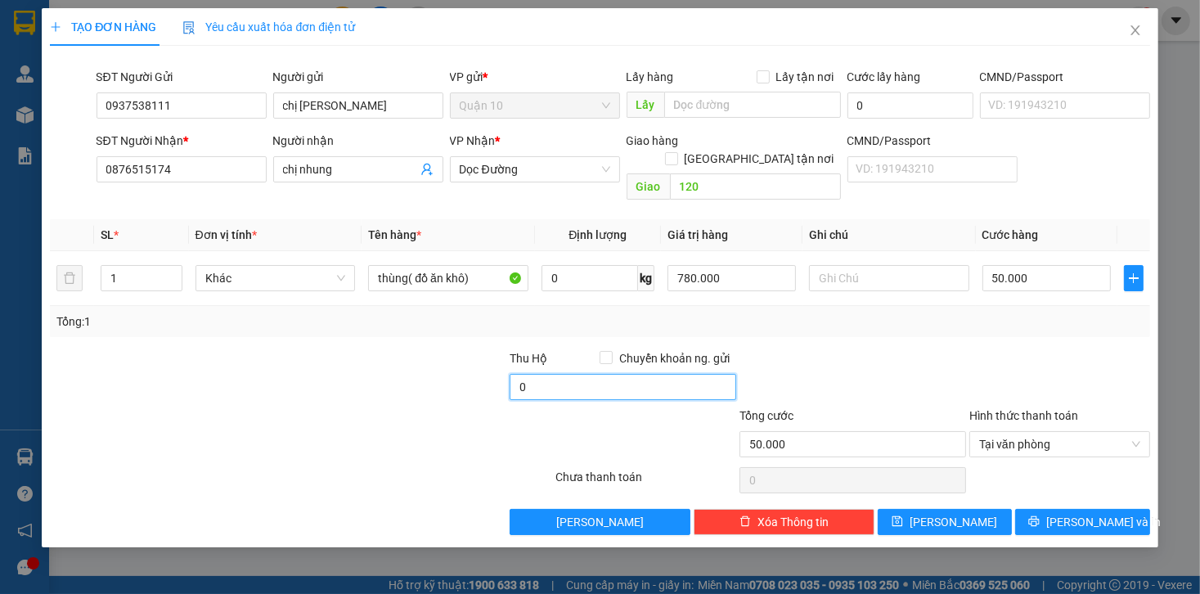
click at [681, 374] on input "0" at bounding box center [623, 387] width 227 height 26
type input "10.000"
click at [881, 360] on div at bounding box center [853, 377] width 230 height 57
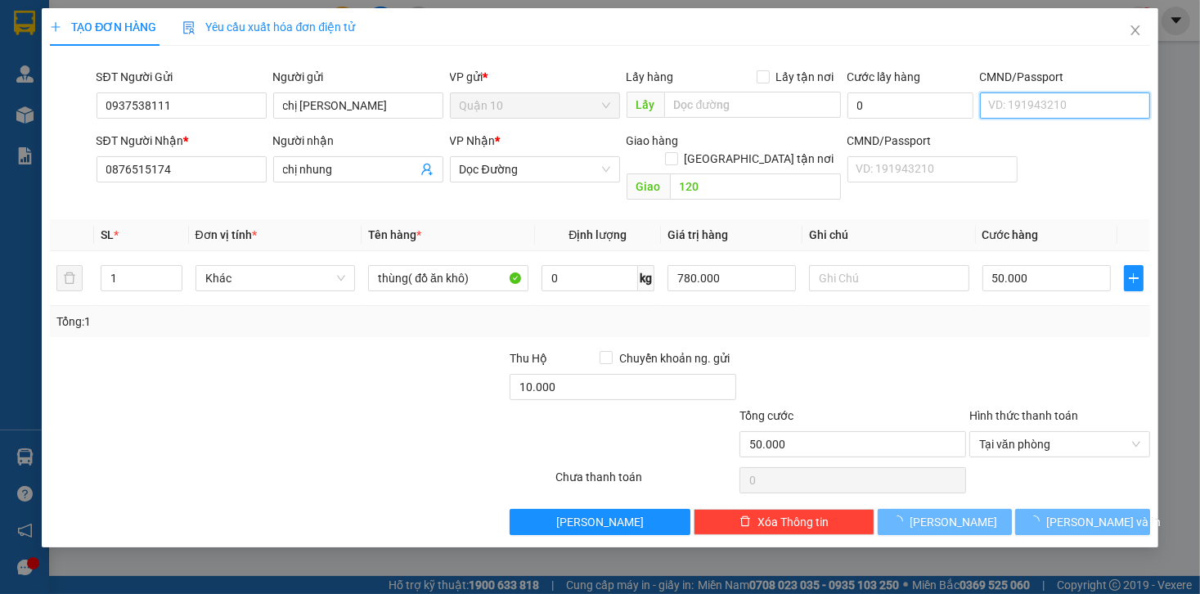
click at [1014, 113] on input "CMND/Passport" at bounding box center [1065, 105] width 170 height 26
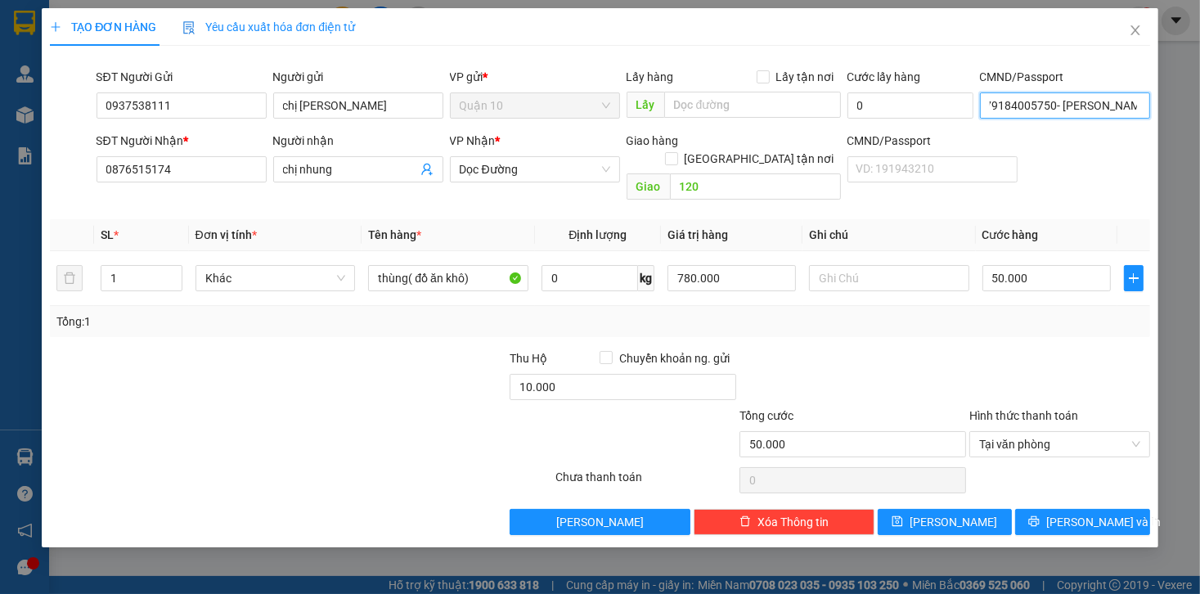
scroll to position [0, 17]
type input "079184005750- [PERSON_NAME]"
click at [1040, 516] on icon "printer" at bounding box center [1034, 521] width 11 height 11
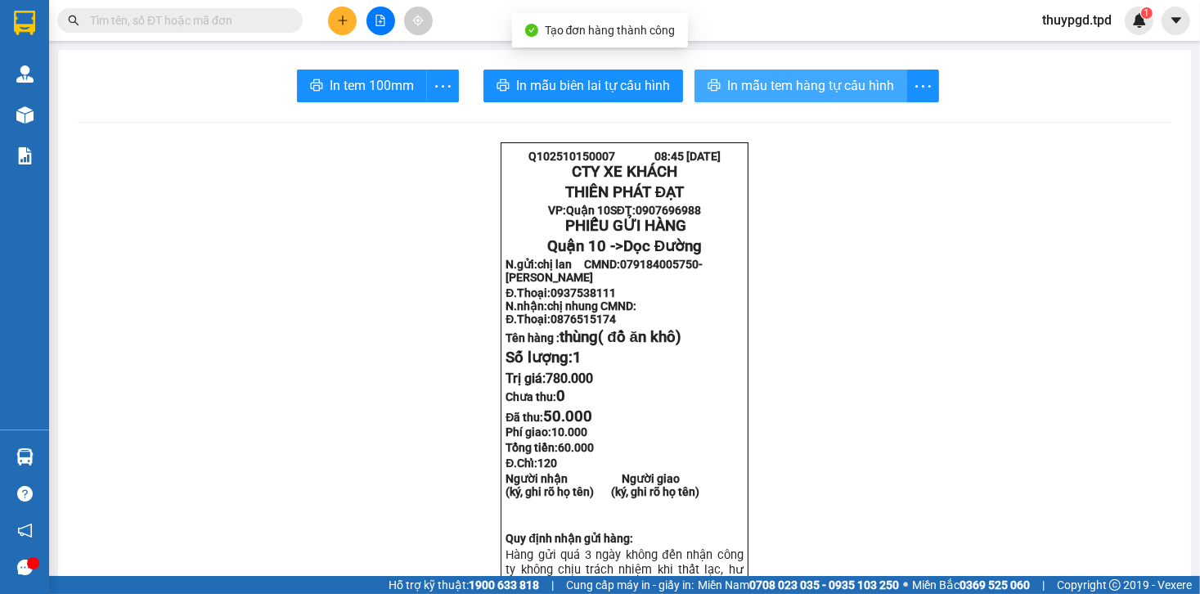
click at [804, 98] on button "In mẫu tem hàng tự cấu hình" at bounding box center [801, 86] width 213 height 33
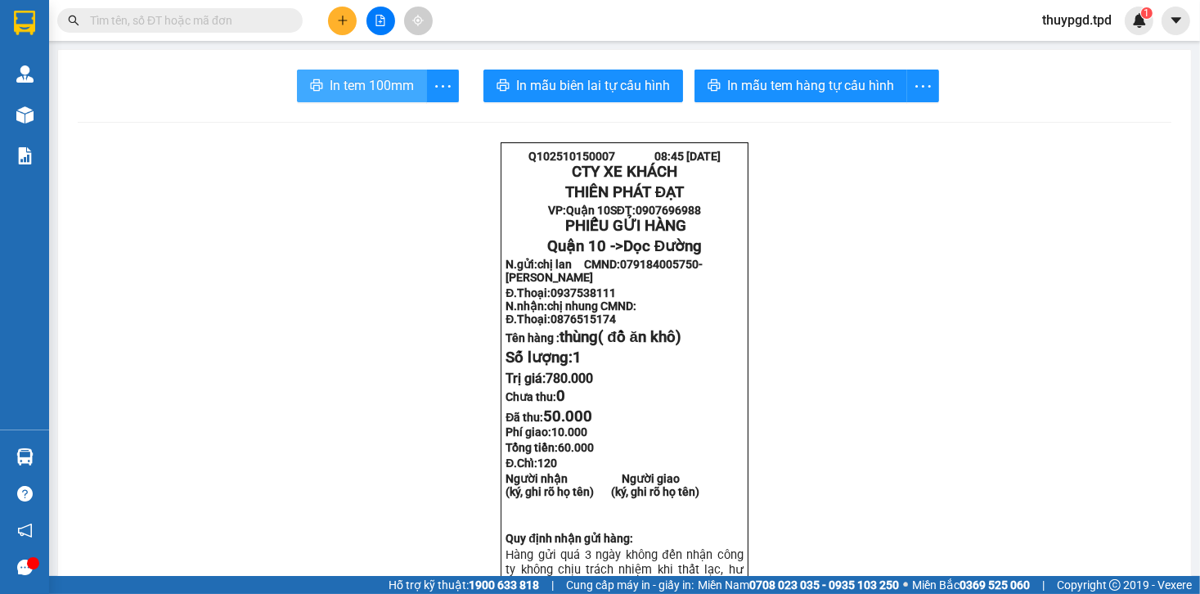
drag, startPoint x: 372, startPoint y: 77, endPoint x: 377, endPoint y: 89, distance: 13.5
click at [372, 77] on span "In tem 100mm" at bounding box center [372, 85] width 84 height 20
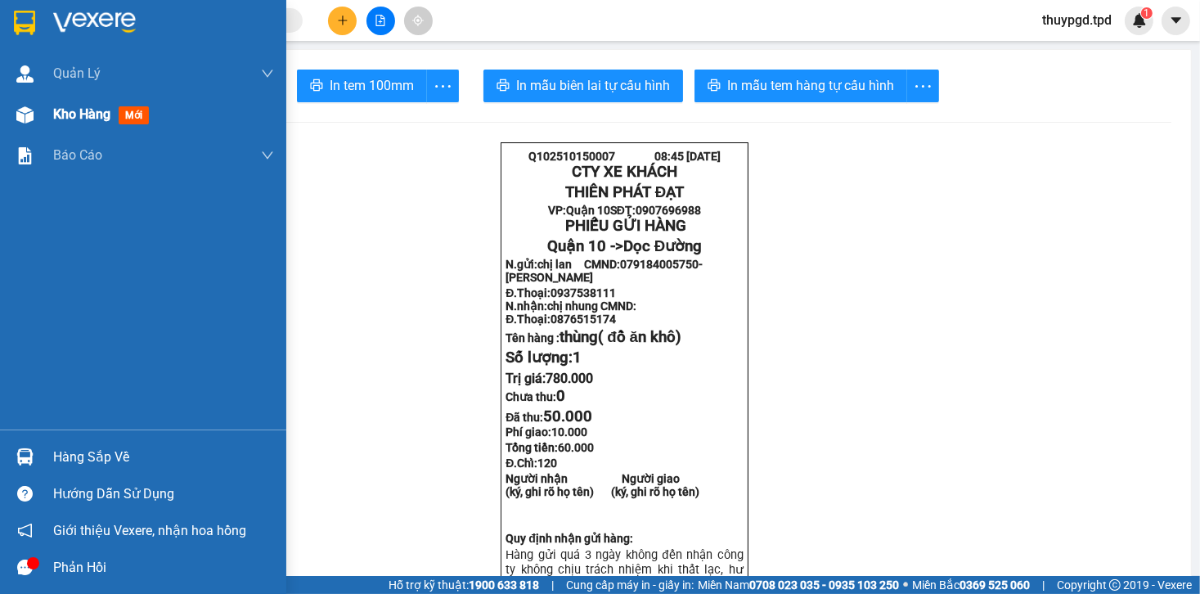
click at [22, 108] on img at bounding box center [24, 114] width 17 height 17
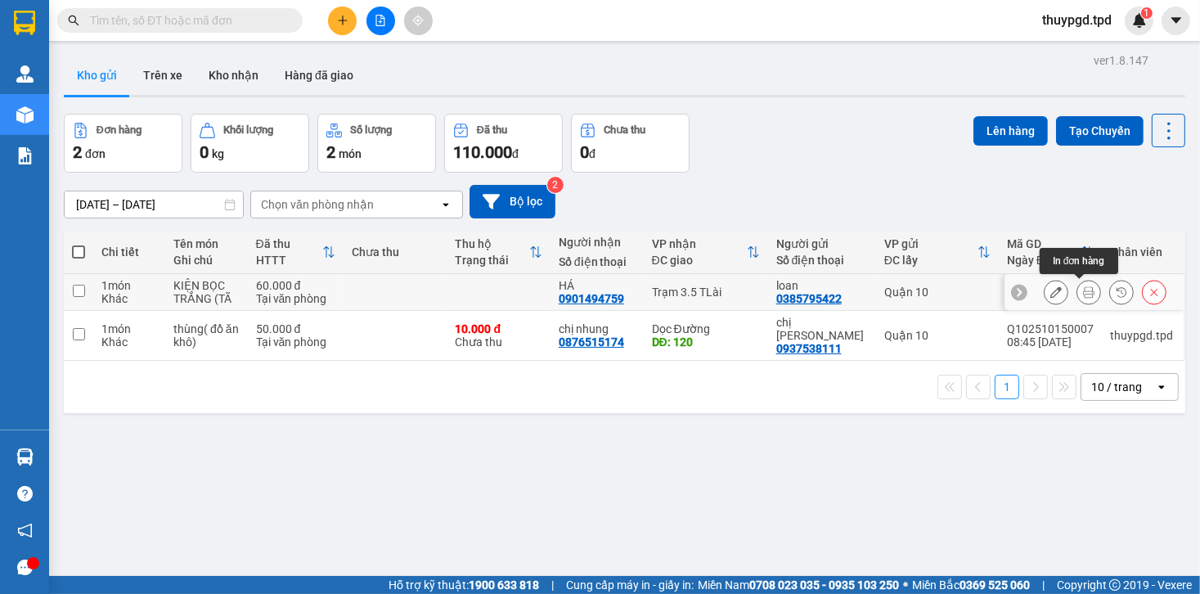
click at [1087, 285] on button at bounding box center [1089, 292] width 23 height 29
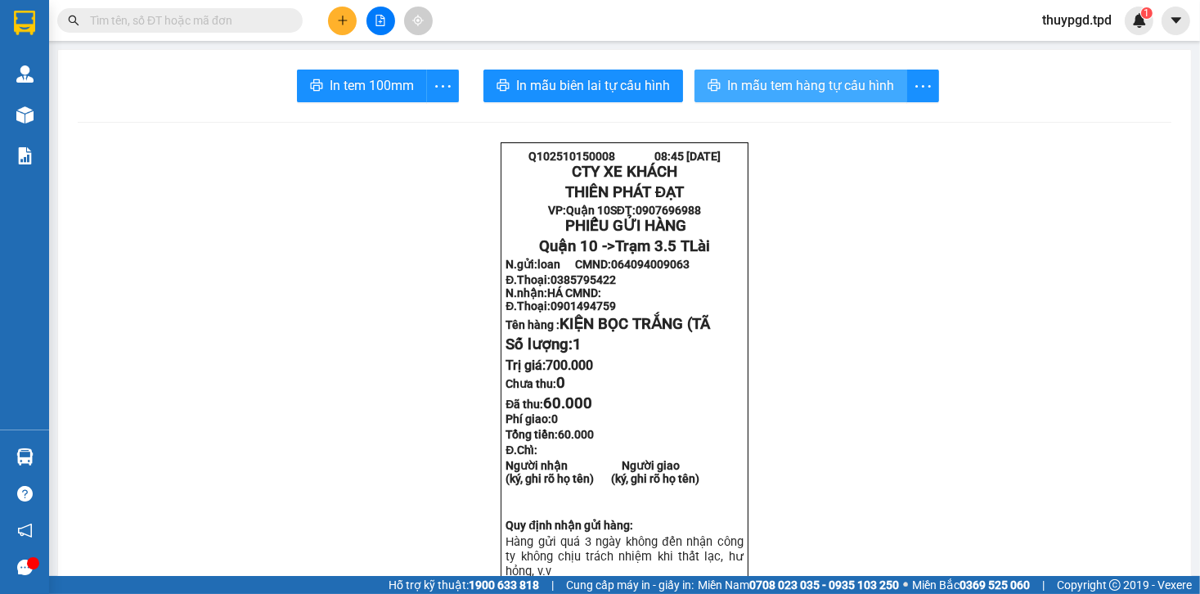
click at [834, 74] on button "In mẫu tem hàng tự cấu hình" at bounding box center [801, 86] width 213 height 33
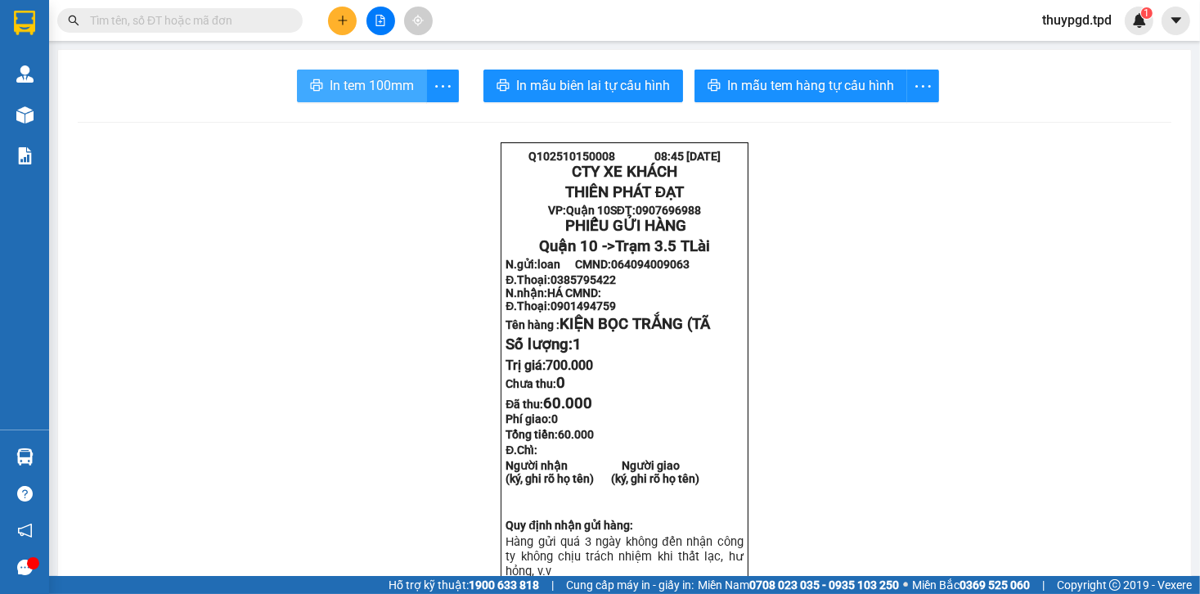
click at [376, 83] on span "In tem 100mm" at bounding box center [372, 85] width 84 height 20
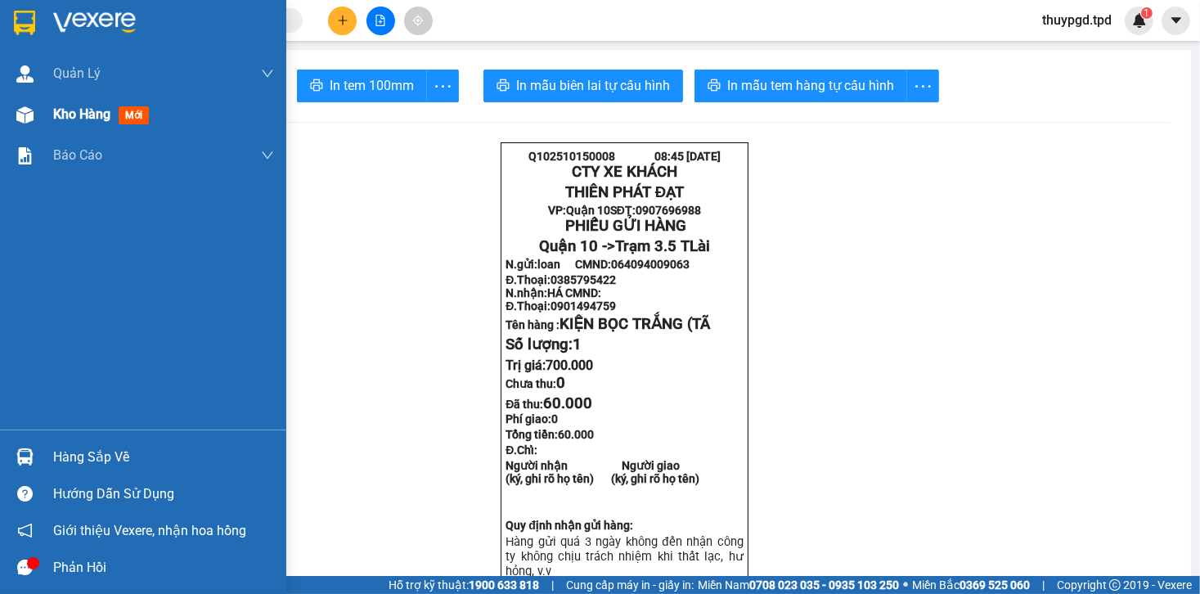
click at [29, 115] on img at bounding box center [24, 114] width 17 height 17
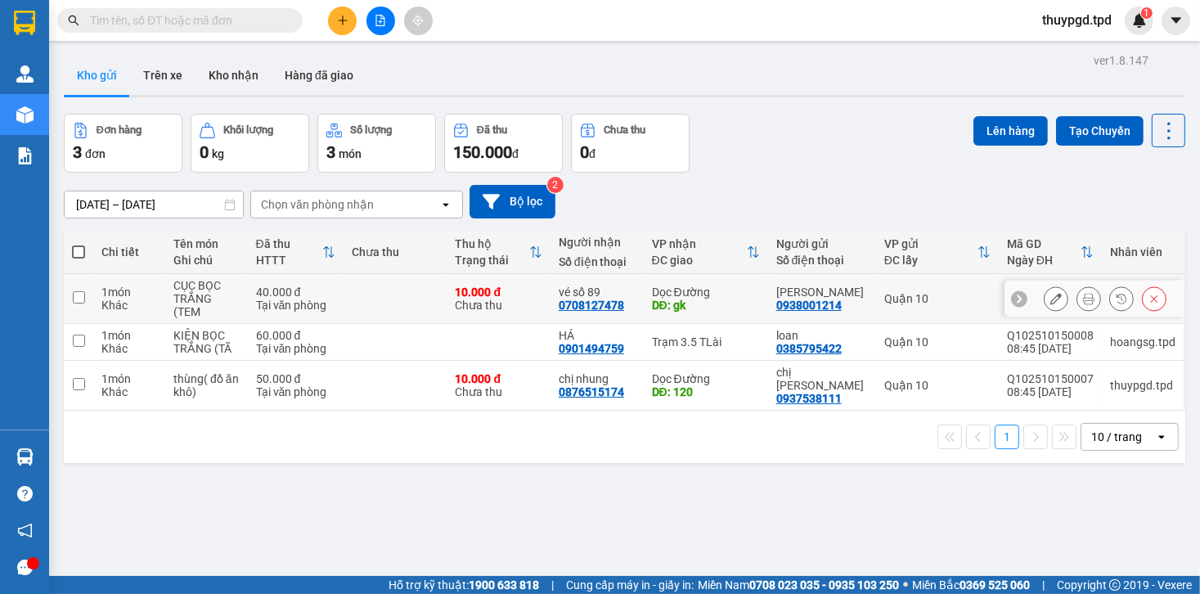
click at [1083, 295] on icon at bounding box center [1088, 298] width 11 height 11
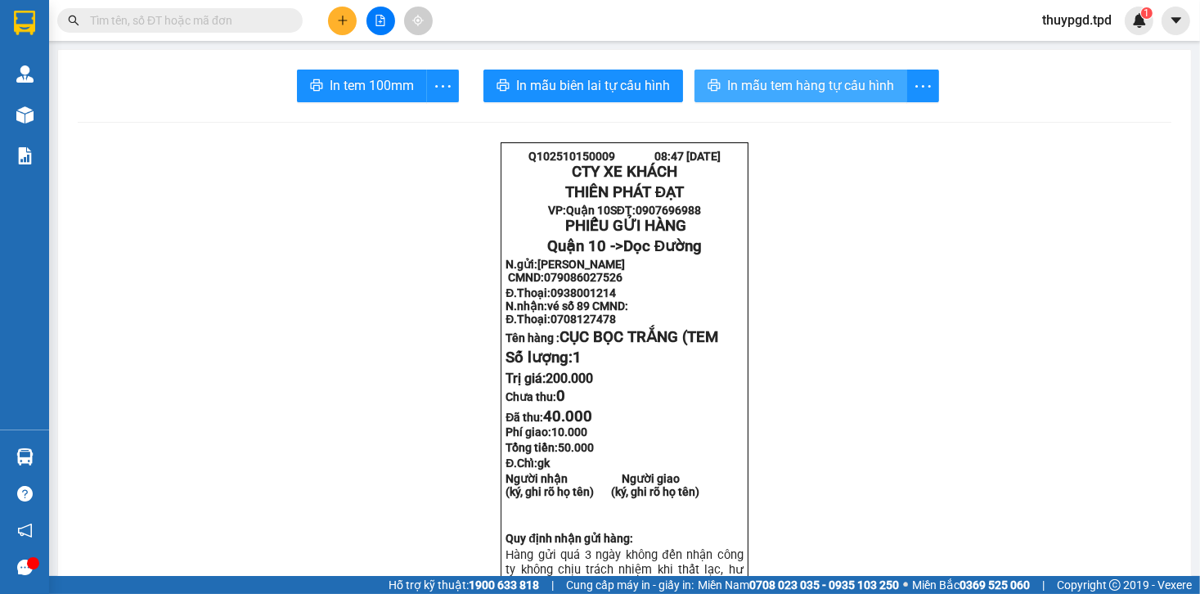
click at [815, 93] on span "In mẫu tem hàng tự cấu hình" at bounding box center [810, 85] width 167 height 20
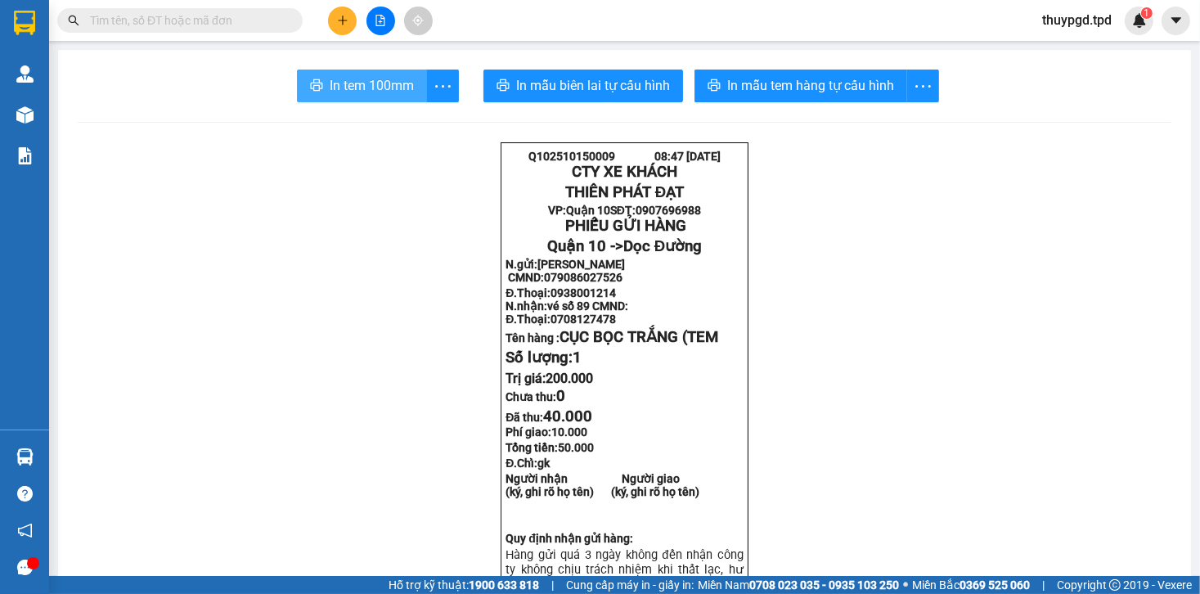
click at [387, 81] on span "In tem 100mm" at bounding box center [372, 85] width 84 height 20
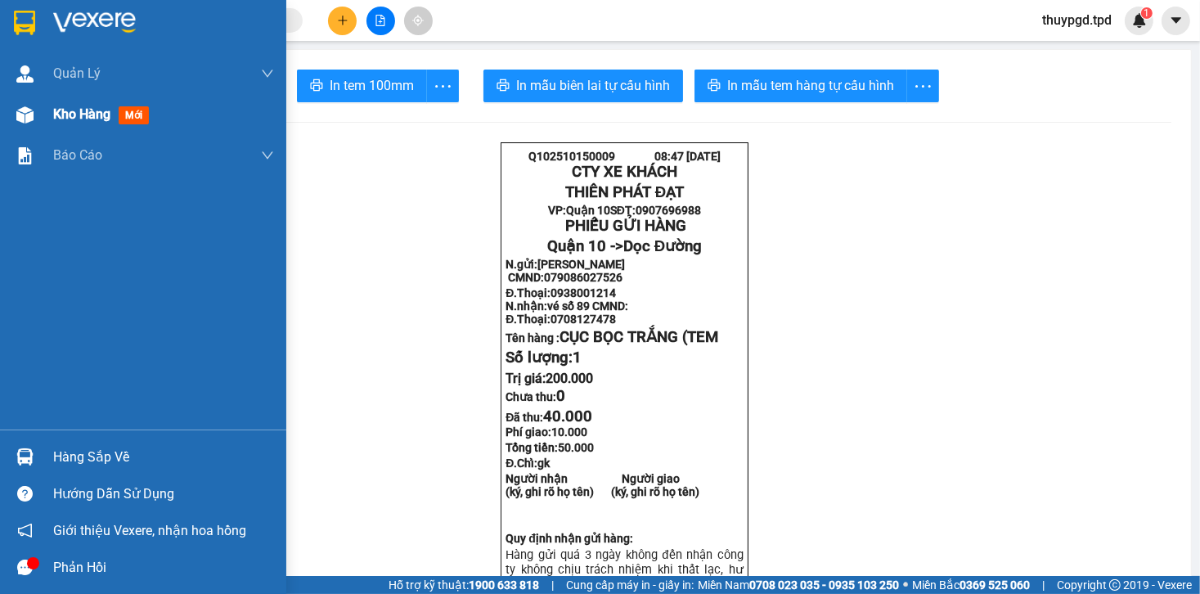
click at [26, 110] on img at bounding box center [24, 114] width 17 height 17
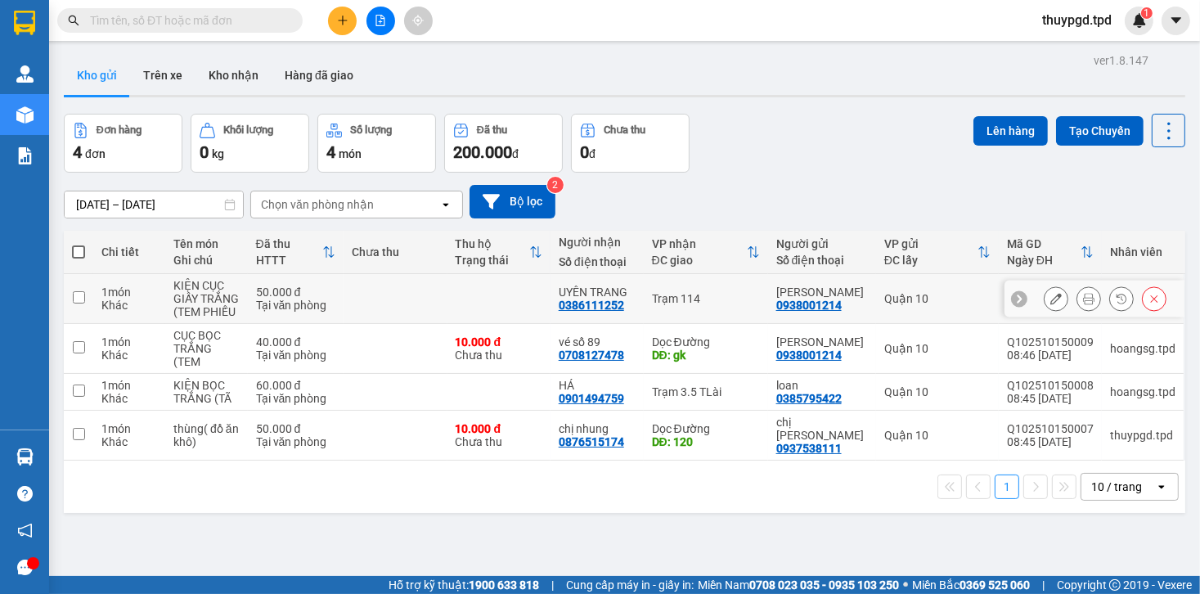
click at [1083, 299] on icon at bounding box center [1088, 298] width 11 height 11
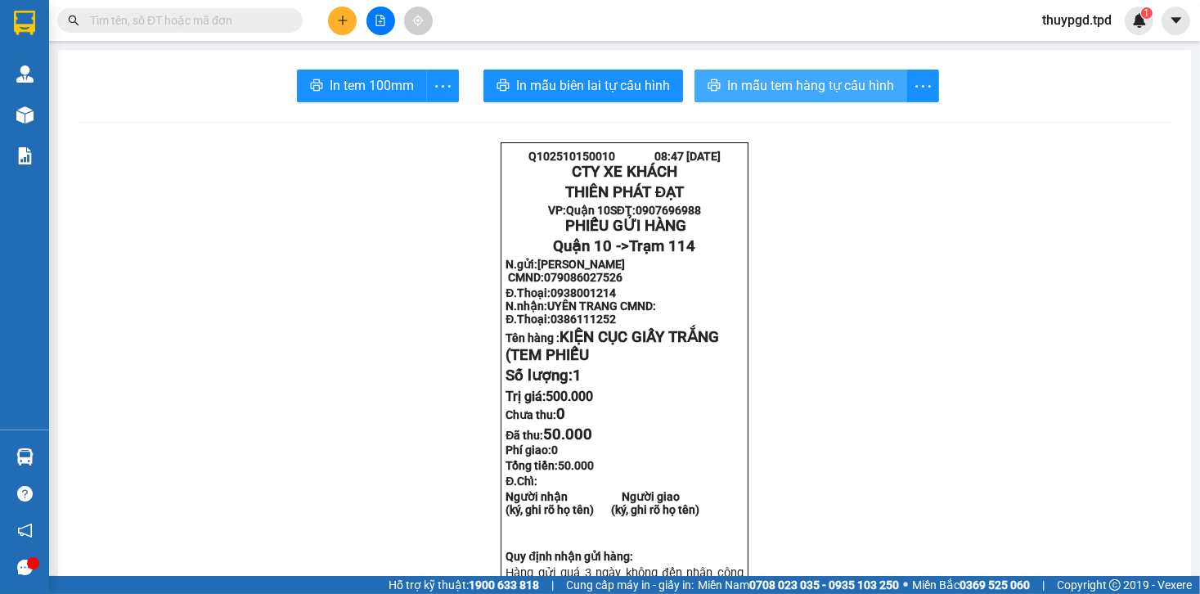
click at [799, 80] on span "In mẫu tem hàng tự cấu hình" at bounding box center [810, 85] width 167 height 20
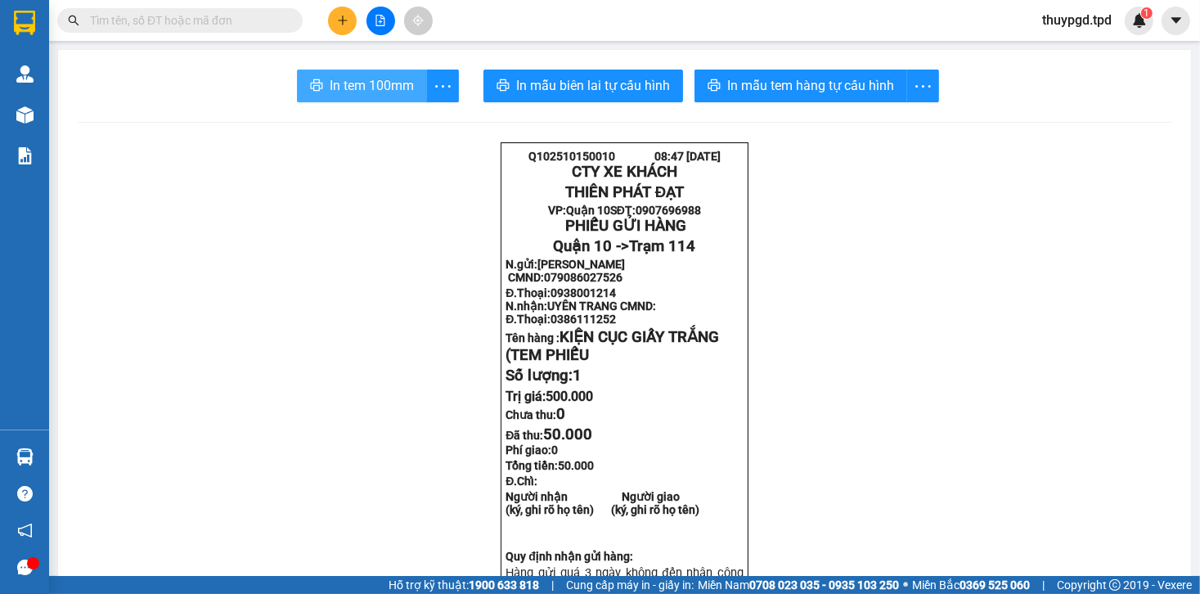
click at [369, 75] on span "In tem 100mm" at bounding box center [372, 85] width 84 height 20
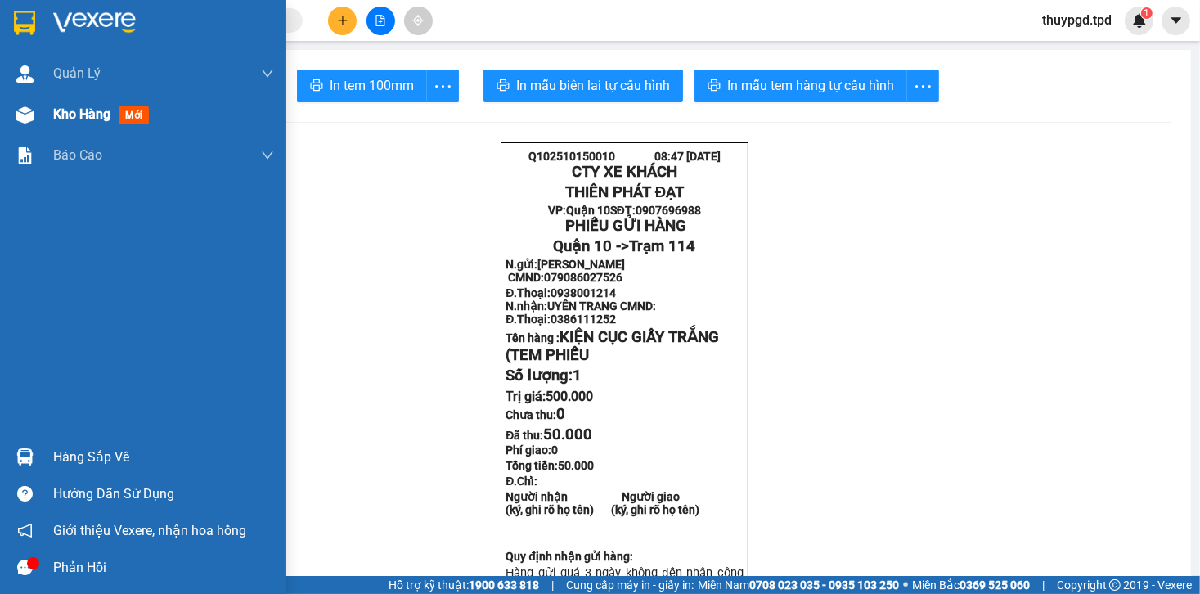
click at [20, 118] on img at bounding box center [24, 114] width 17 height 17
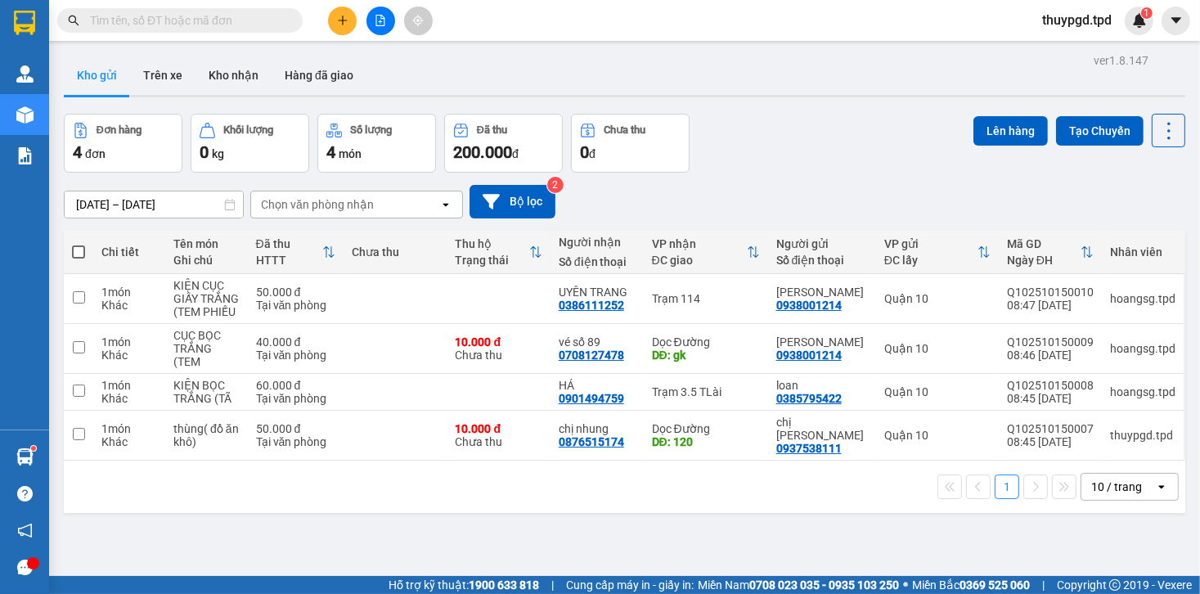
click at [223, 20] on input "text" at bounding box center [186, 20] width 193 height 18
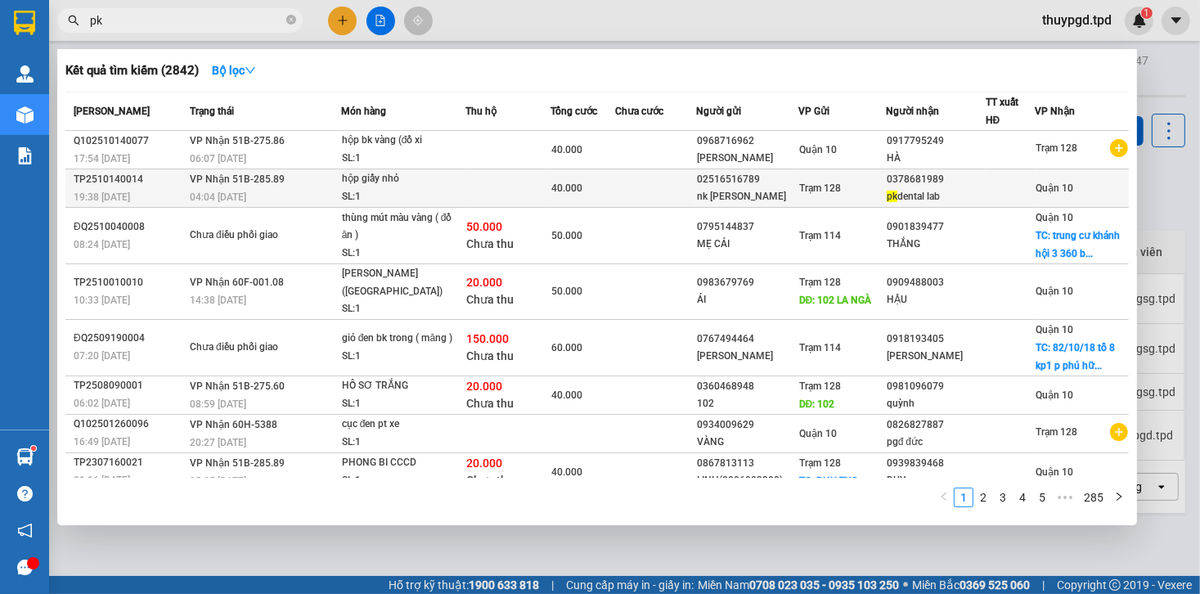
type input "pk"
click at [778, 180] on div "02516516789" at bounding box center [747, 179] width 101 height 17
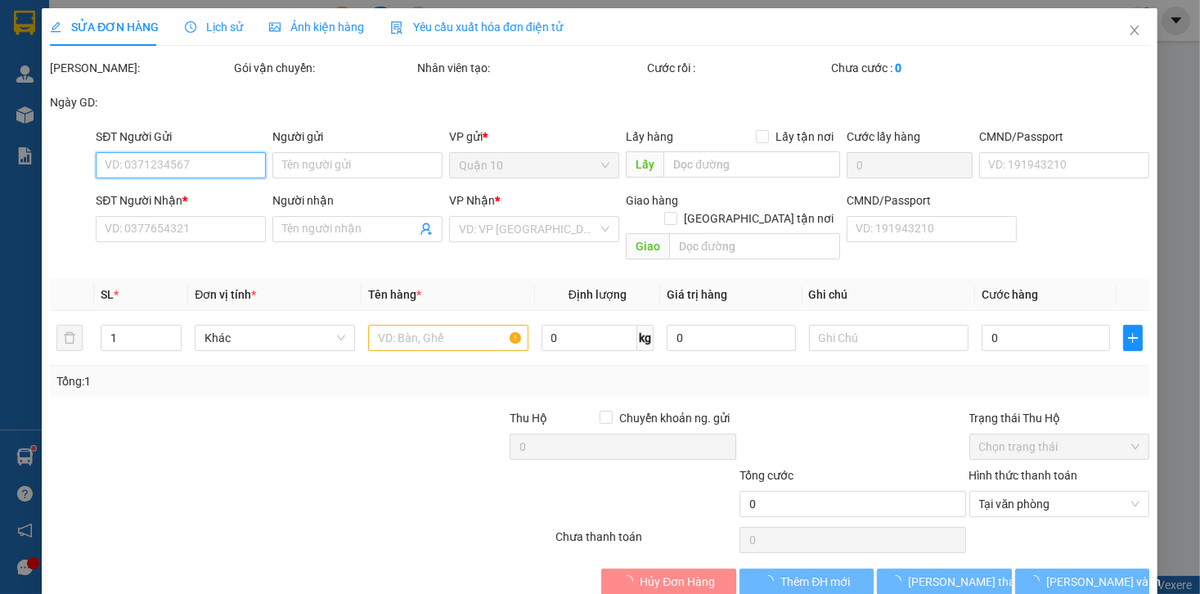
type input "02516516789"
type input "nk [PERSON_NAME]"
type input "0378681989"
type input "pk dental lab"
type input "051186000043"
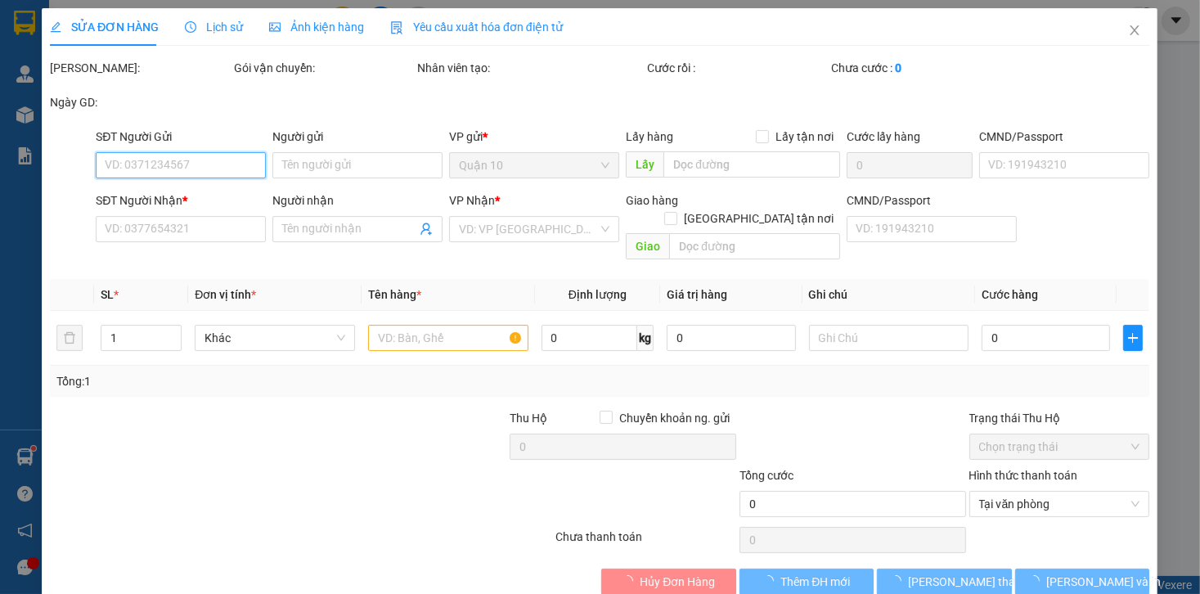
type input "40.000"
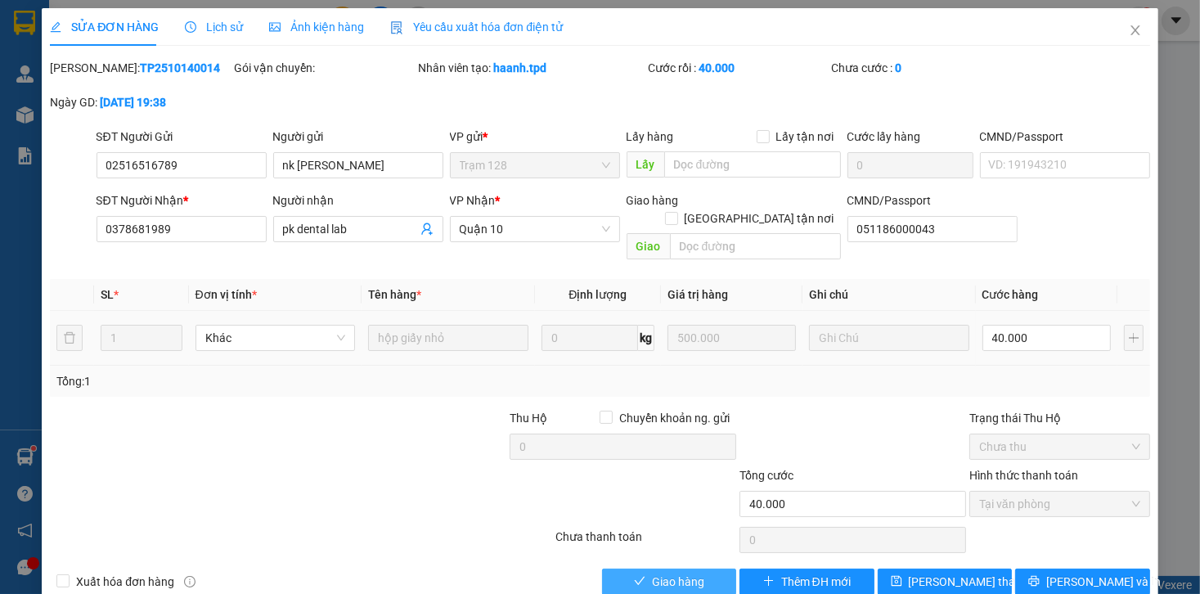
click at [682, 573] on span "Giao hàng" at bounding box center [678, 582] width 52 height 18
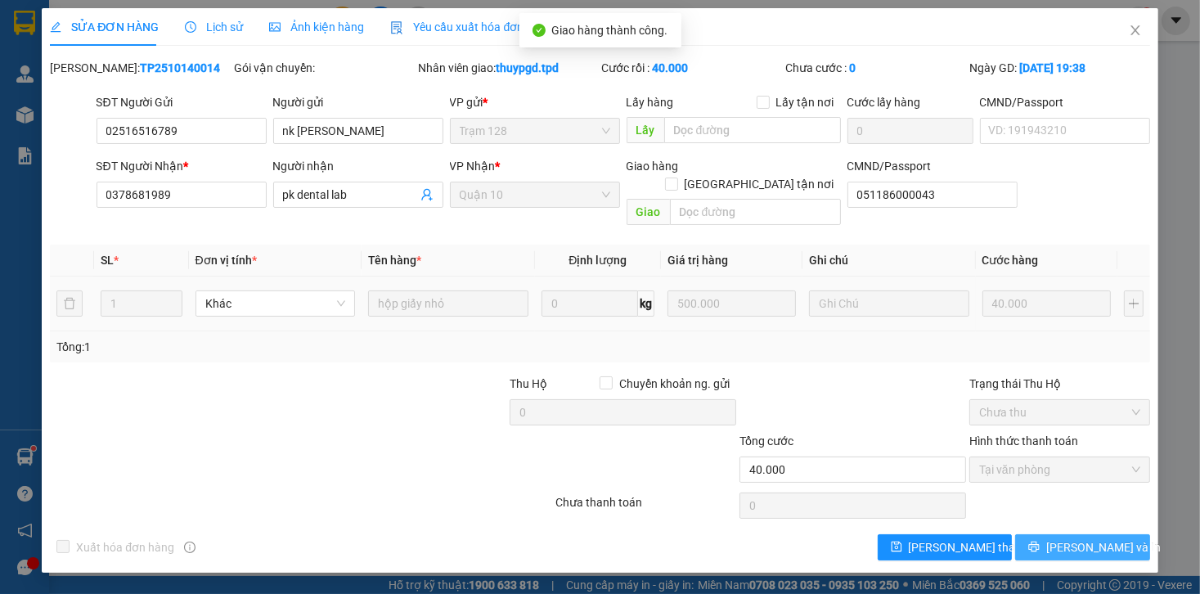
click at [1115, 534] on button "[PERSON_NAME] và In" at bounding box center [1082, 547] width 135 height 26
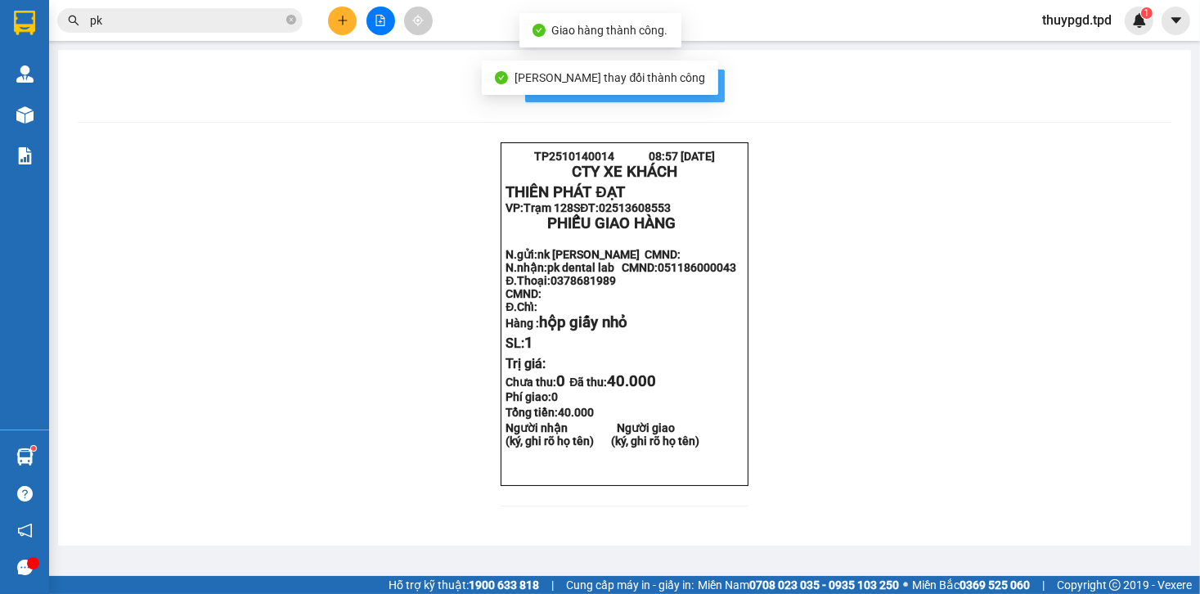
click at [701, 84] on span "In mẫu biên lai tự cấu hình" at bounding box center [635, 85] width 154 height 20
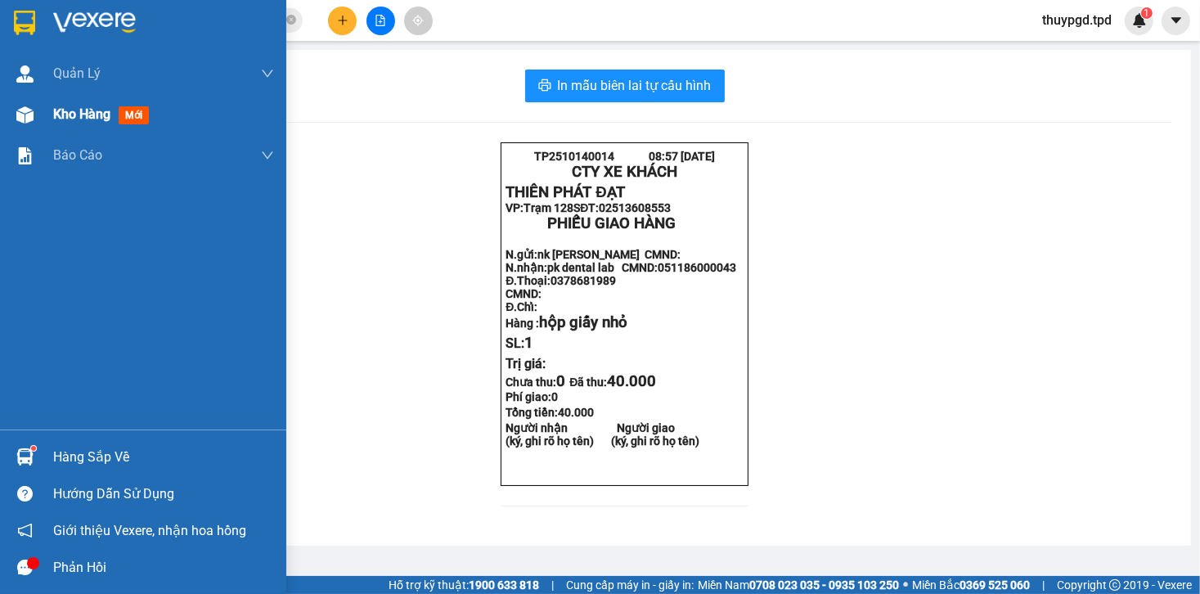
click at [15, 110] on div at bounding box center [25, 115] width 29 height 29
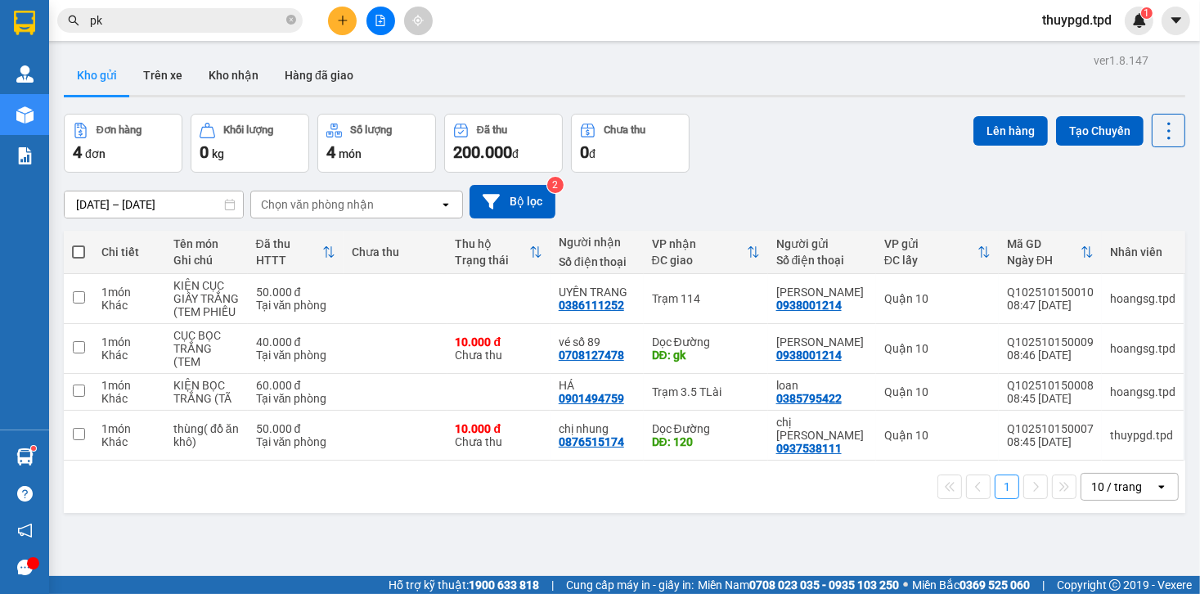
click at [1103, 479] on div "10 / trang" at bounding box center [1117, 487] width 51 height 16
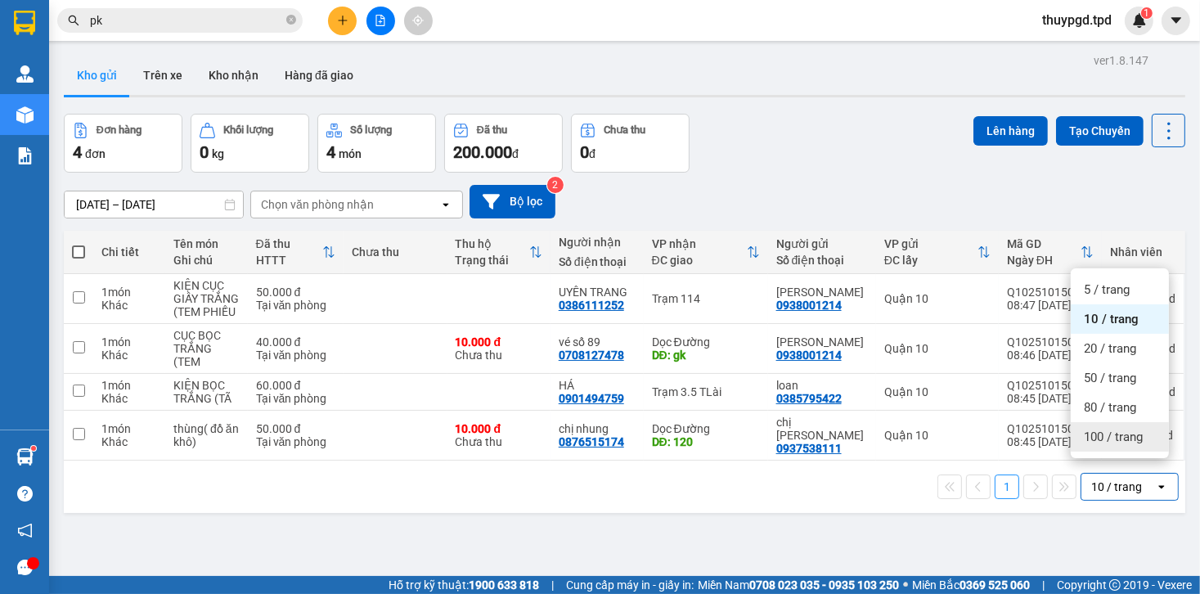
click at [1107, 430] on span "100 / trang" at bounding box center [1113, 437] width 59 height 16
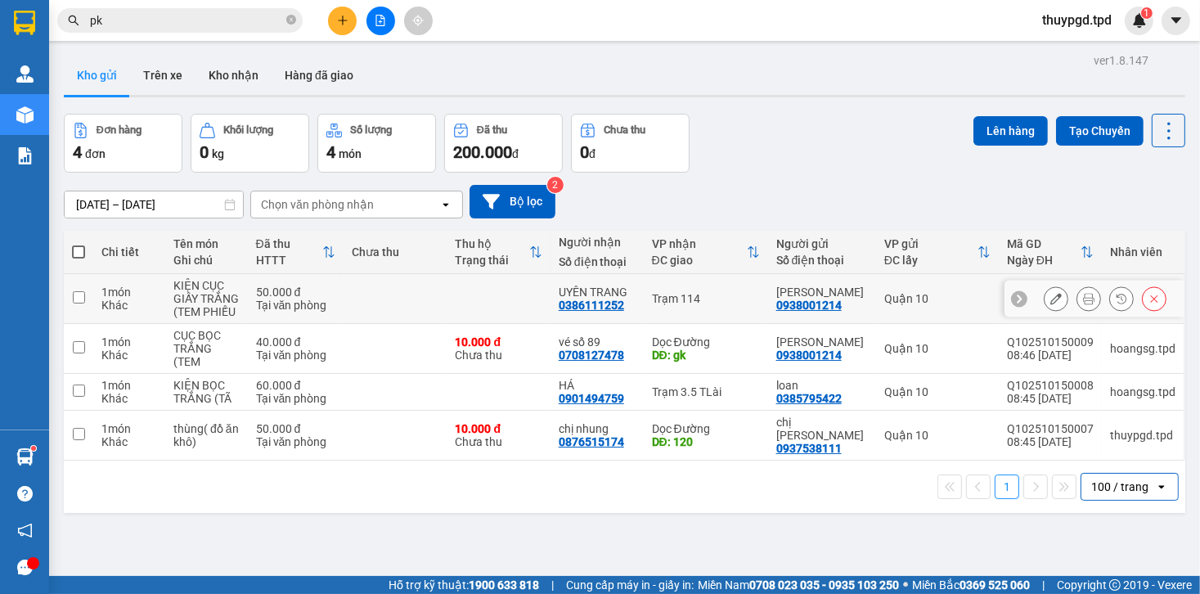
click at [1083, 293] on icon at bounding box center [1088, 298] width 11 height 11
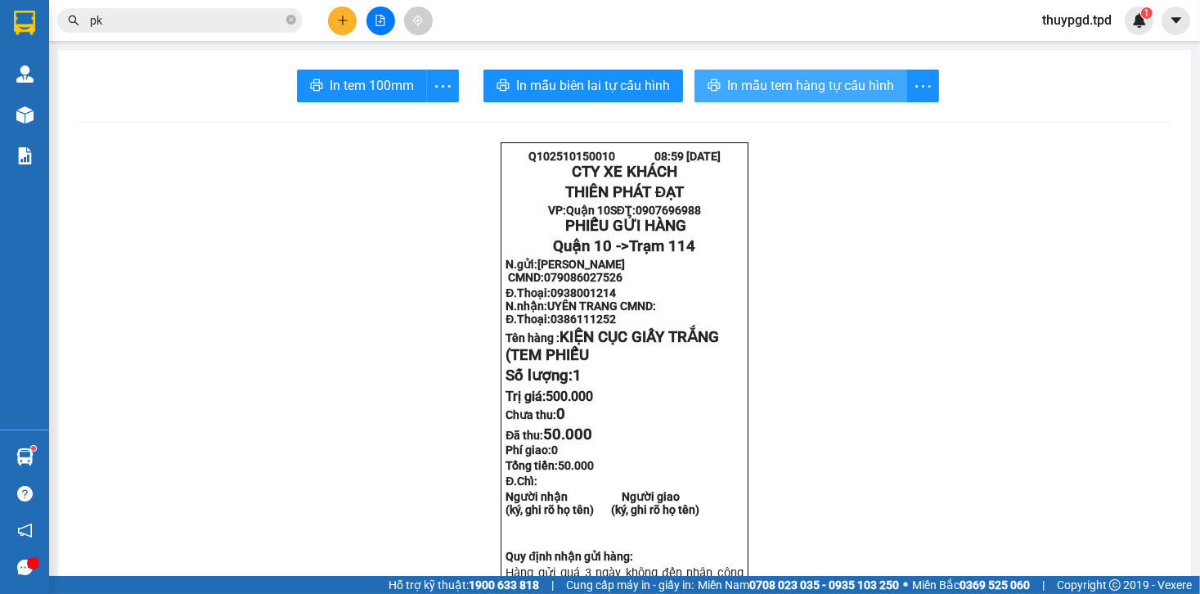
click at [822, 86] on span "In mẫu tem hàng tự cấu hình" at bounding box center [810, 85] width 167 height 20
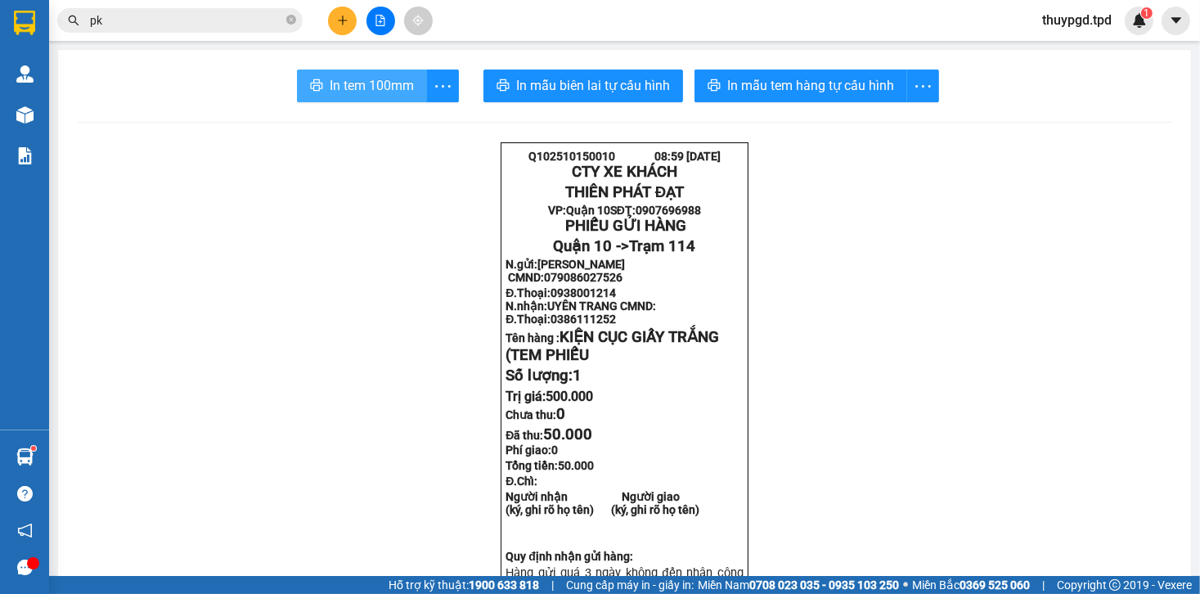
click at [407, 101] on button "In tem 100mm" at bounding box center [362, 86] width 130 height 33
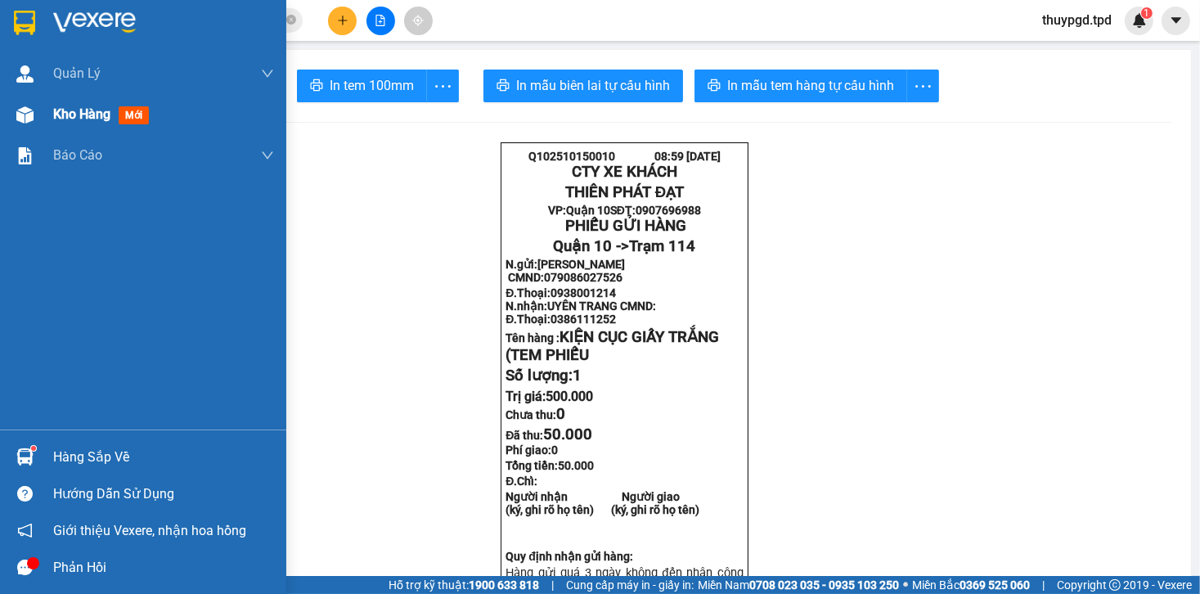
click at [20, 112] on img at bounding box center [24, 114] width 17 height 17
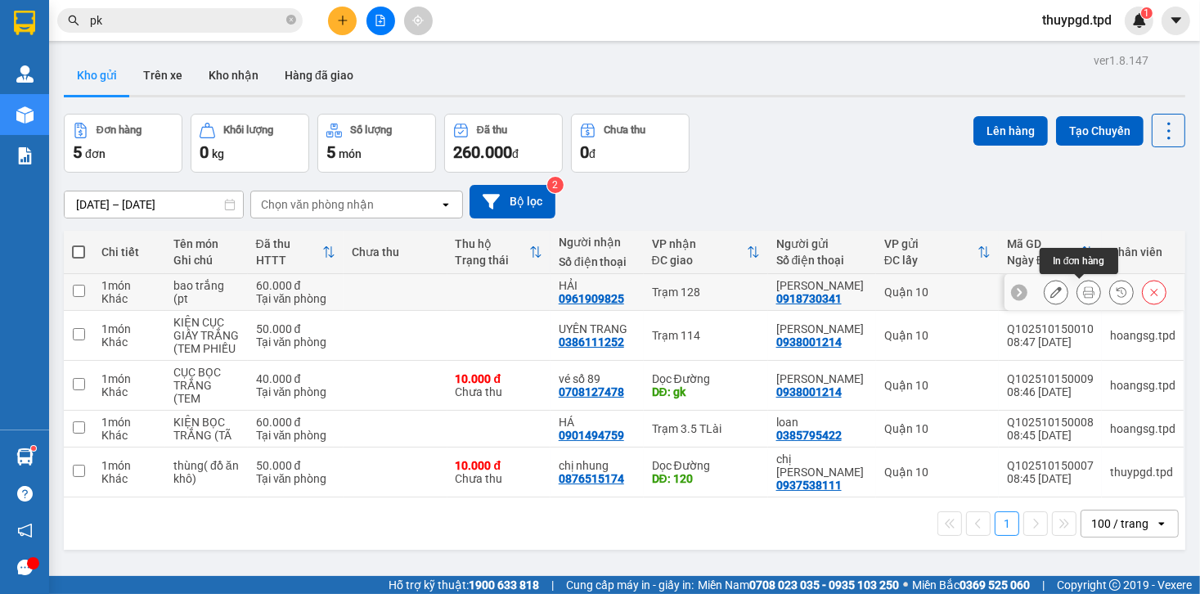
click at [1078, 291] on button at bounding box center [1089, 292] width 23 height 29
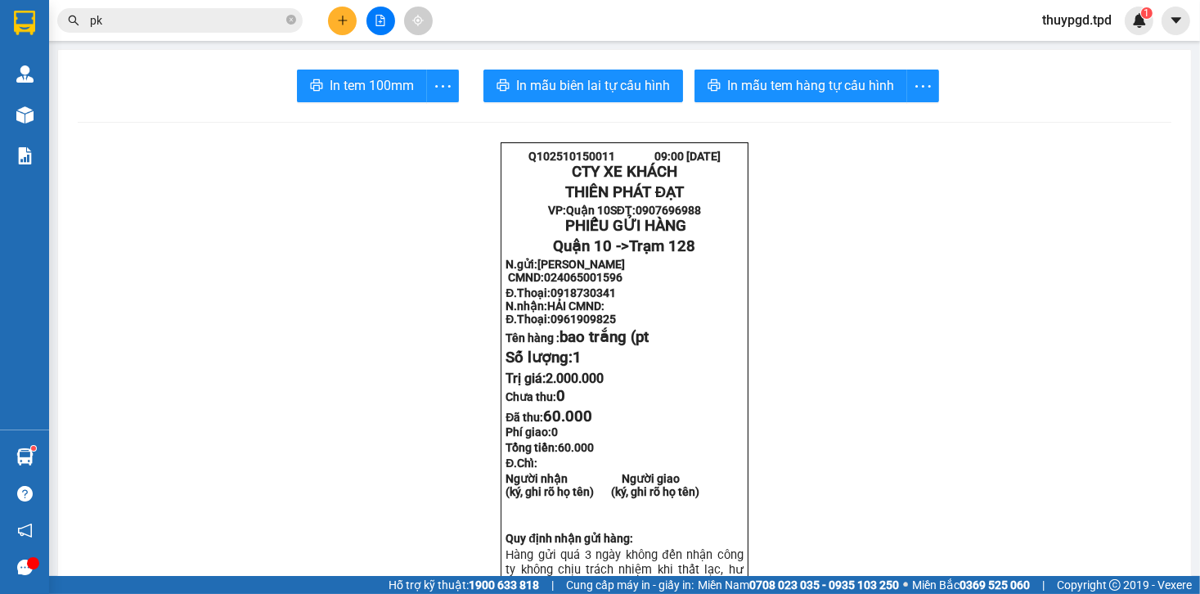
click at [790, 82] on span "In mẫu tem hàng tự cấu hình" at bounding box center [810, 85] width 167 height 20
click at [374, 85] on span "In tem 100mm" at bounding box center [372, 85] width 84 height 20
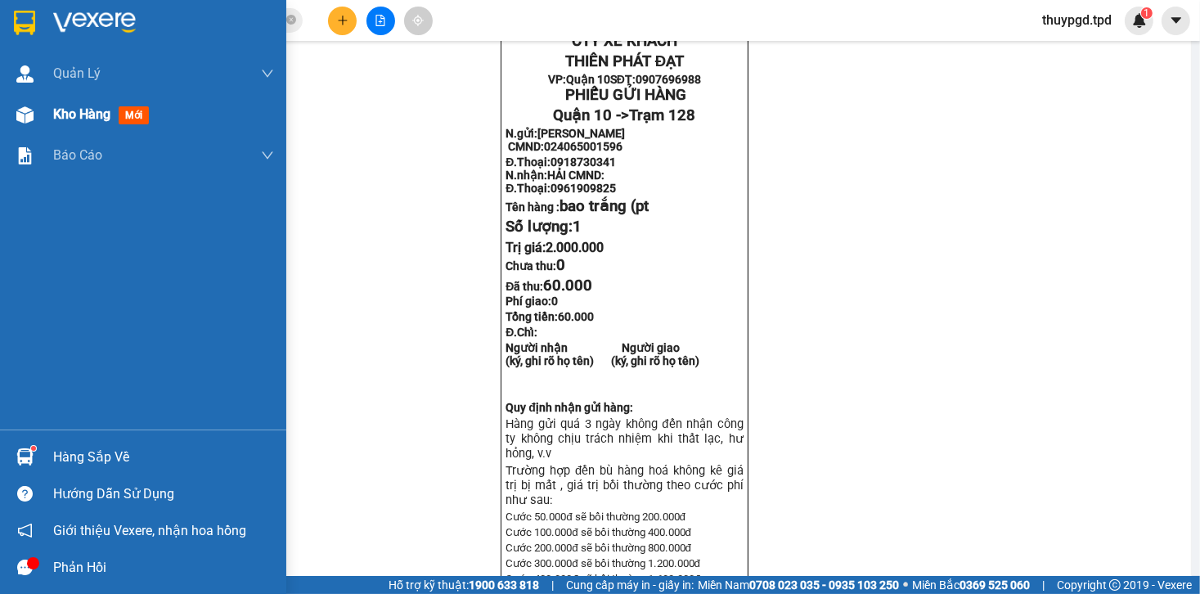
click at [24, 113] on img at bounding box center [24, 114] width 17 height 17
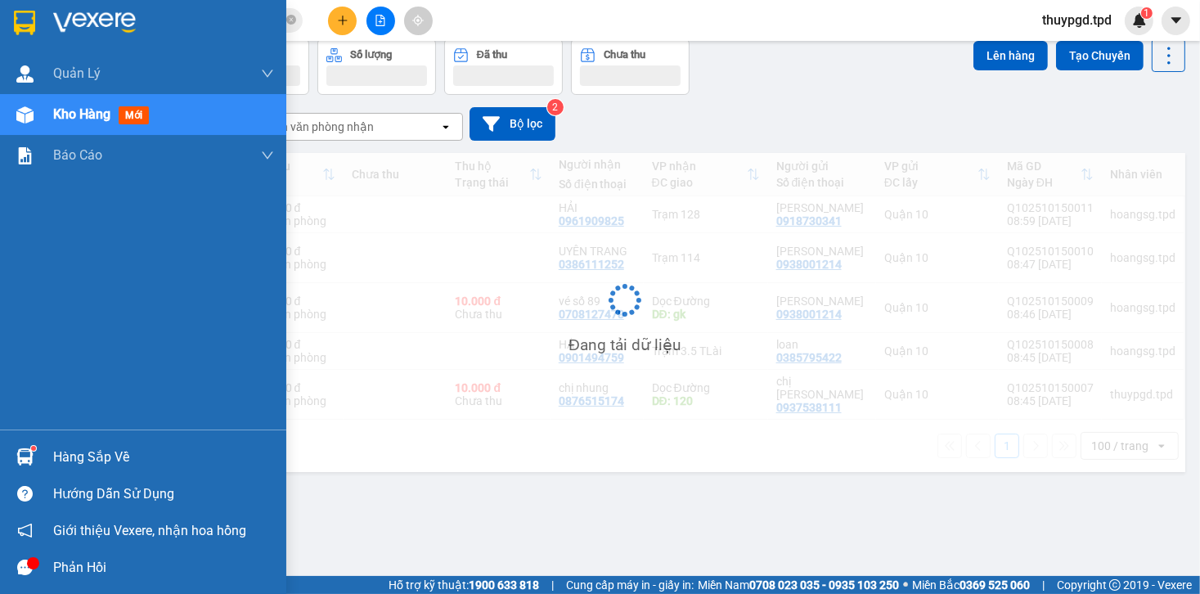
scroll to position [75, 0]
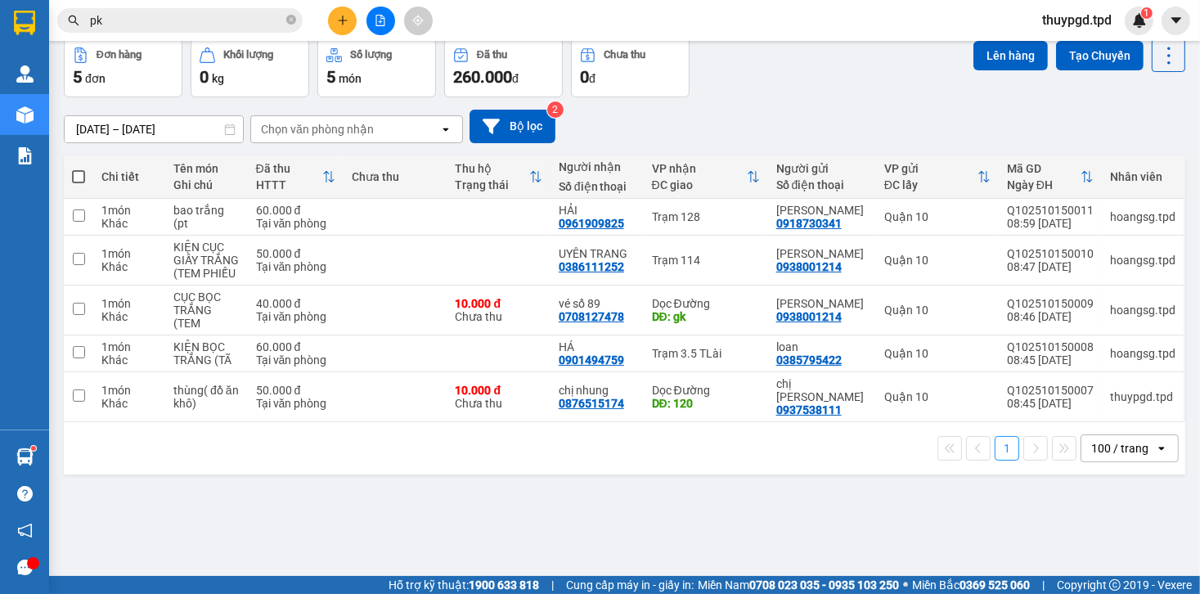
click at [337, 16] on icon "plus" at bounding box center [342, 20] width 11 height 11
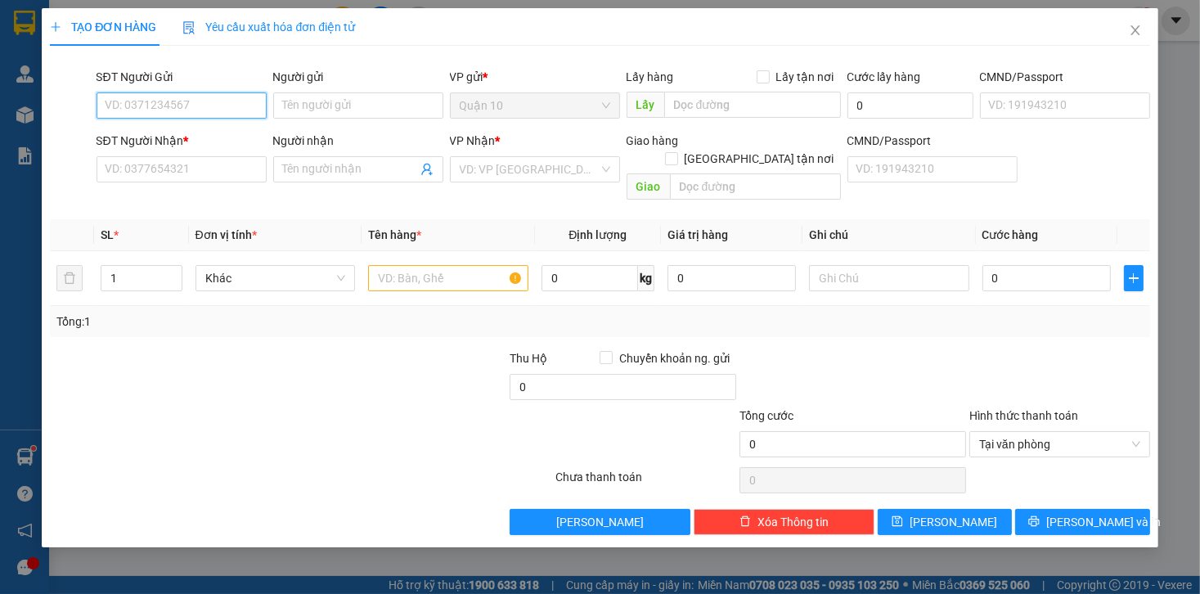
click at [223, 105] on input "SĐT Người Gửi" at bounding box center [182, 105] width 170 height 26
type input "0903317419"
drag, startPoint x: 229, startPoint y: 140, endPoint x: 215, endPoint y: 127, distance: 19.1
click at [228, 139] on div "0903317419 - nga" at bounding box center [181, 138] width 151 height 18
type input "nga"
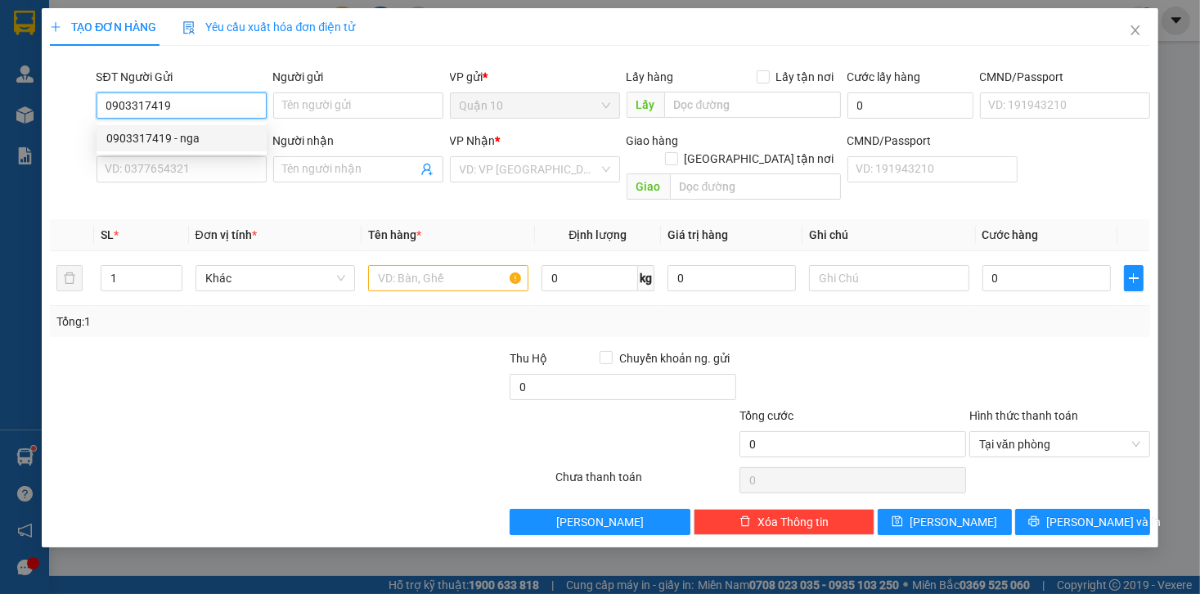
type input "079051002129"
type input "0902982983"
type input "hoàng"
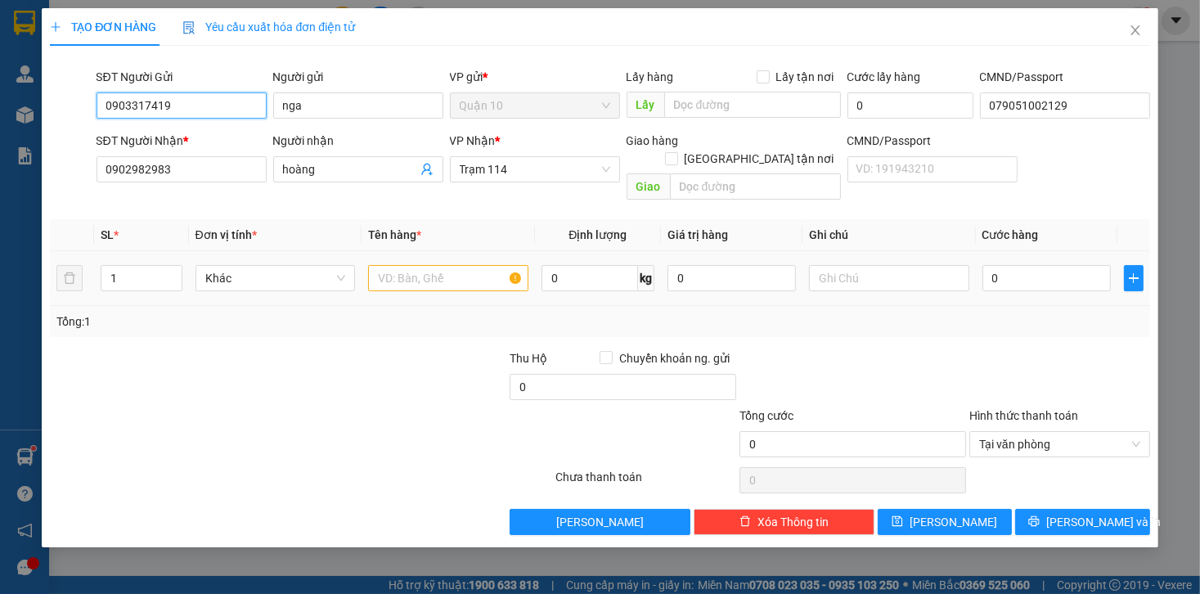
type input "0903317419"
click at [465, 265] on input "text" at bounding box center [448, 278] width 160 height 26
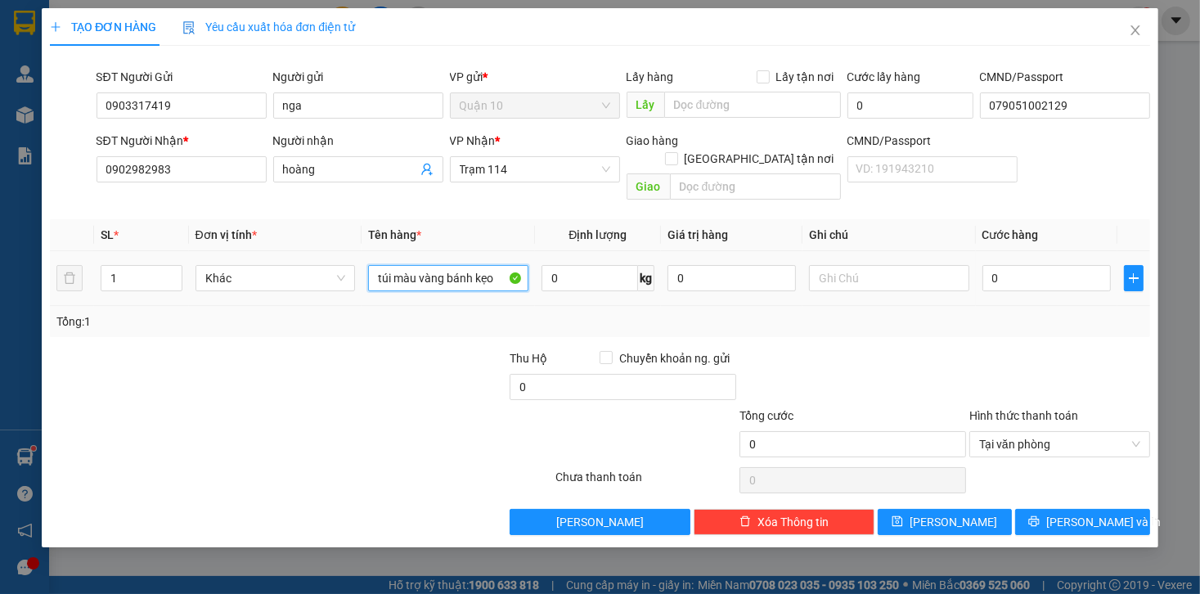
type input "túi màu vàng bánh kẹo"
type input "500.000"
type input "5"
type input "50"
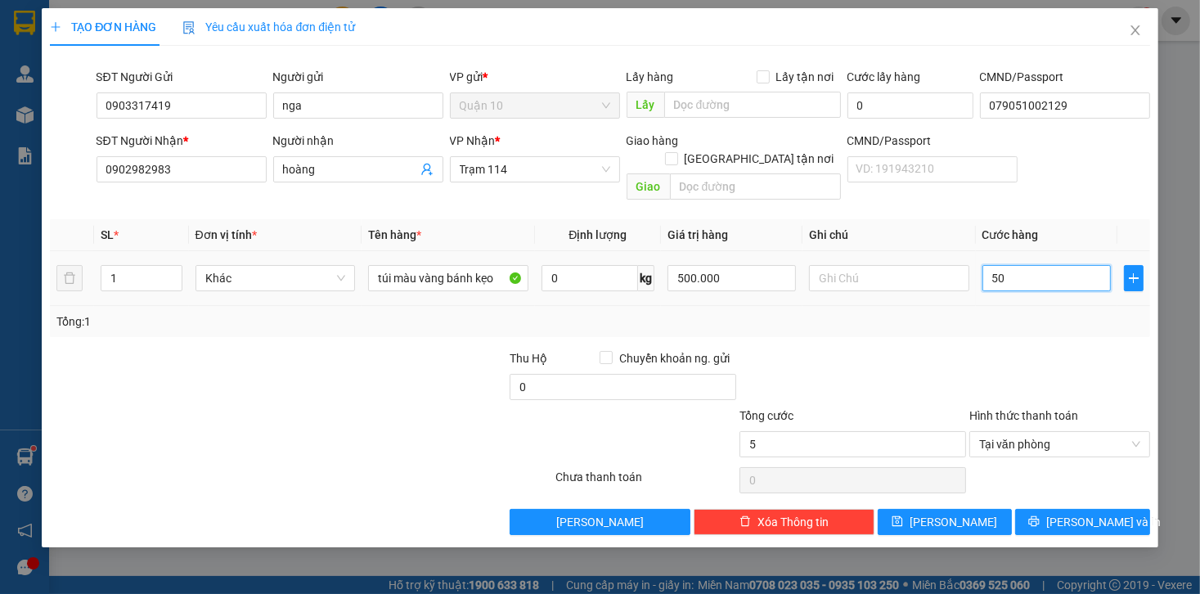
type input "50"
type input "50.000"
click at [1002, 318] on div "Transit Pickup Surcharge Ids Transit Deliver Surcharge Ids Transit Deliver Surc…" at bounding box center [600, 297] width 1100 height 476
click at [1089, 513] on span "[PERSON_NAME] và In" at bounding box center [1104, 522] width 115 height 18
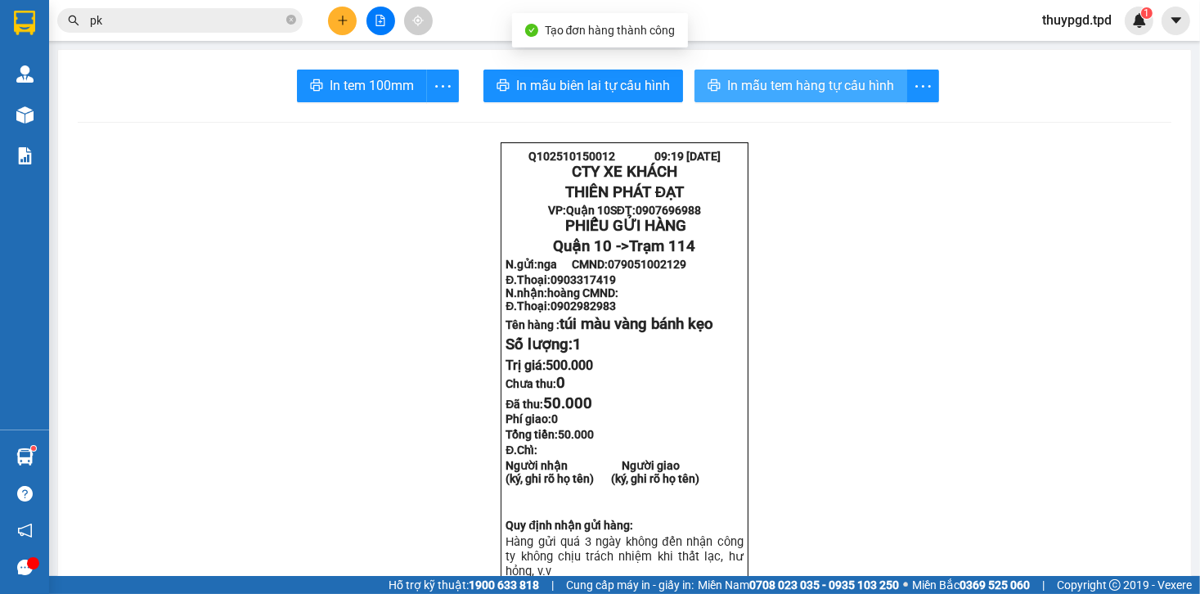
click at [831, 79] on span "In mẫu tem hàng tự cấu hình" at bounding box center [810, 85] width 167 height 20
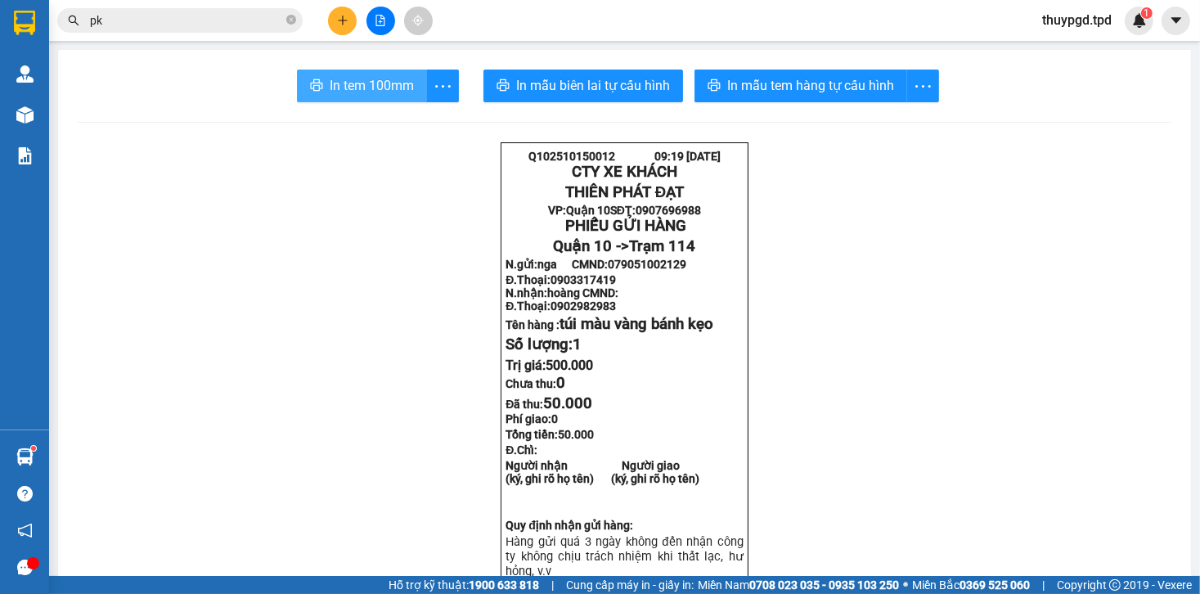
click at [324, 74] on button "In tem 100mm" at bounding box center [362, 86] width 130 height 33
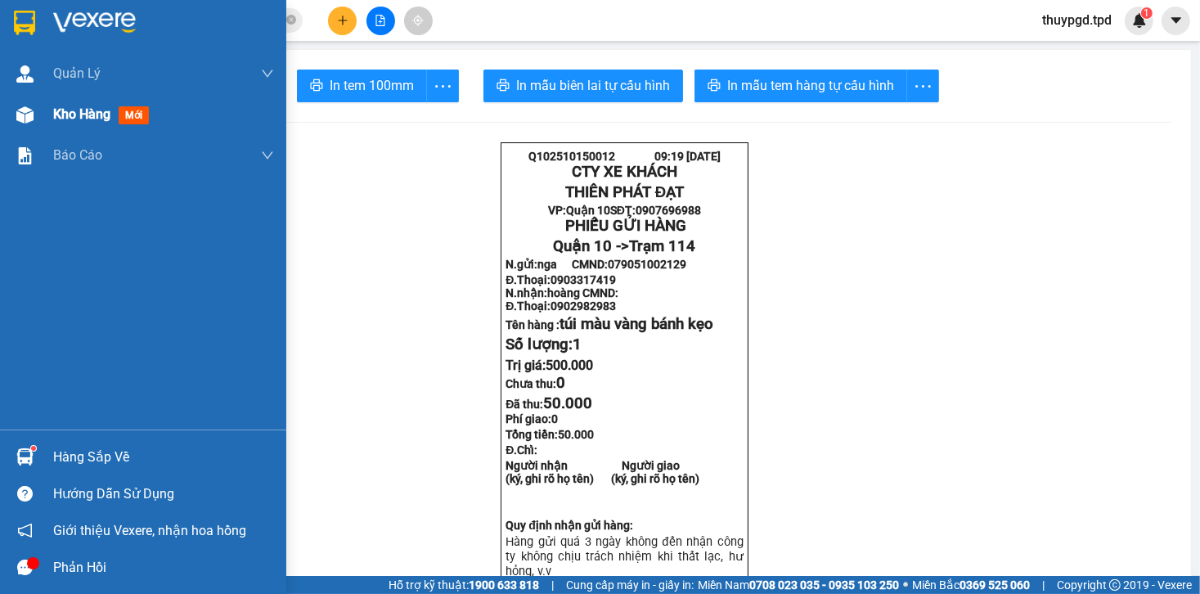
click at [23, 115] on img at bounding box center [24, 114] width 17 height 17
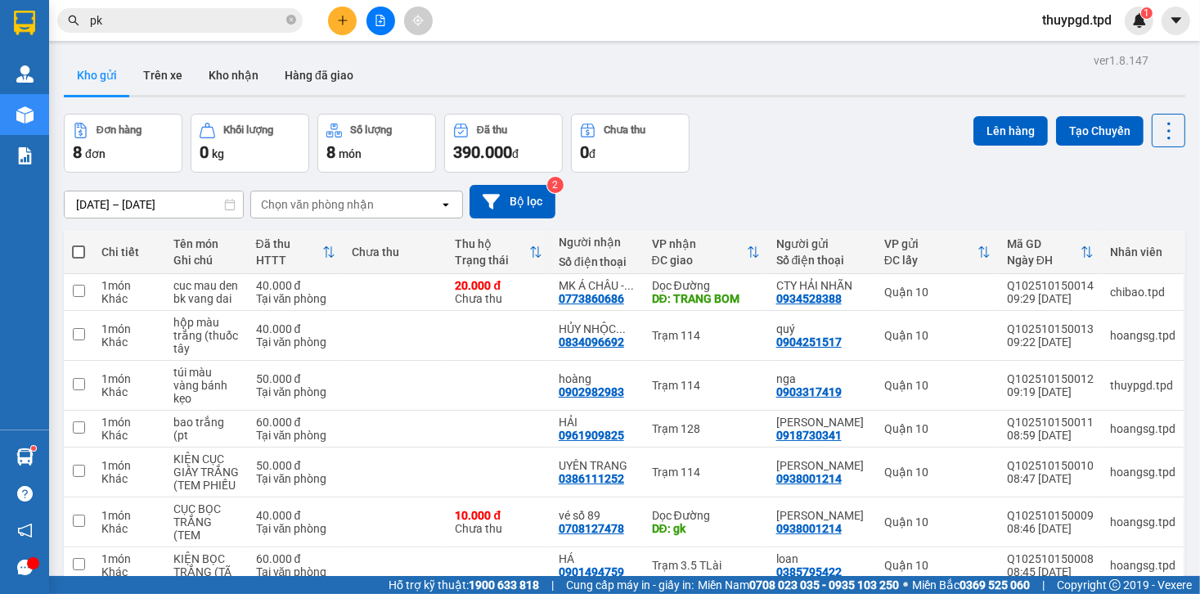
click at [76, 245] on span at bounding box center [78, 251] width 13 height 13
click at [79, 244] on input "checkbox" at bounding box center [79, 244] width 0 height 0
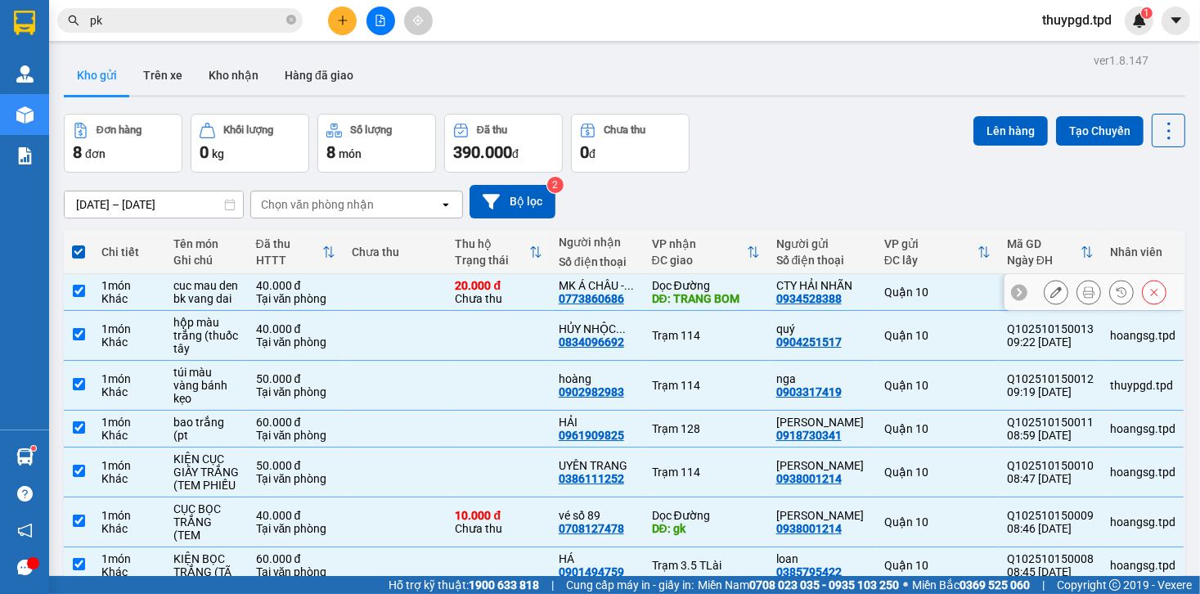
click at [77, 274] on td at bounding box center [78, 292] width 29 height 37
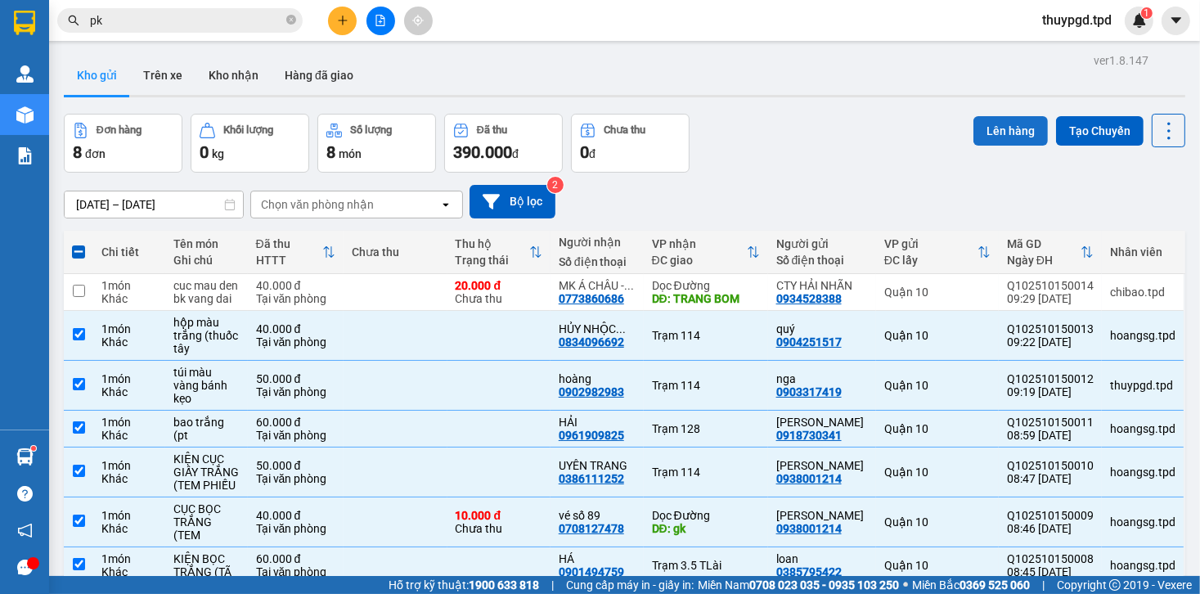
click at [984, 126] on button "Lên hàng" at bounding box center [1011, 130] width 74 height 29
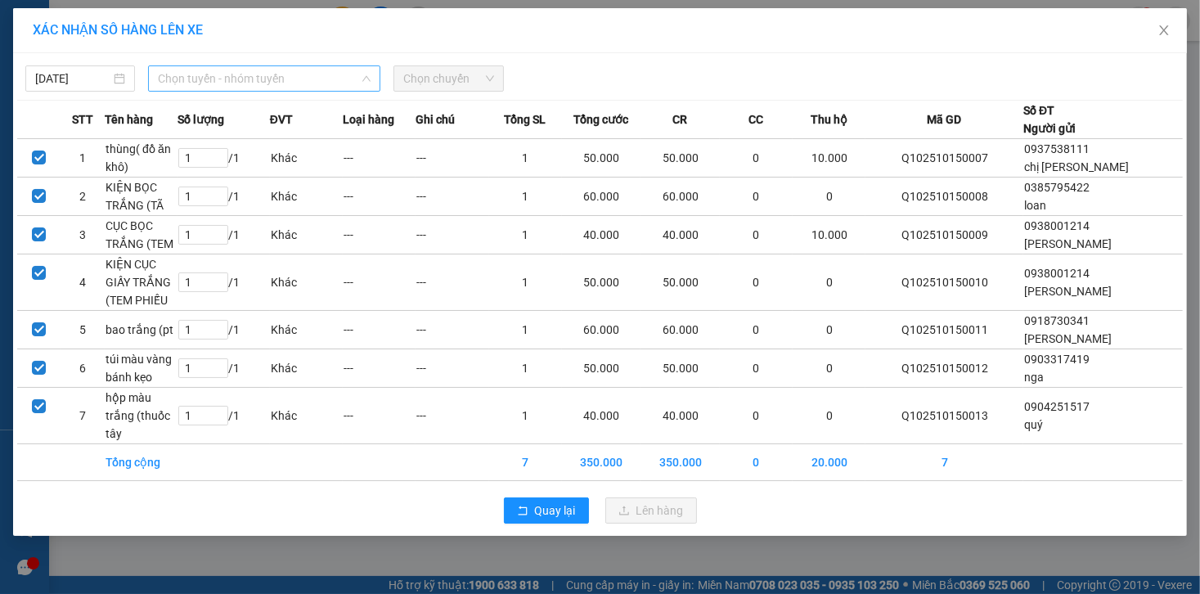
click at [241, 74] on span "Chọn tuyến - nhóm tuyến" at bounding box center [264, 78] width 213 height 25
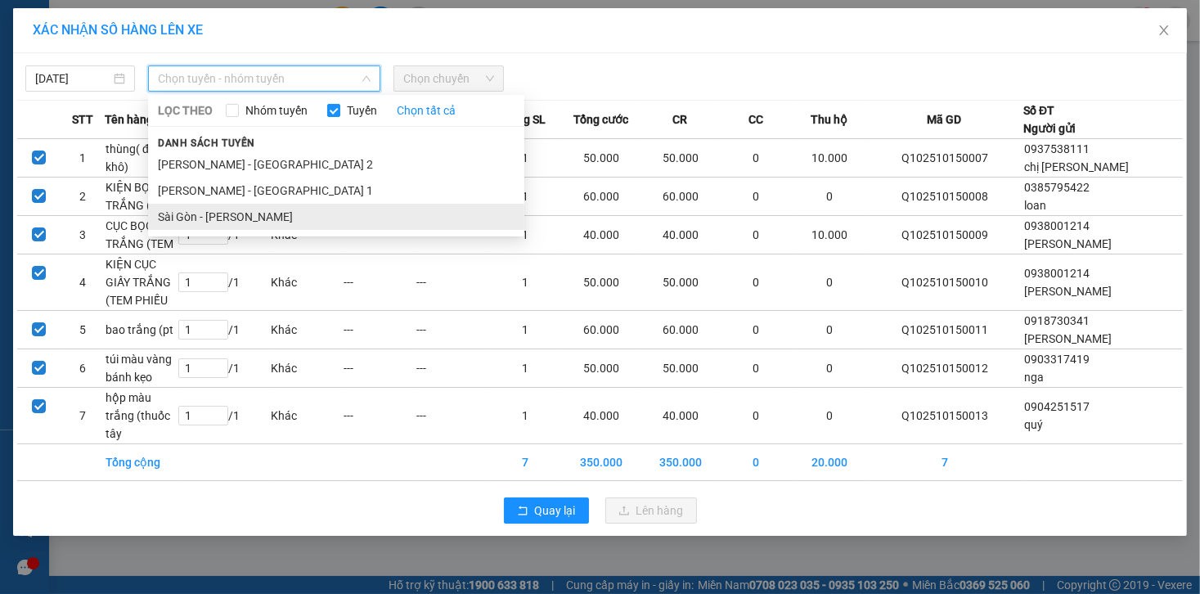
click at [209, 209] on li "Sài Gòn - [PERSON_NAME]" at bounding box center [336, 217] width 376 height 26
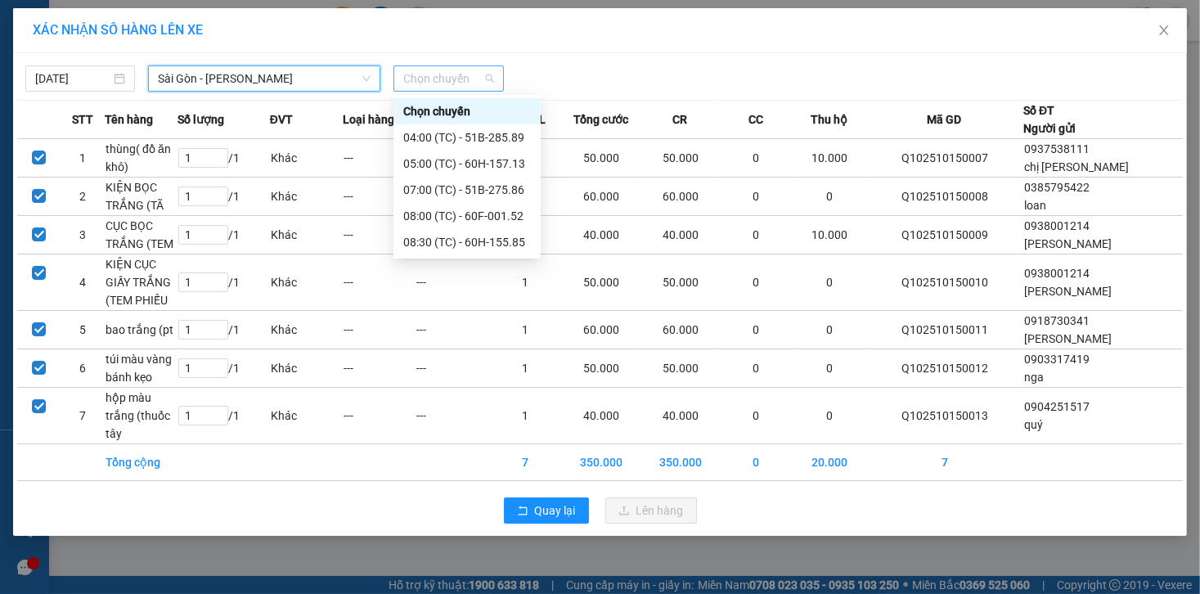
click at [437, 69] on span "Chọn chuyến" at bounding box center [448, 78] width 90 height 25
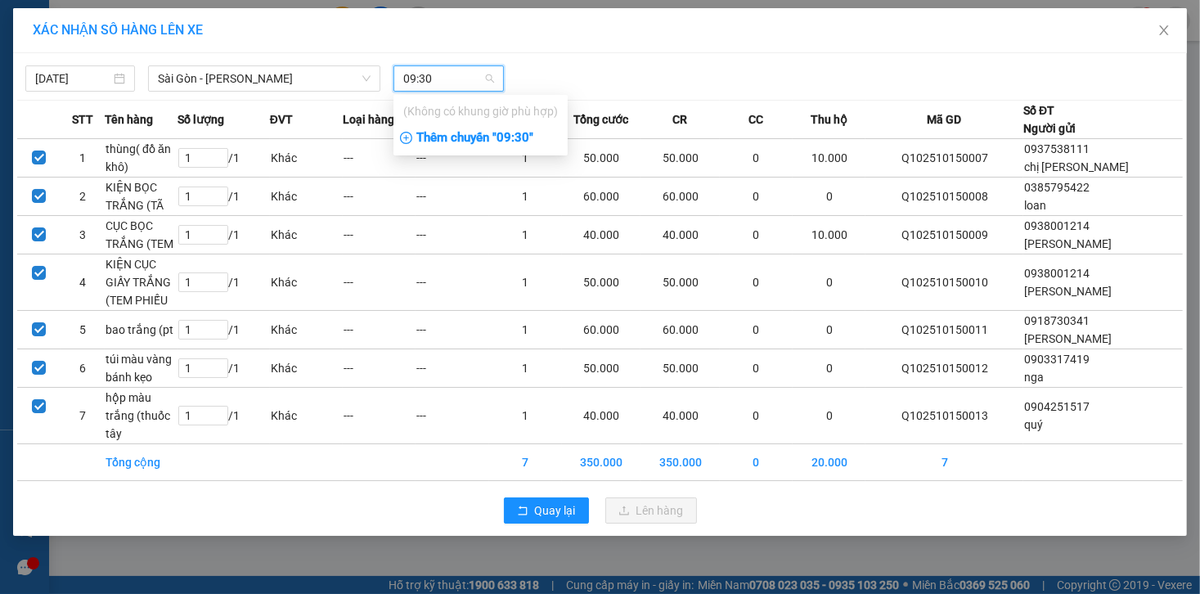
type input "09:30"
click at [518, 139] on div "Thêm chuyến " 09:30 "" at bounding box center [481, 138] width 174 height 28
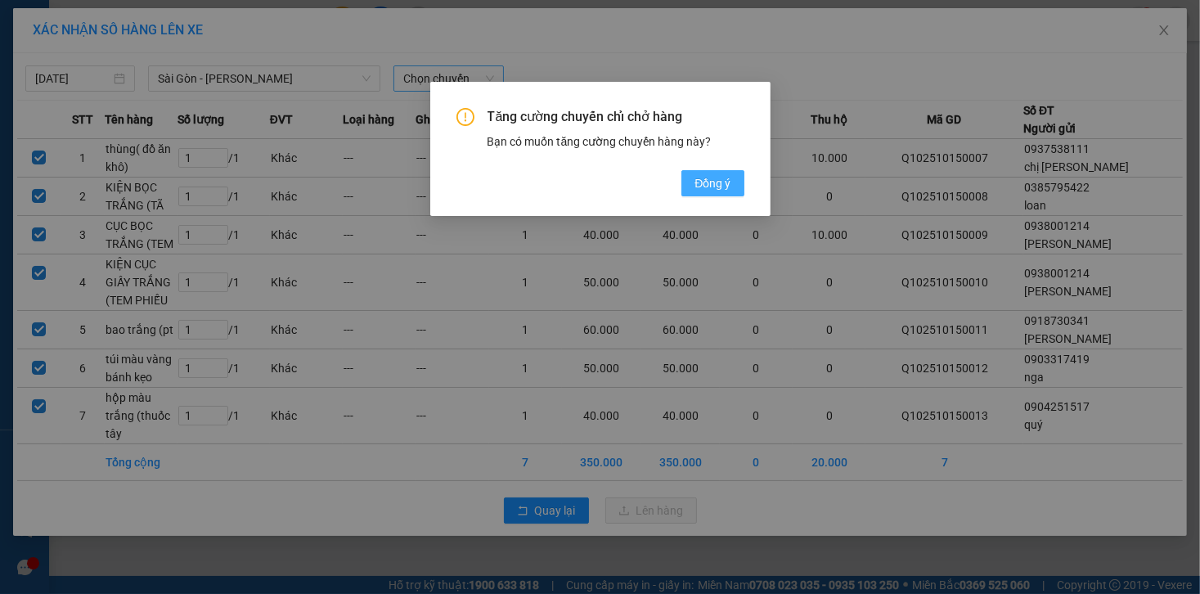
click at [691, 185] on button "Đồng ý" at bounding box center [713, 183] width 62 height 26
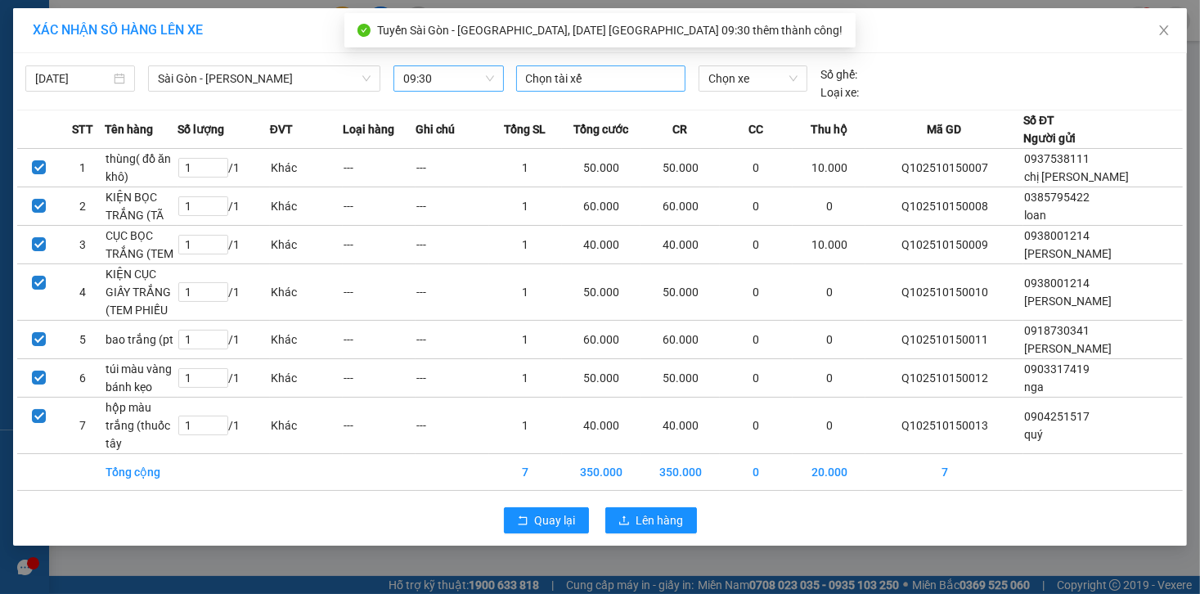
click at [584, 81] on div at bounding box center [600, 79] width 161 height 20
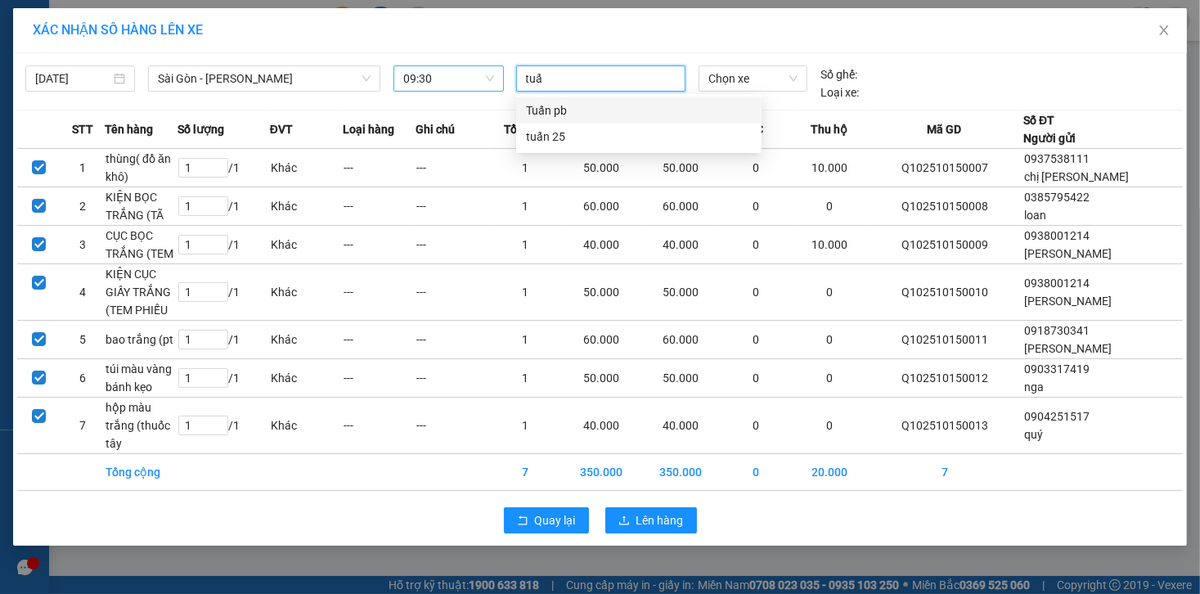
type input "tuấn"
click at [561, 105] on div "Tuấn pb" at bounding box center [639, 110] width 226 height 18
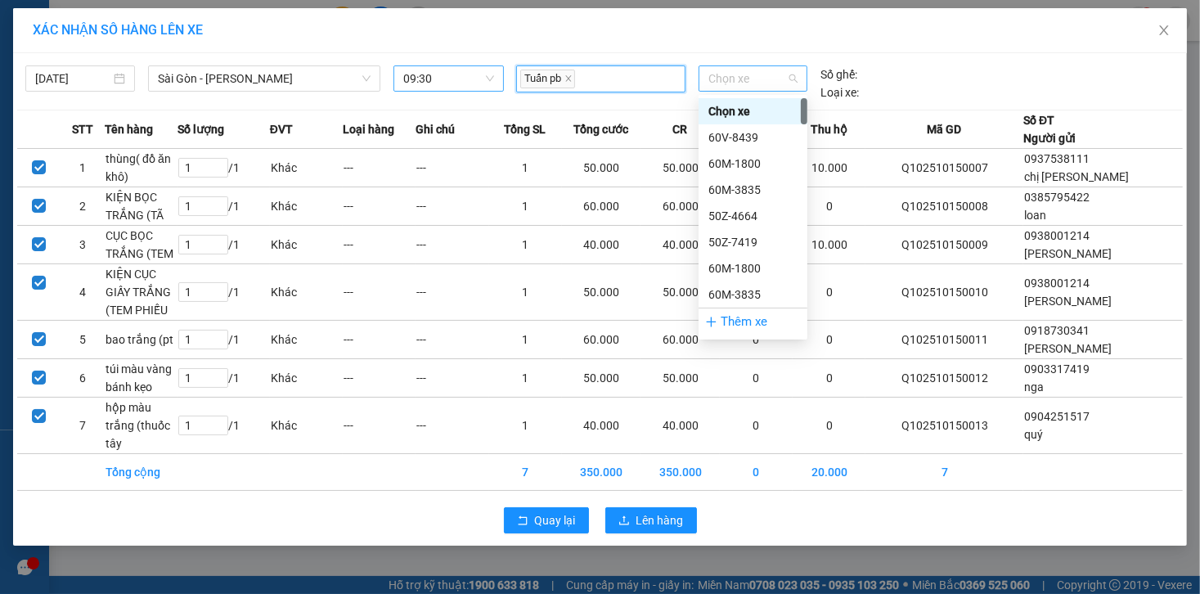
click at [759, 79] on span "Chọn xe" at bounding box center [753, 78] width 89 height 25
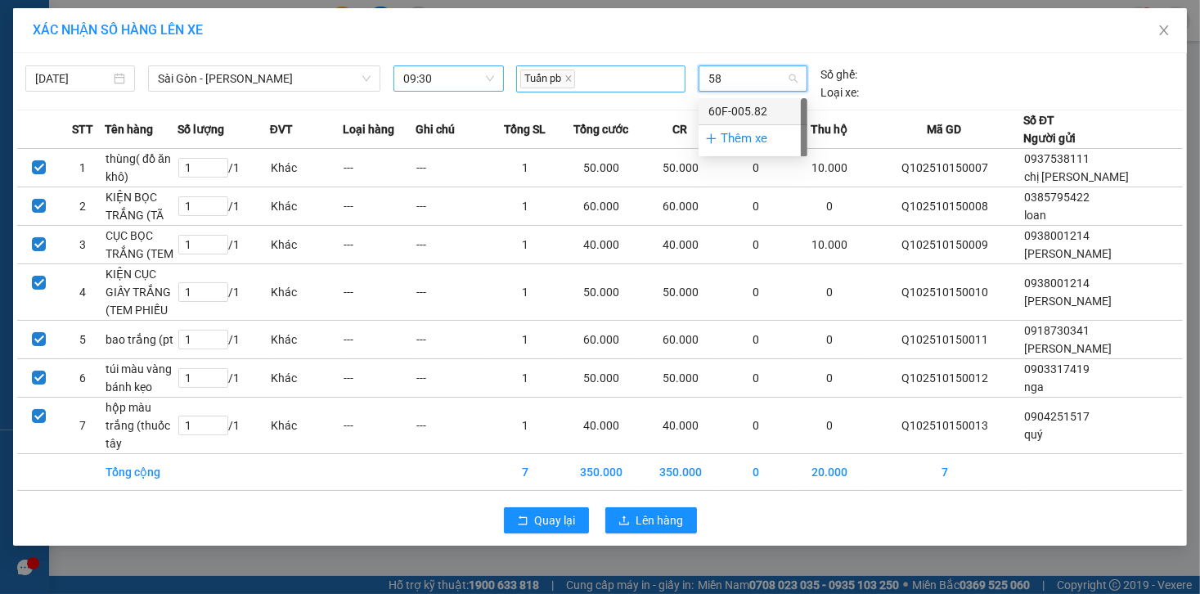
type input "582"
click at [710, 106] on div "60F-005.82" at bounding box center [753, 111] width 89 height 18
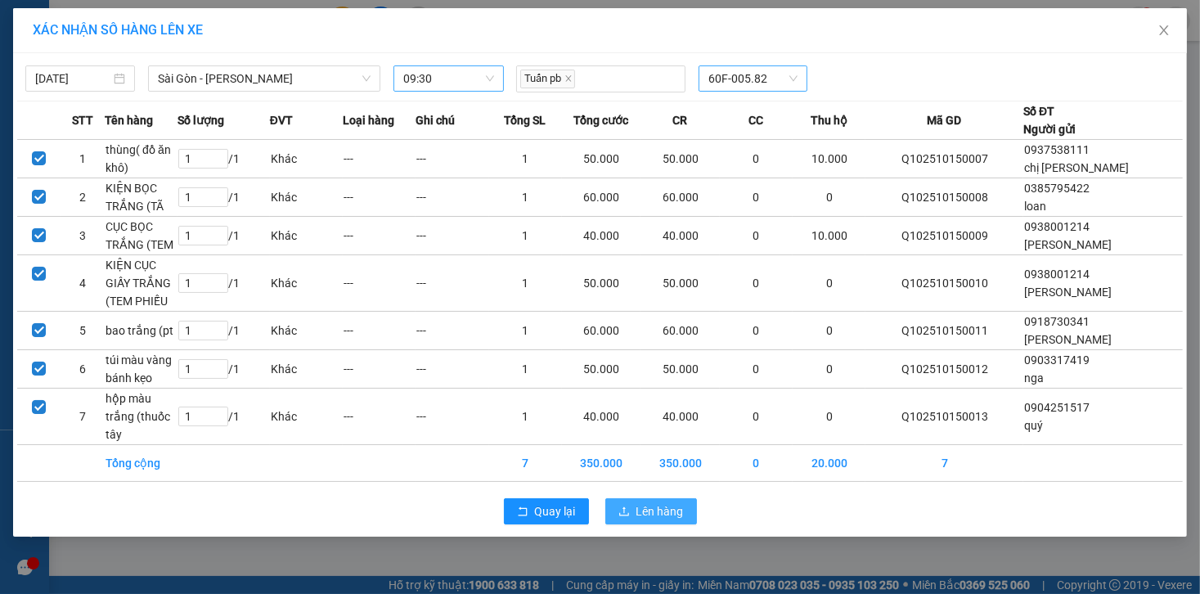
click at [639, 502] on span "Lên hàng" at bounding box center [660, 511] width 47 height 18
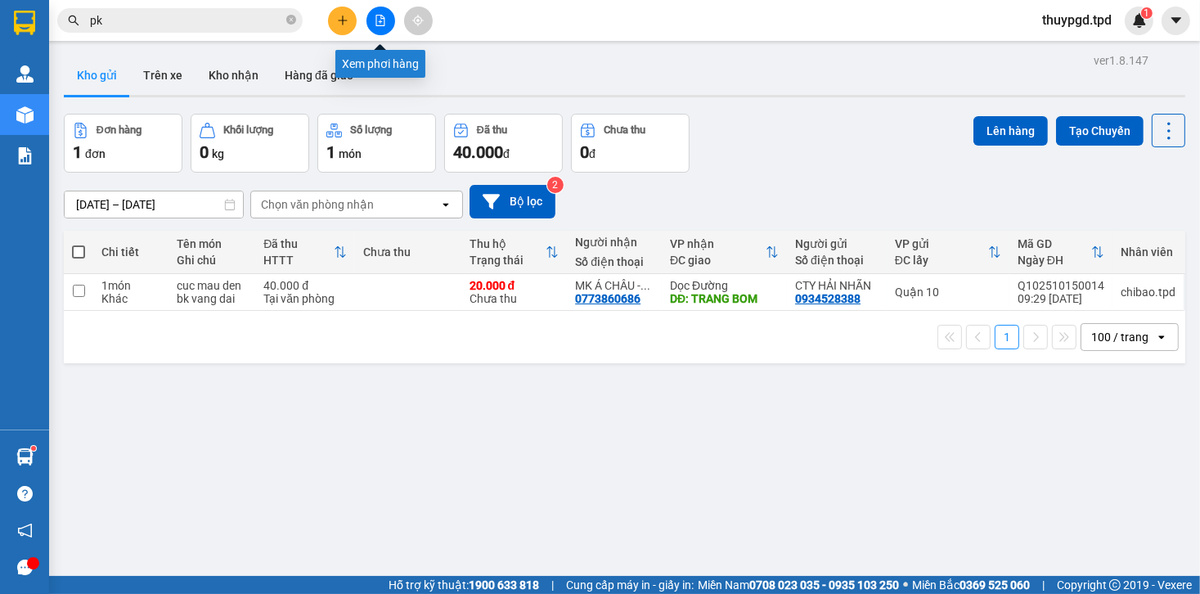
click at [381, 7] on button at bounding box center [381, 21] width 29 height 29
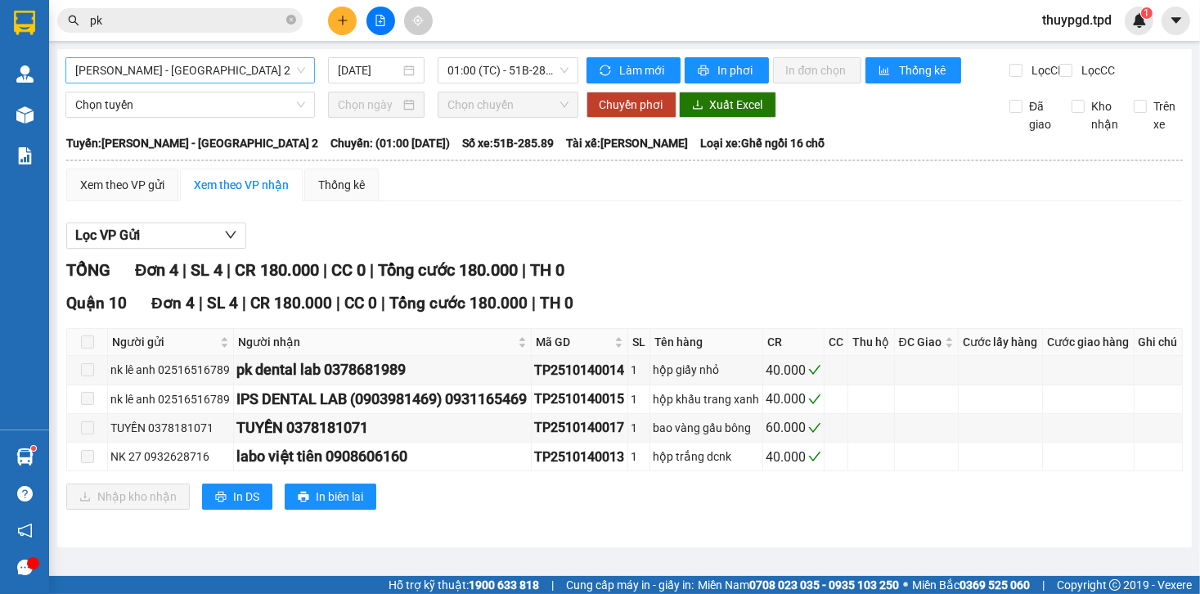
click at [245, 77] on span "[PERSON_NAME] - [GEOGRAPHIC_DATA] 2" at bounding box center [190, 70] width 230 height 25
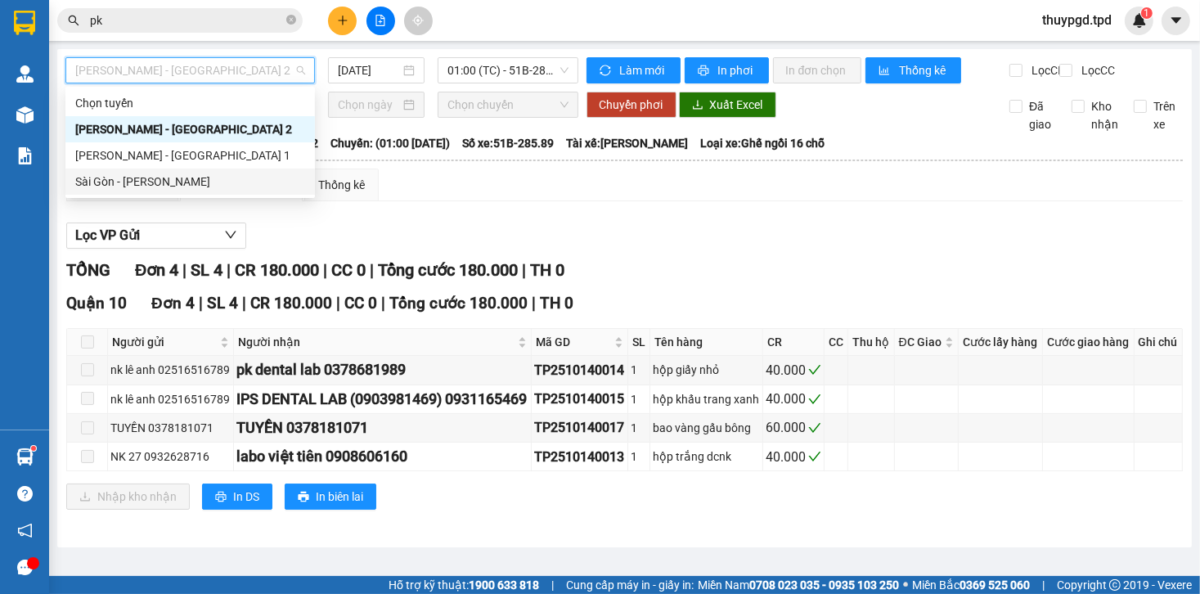
click at [176, 177] on div "Sài Gòn - [PERSON_NAME]" at bounding box center [190, 182] width 230 height 18
type input "[DATE]"
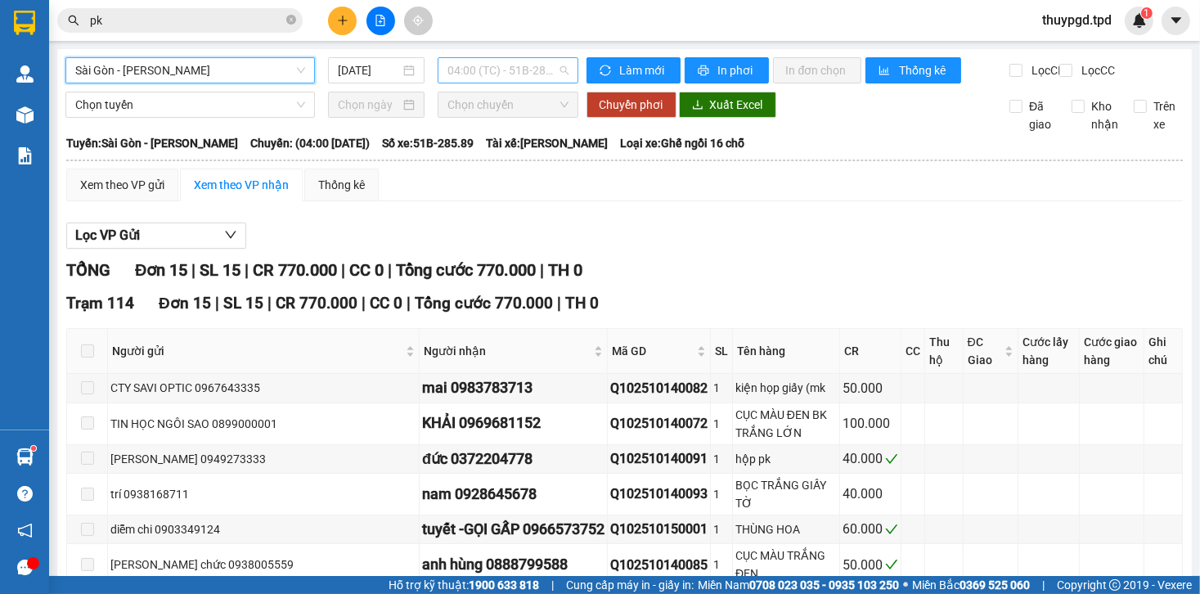
drag, startPoint x: 536, startPoint y: 63, endPoint x: 552, endPoint y: 74, distance: 19.3
click at [534, 64] on span "04:00 (TC) - 51B-285.89" at bounding box center [508, 70] width 120 height 25
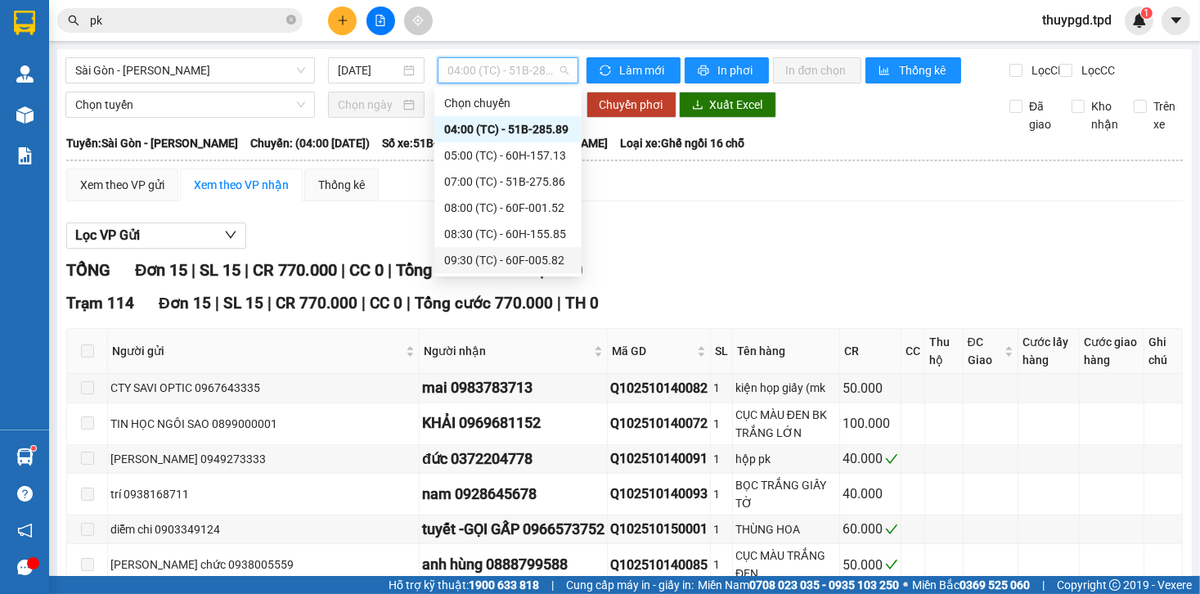
click at [547, 255] on div "09:30 (TC) - 60F-005.82" at bounding box center [508, 260] width 128 height 18
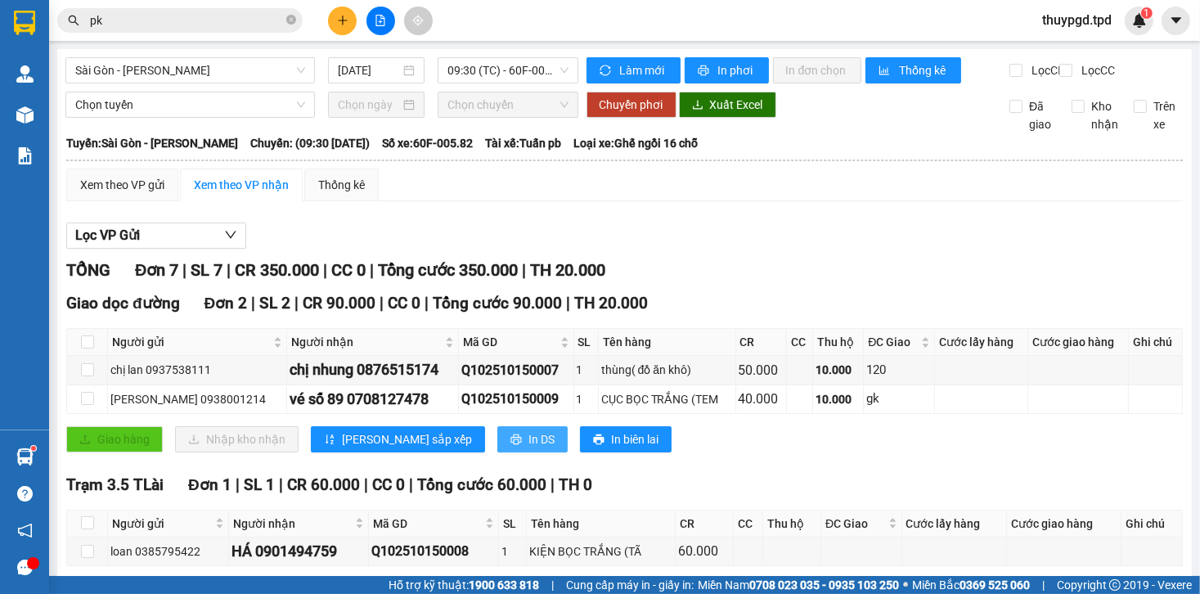
click at [529, 448] on span "In DS" at bounding box center [542, 439] width 26 height 18
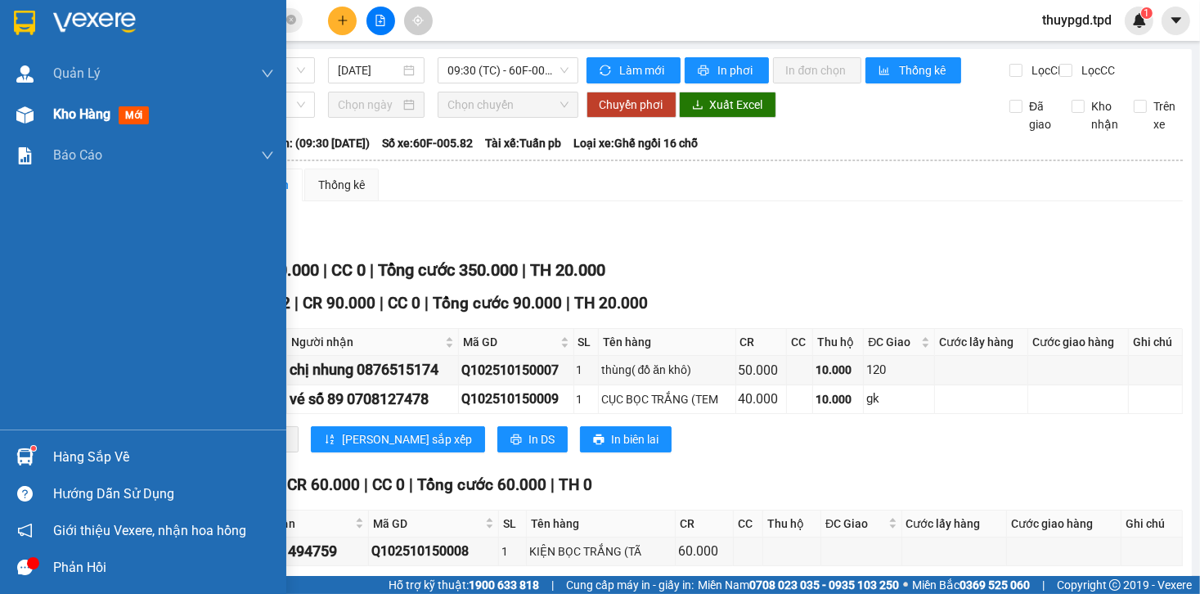
click at [7, 103] on div "Kho hàng mới" at bounding box center [143, 114] width 286 height 41
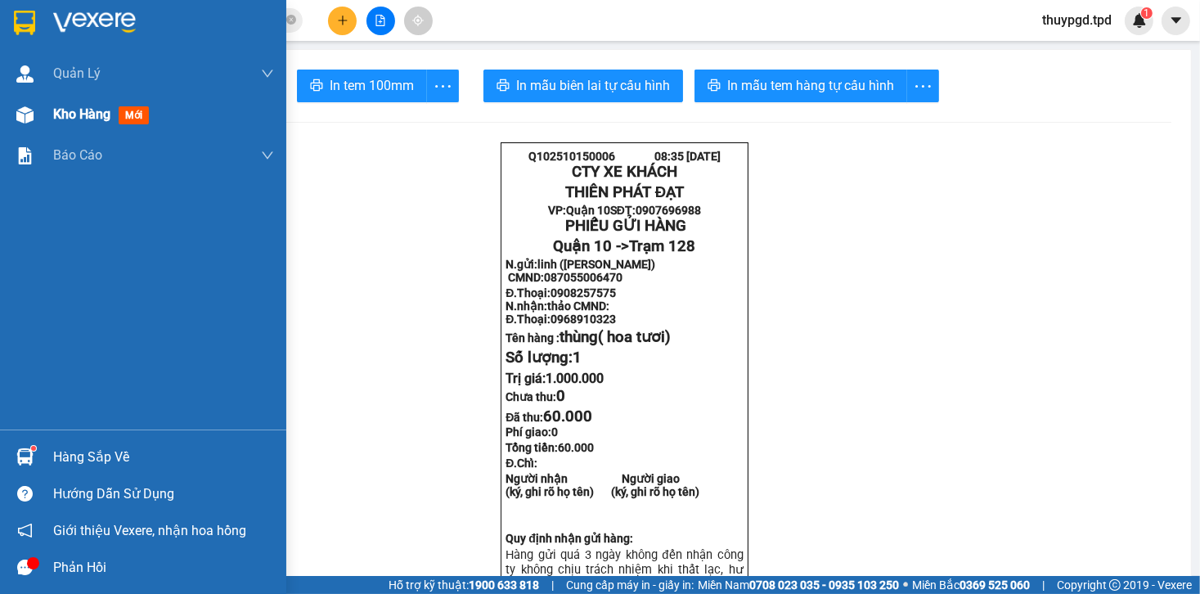
click at [25, 117] on img at bounding box center [24, 114] width 17 height 17
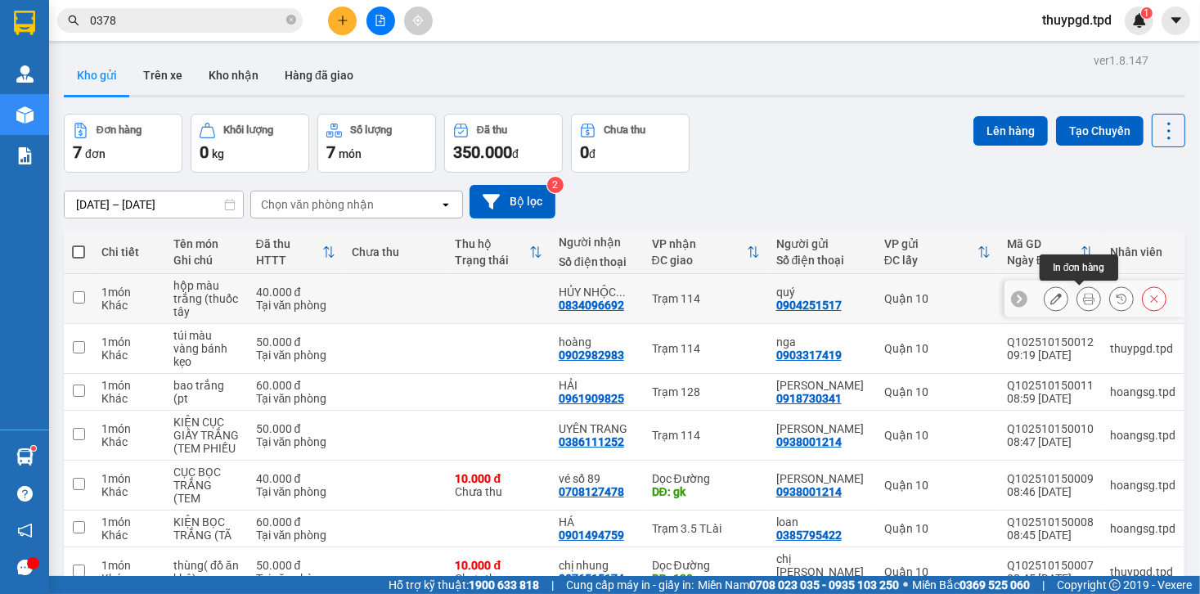
click at [1087, 300] on button at bounding box center [1089, 299] width 23 height 29
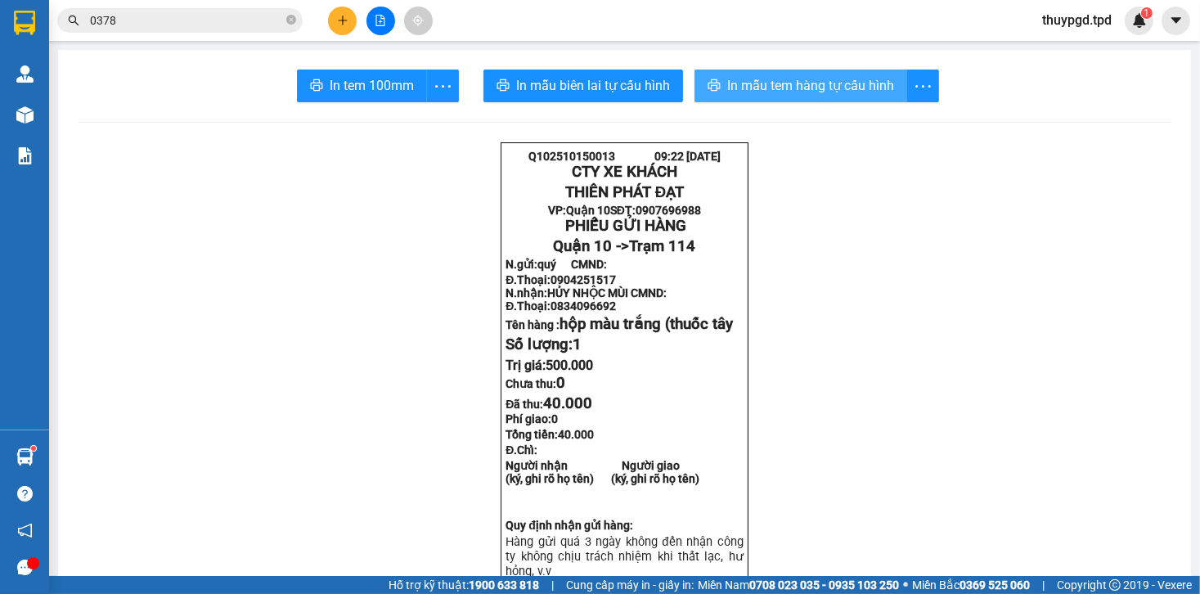
click at [838, 81] on span "In mẫu tem hàng tự cấu hình" at bounding box center [810, 85] width 167 height 20
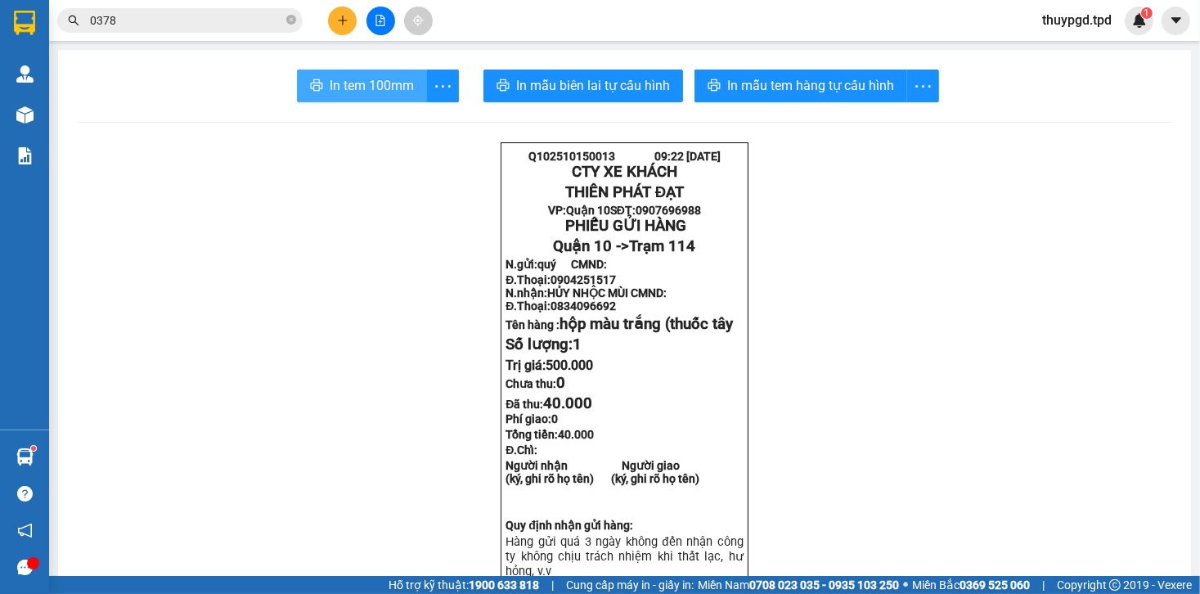
click at [367, 92] on span "In tem 100mm" at bounding box center [372, 85] width 84 height 20
